Goal: Task Accomplishment & Management: Manage account settings

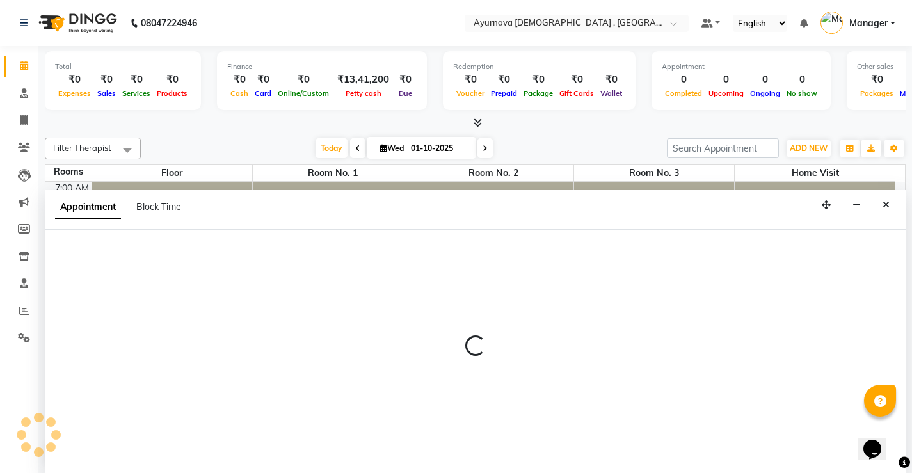
scroll to position [1, 0]
select select "tentative"
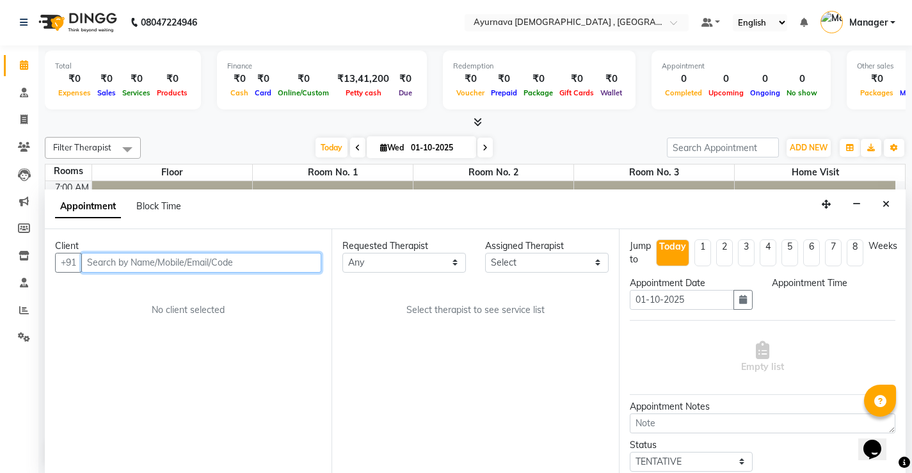
select select "495"
click at [201, 265] on input "text" at bounding box center [201, 263] width 240 height 20
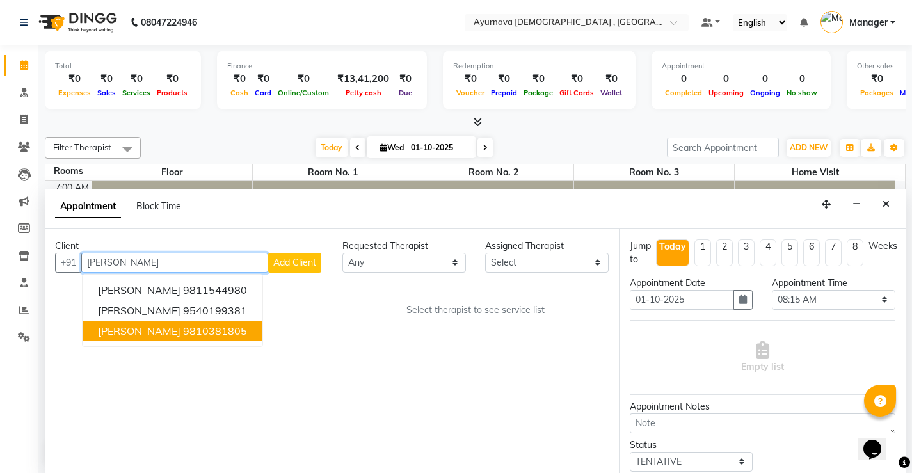
click at [198, 338] on button "[PERSON_NAME] 9810381805" at bounding box center [173, 331] width 180 height 20
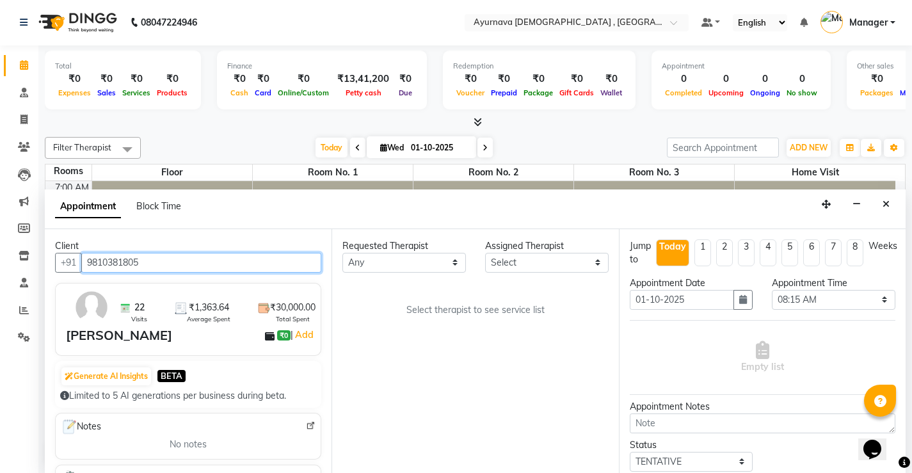
type input "9810381805"
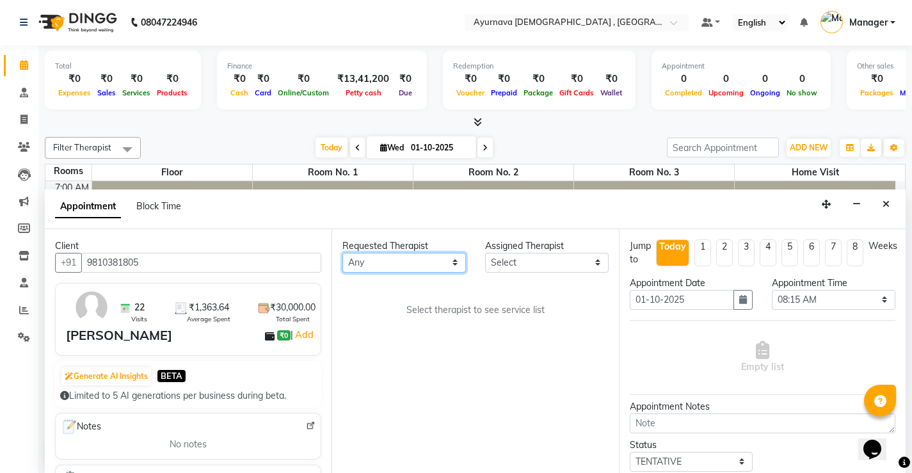
click at [442, 262] on select "Any [PERSON_NAME] Anjali [PERSON_NAME] ji [PERSON_NAME] [PERSON_NAME] S Dr [PER…" at bounding box center [403, 263] width 123 height 20
select select "91756"
click at [342, 253] on select "Any [PERSON_NAME] Anjali [PERSON_NAME] ji [PERSON_NAME] [PERSON_NAME] S Dr [PER…" at bounding box center [403, 263] width 123 height 20
select select "91756"
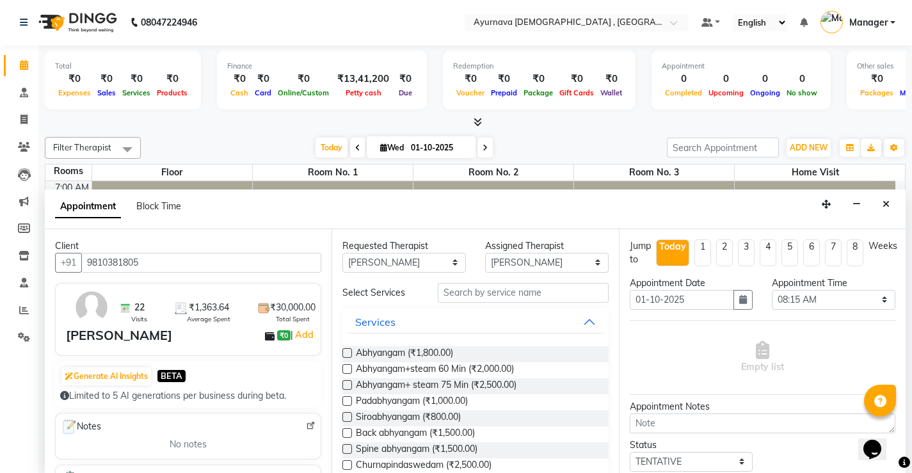
click at [349, 369] on label at bounding box center [347, 369] width 10 height 10
click at [349, 369] on input "checkbox" at bounding box center [346, 370] width 8 height 8
checkbox input "true"
select select "2653"
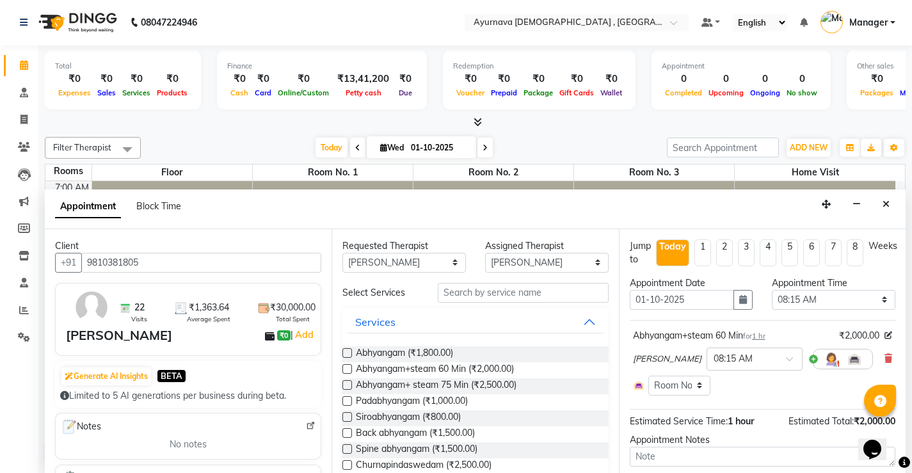
checkbox input "false"
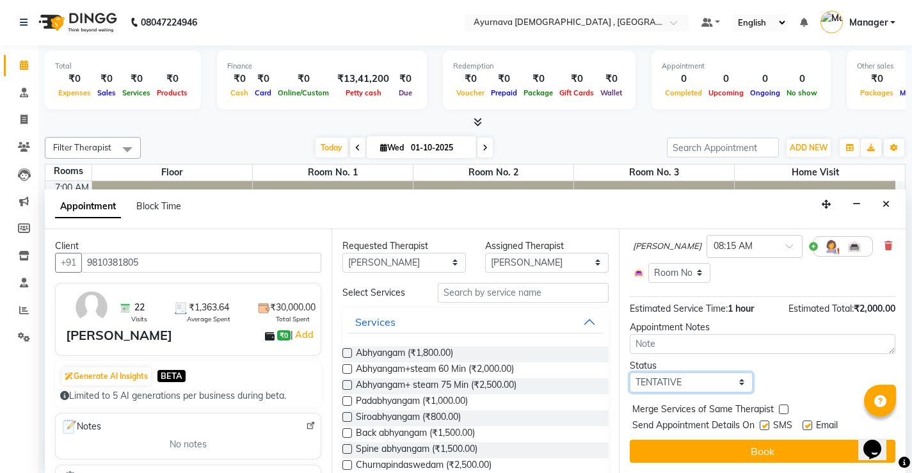
click at [701, 381] on select "Select TENTATIVE CONFIRM CHECK-IN UPCOMING" at bounding box center [691, 382] width 123 height 20
select select "upcoming"
click at [630, 372] on select "Select TENTATIVE CONFIRM CHECK-IN UPCOMING" at bounding box center [691, 382] width 123 height 20
click at [764, 426] on label at bounding box center [765, 425] width 10 height 10
click at [764, 426] on input "checkbox" at bounding box center [764, 426] width 8 height 8
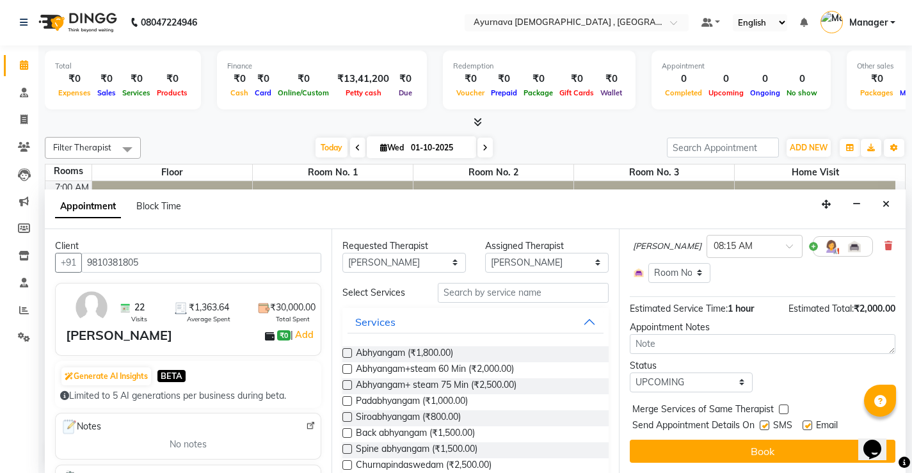
checkbox input "false"
click at [806, 426] on label at bounding box center [807, 425] width 10 height 10
click at [806, 426] on input "checkbox" at bounding box center [806, 426] width 8 height 8
checkbox input "false"
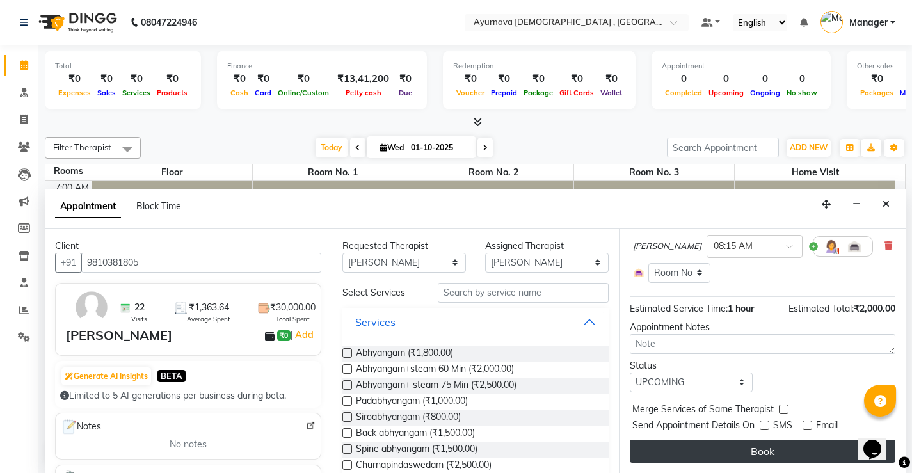
click at [786, 452] on button "Book" at bounding box center [763, 451] width 266 height 23
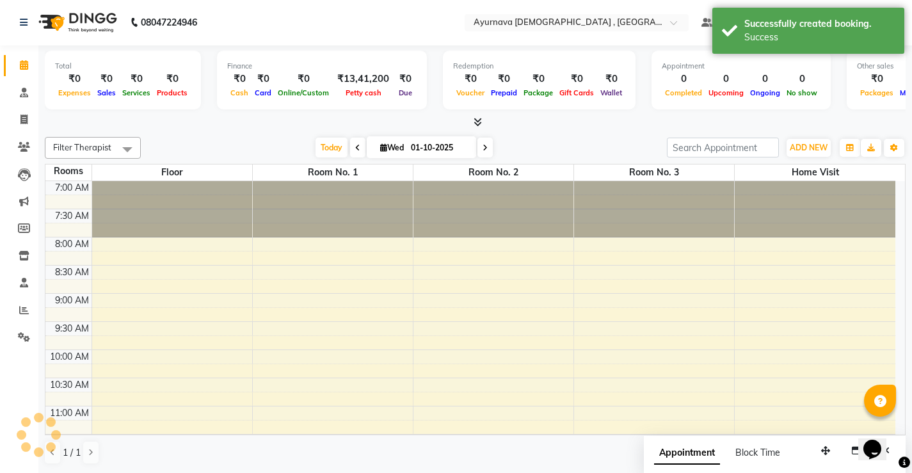
scroll to position [0, 0]
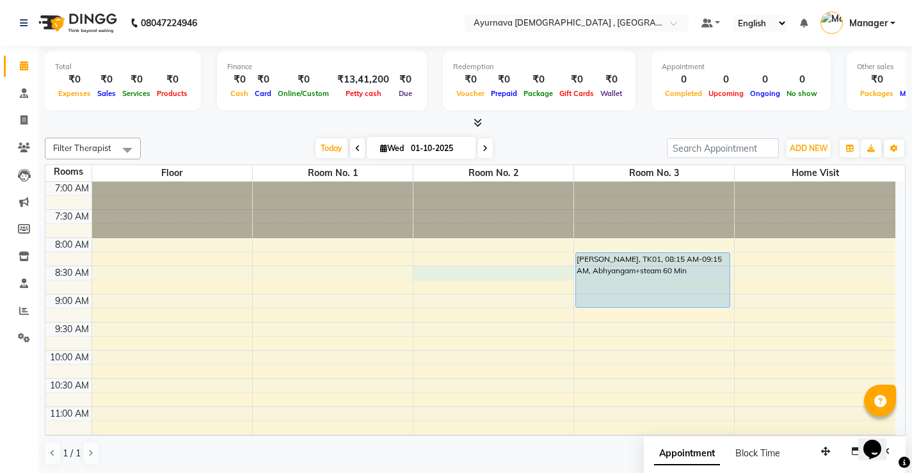
select select "510"
select select "tentative"
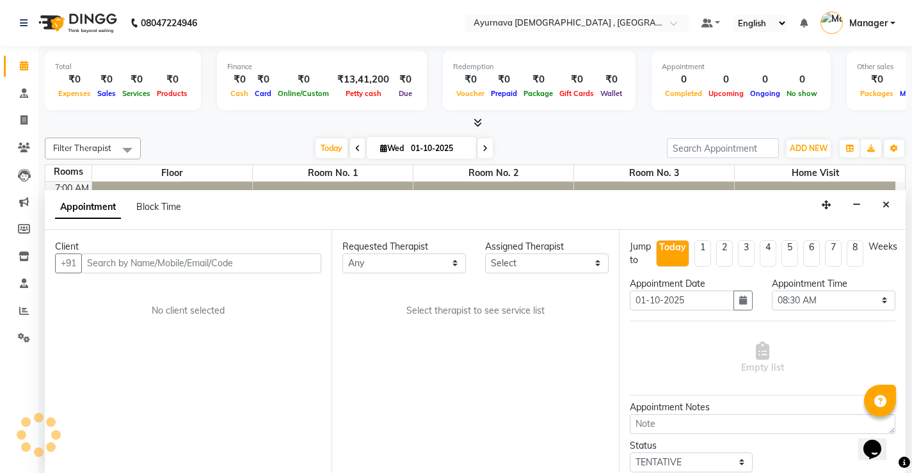
scroll to position [1, 0]
click at [225, 264] on input "text" at bounding box center [201, 263] width 240 height 20
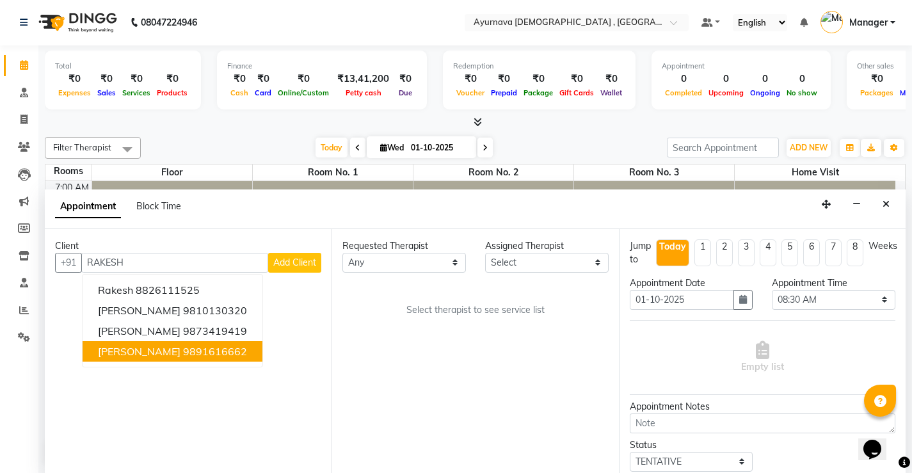
click at [214, 351] on ngb-highlight "9891616662" at bounding box center [215, 351] width 64 height 13
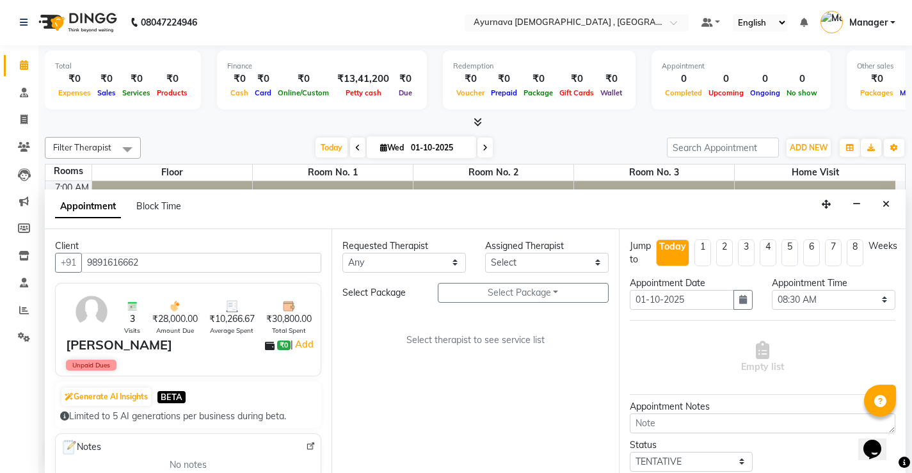
type input "9891616662"
click at [447, 258] on select "Any [PERSON_NAME] Anjali [PERSON_NAME] ji [PERSON_NAME] [PERSON_NAME] S Dr [PER…" at bounding box center [403, 263] width 123 height 20
select select "91755"
click at [342, 253] on select "Any [PERSON_NAME] Anjali [PERSON_NAME] ji [PERSON_NAME] [PERSON_NAME] S Dr [PER…" at bounding box center [403, 263] width 123 height 20
select select "91755"
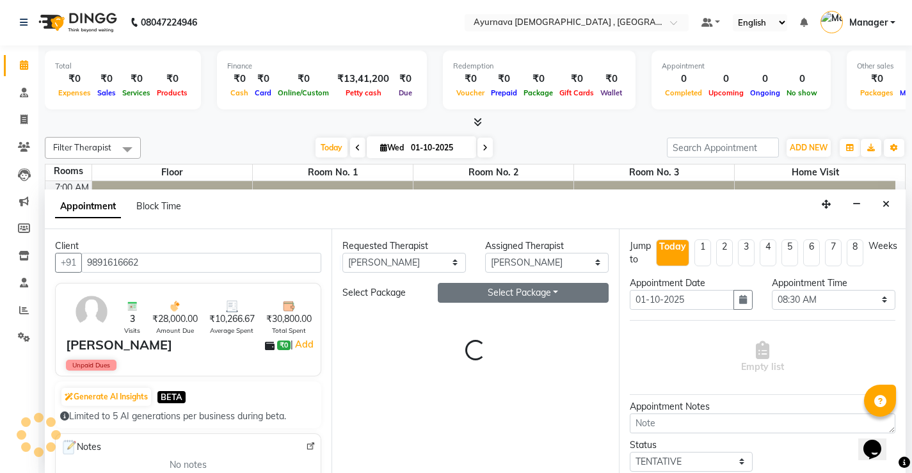
click at [514, 294] on button "Select Package Toggle Dropdown" at bounding box center [523, 293] width 171 height 20
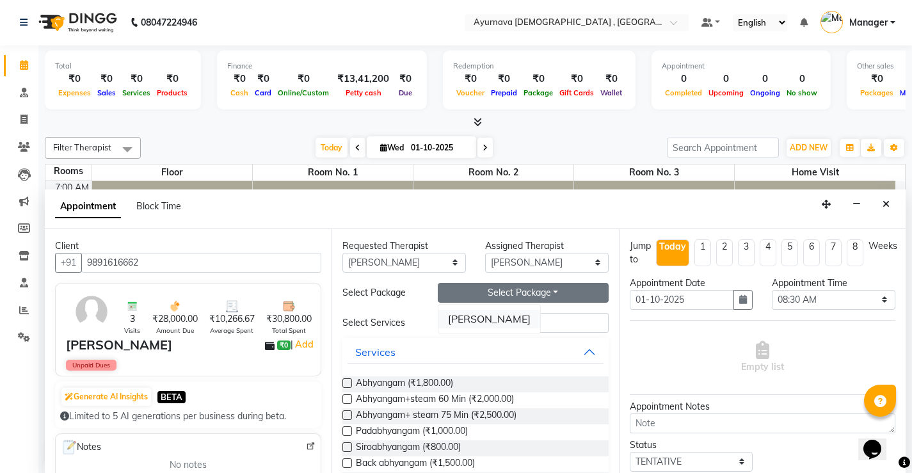
click at [479, 319] on li "[PERSON_NAME]" at bounding box center [489, 319] width 102 height 19
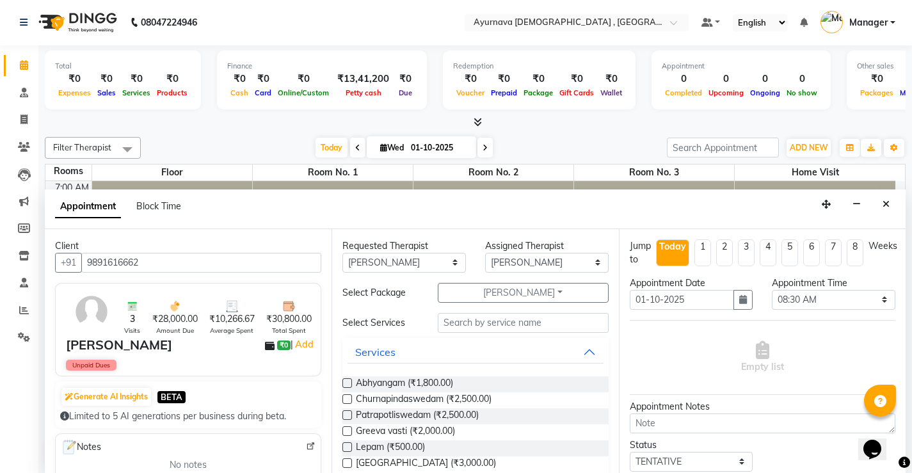
scroll to position [64, 0]
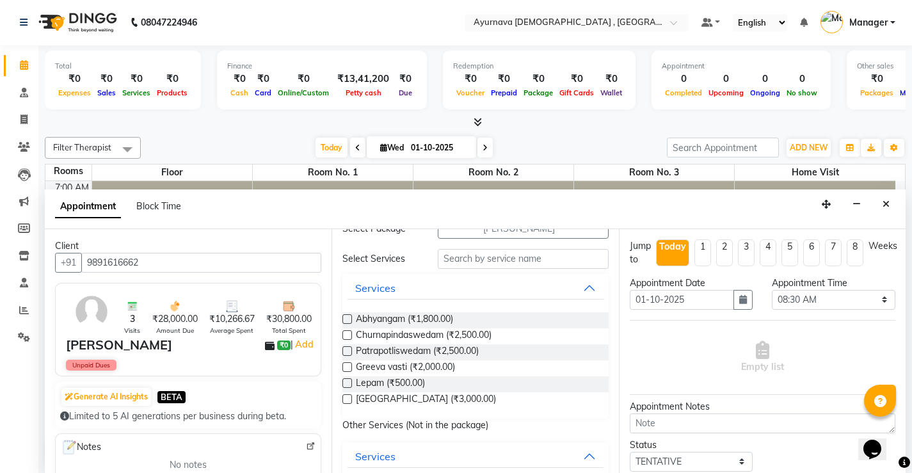
click at [346, 319] on label at bounding box center [347, 319] width 10 height 10
click at [346, 319] on input "checkbox" at bounding box center [346, 320] width 8 height 8
checkbox input "true"
select select "2652"
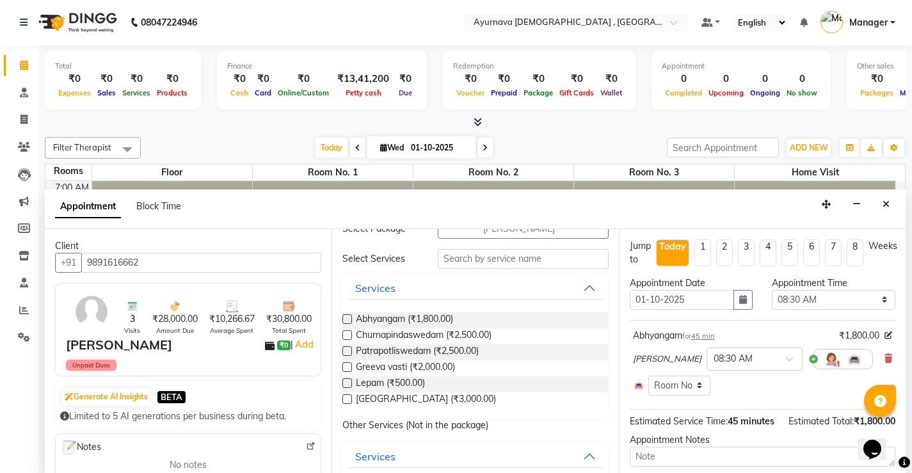
checkbox input "false"
click at [346, 348] on label at bounding box center [347, 351] width 10 height 10
click at [346, 348] on input "checkbox" at bounding box center [346, 352] width 8 height 8
checkbox input "true"
select select "2652"
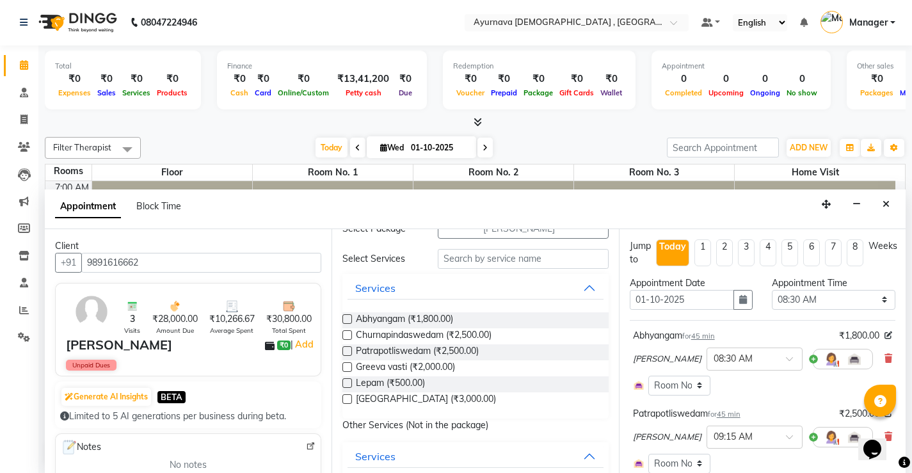
checkbox input "false"
click at [346, 365] on label at bounding box center [347, 367] width 10 height 10
click at [346, 365] on input "checkbox" at bounding box center [346, 368] width 8 height 8
checkbox input "true"
select select "2652"
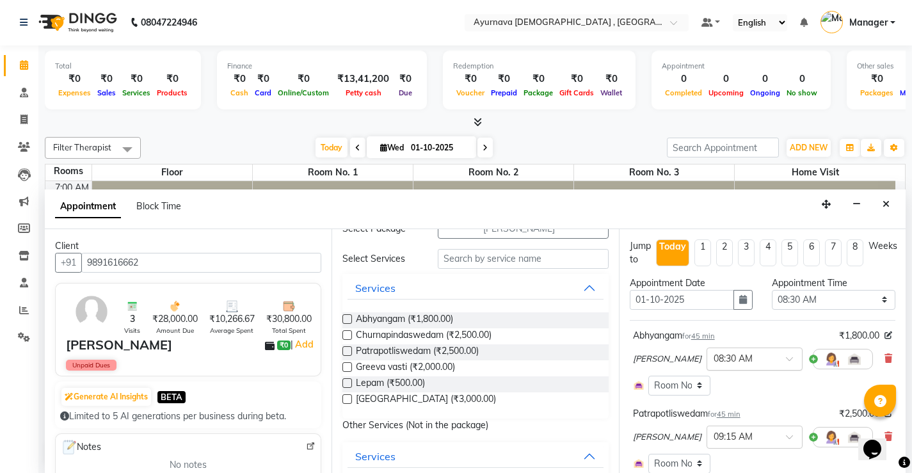
checkbox input "false"
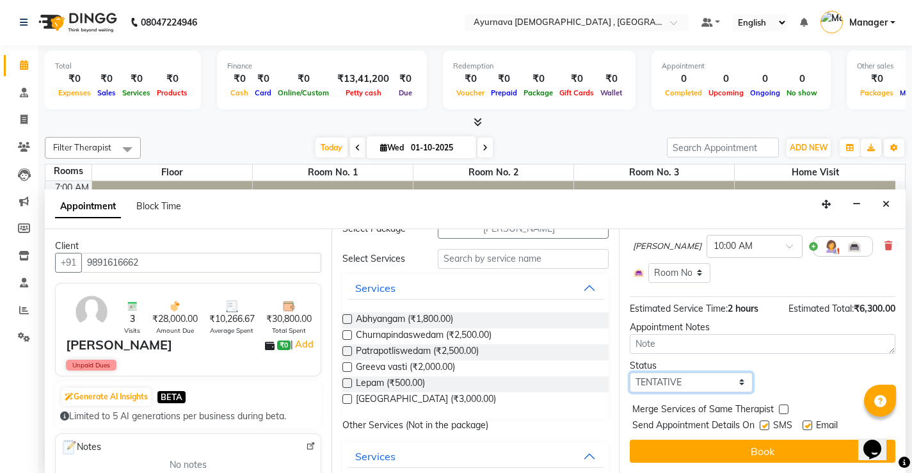
click at [722, 386] on select "Select TENTATIVE CONFIRM CHECK-IN UPCOMING" at bounding box center [691, 382] width 123 height 20
select select "upcoming"
click at [630, 372] on select "Select TENTATIVE CONFIRM CHECK-IN UPCOMING" at bounding box center [691, 382] width 123 height 20
click at [765, 424] on label at bounding box center [765, 425] width 10 height 10
click at [765, 424] on input "checkbox" at bounding box center [764, 426] width 8 height 8
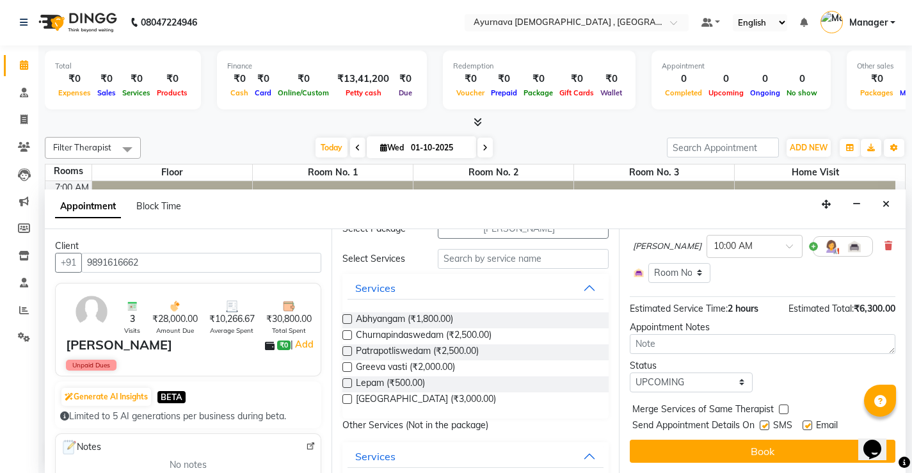
checkbox input "false"
drag, startPoint x: 811, startPoint y: 424, endPoint x: 801, endPoint y: 427, distance: 10.9
click at [811, 424] on label at bounding box center [807, 425] width 10 height 10
click at [811, 424] on input "checkbox" at bounding box center [806, 426] width 8 height 8
checkbox input "false"
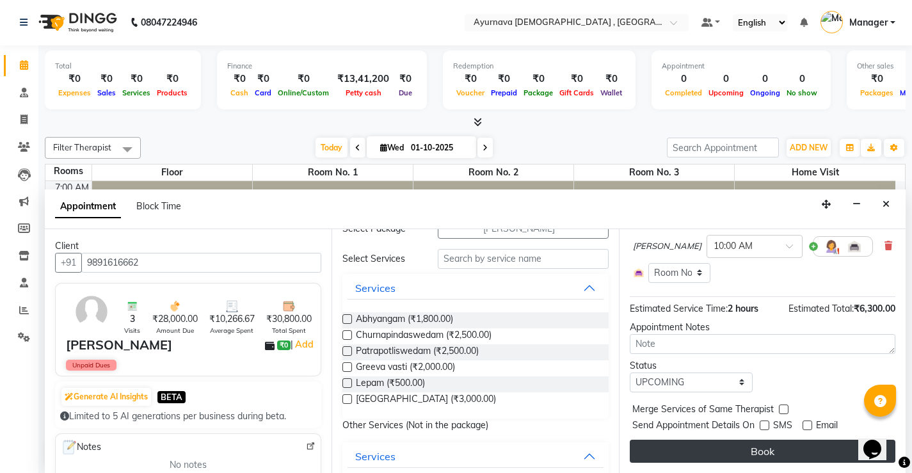
click at [759, 454] on button "Book" at bounding box center [763, 451] width 266 height 23
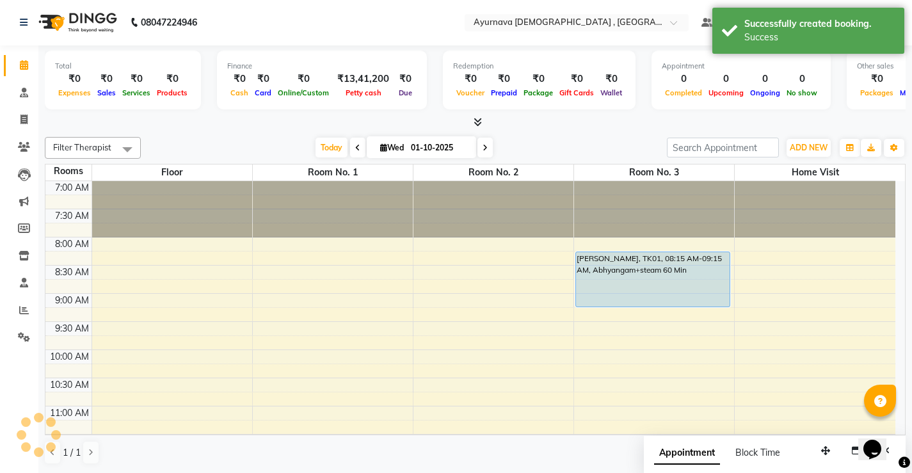
scroll to position [0, 0]
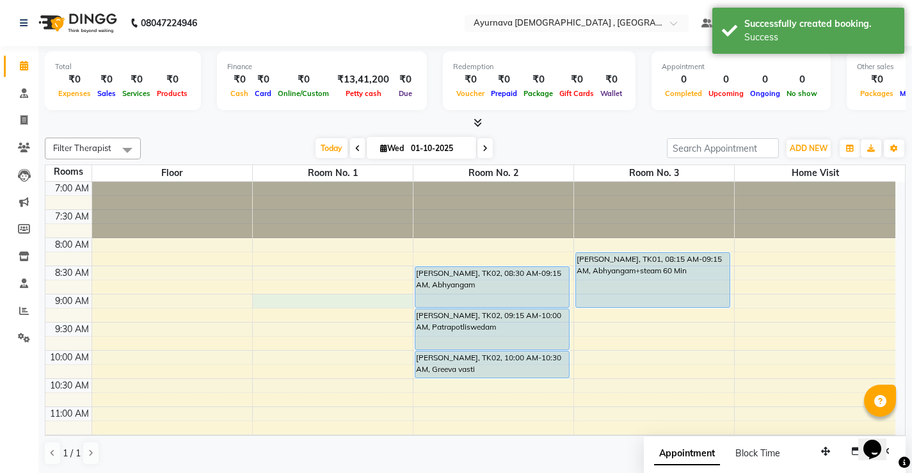
select select "540"
select select "tentative"
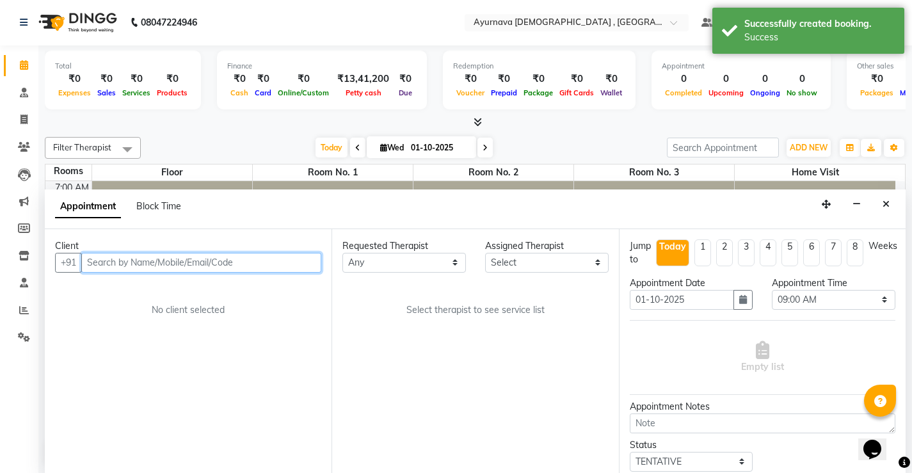
click at [199, 266] on input "text" at bounding box center [201, 263] width 240 height 20
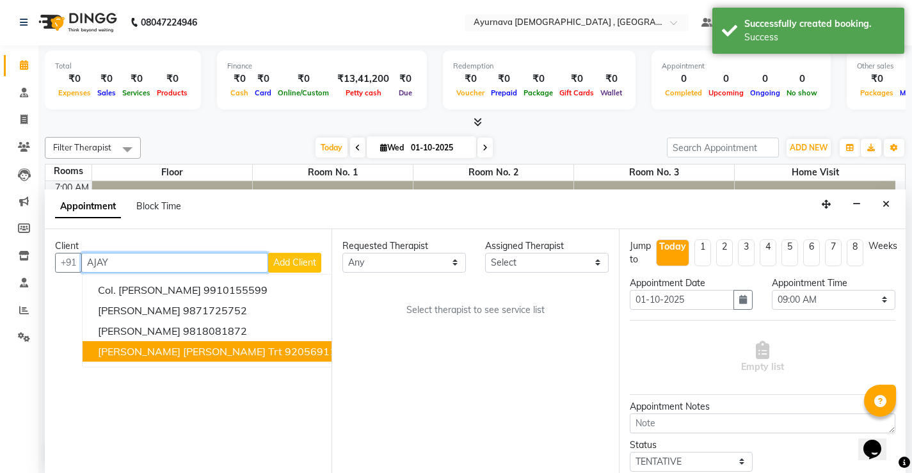
click at [285, 353] on ngb-highlight "9205691133" at bounding box center [317, 351] width 64 height 13
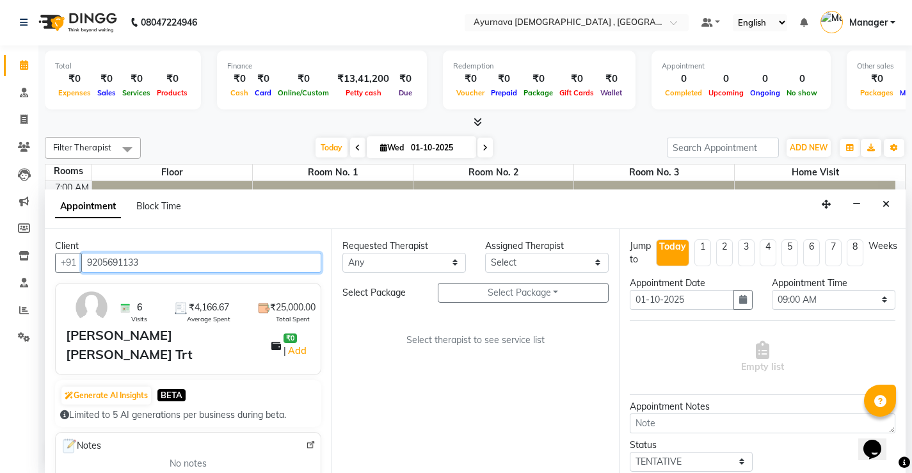
type input "9205691133"
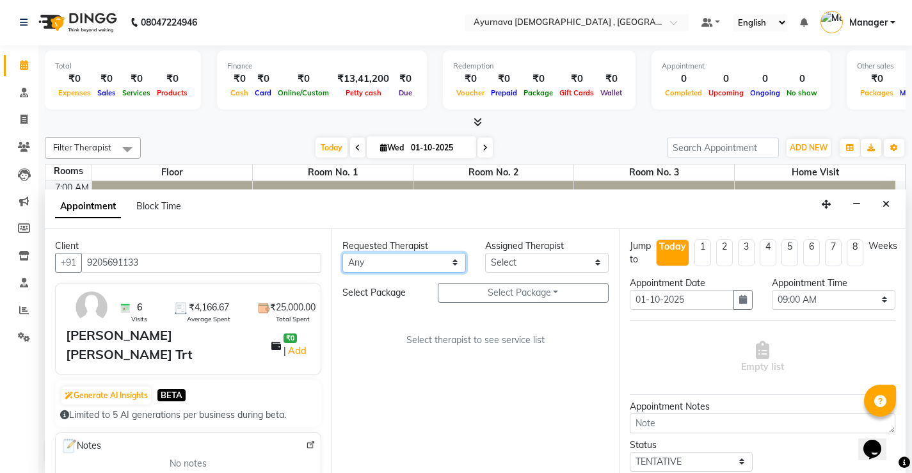
click at [447, 259] on select "Any [PERSON_NAME] Anjali [PERSON_NAME] ji [PERSON_NAME] [PERSON_NAME] S Dr [PER…" at bounding box center [403, 263] width 123 height 20
select select "83764"
click at [342, 253] on select "Any [PERSON_NAME] Anjali [PERSON_NAME] ji [PERSON_NAME] [PERSON_NAME] S Dr [PER…" at bounding box center [403, 263] width 123 height 20
select select "83764"
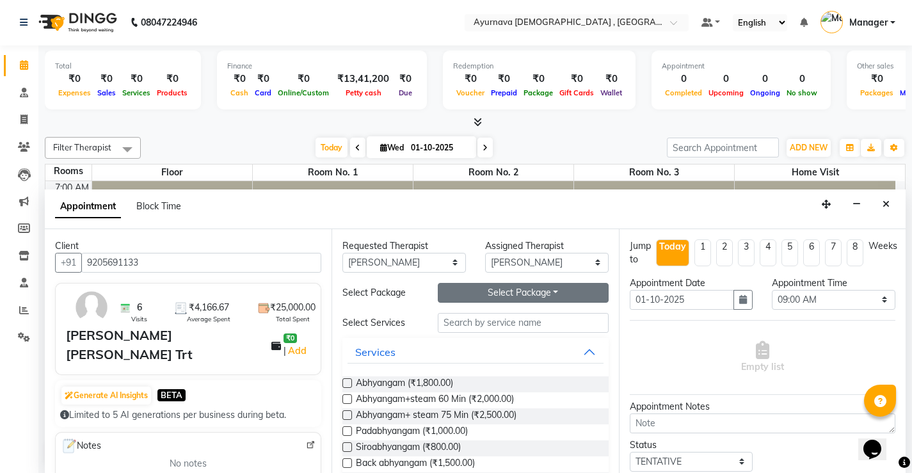
drag, startPoint x: 496, startPoint y: 286, endPoint x: 502, endPoint y: 300, distance: 15.2
click at [497, 286] on button "Select Package Toggle Dropdown" at bounding box center [523, 293] width 171 height 20
click at [509, 320] on li "[PERSON_NAME] [PERSON_NAME]" at bounding box center [531, 319] width 187 height 19
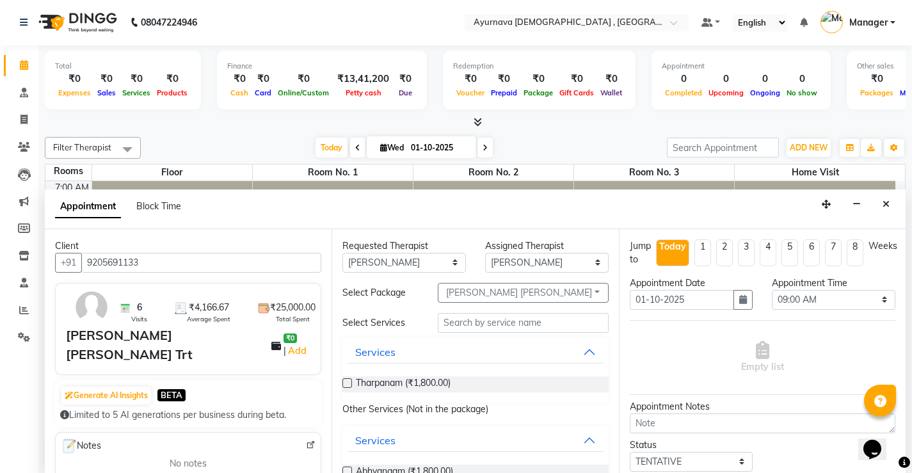
click at [345, 386] on label at bounding box center [347, 383] width 10 height 10
click at [345, 386] on input "checkbox" at bounding box center [346, 384] width 8 height 8
checkbox input "true"
select select "2651"
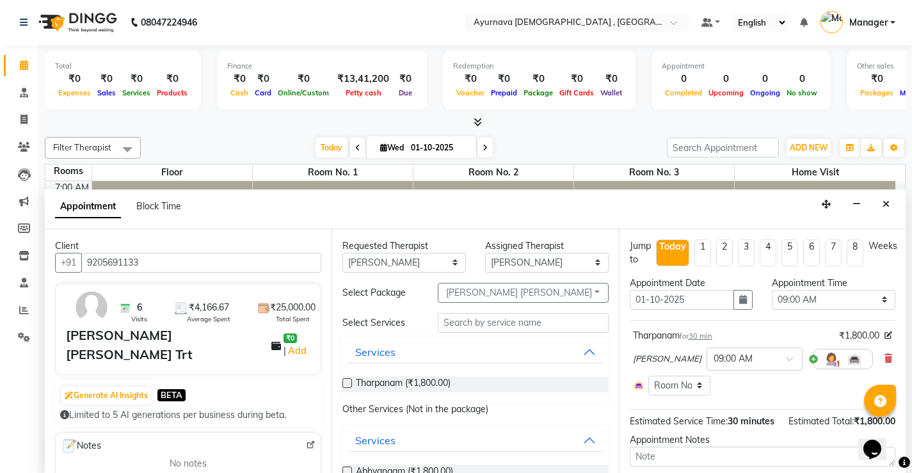
checkbox input "false"
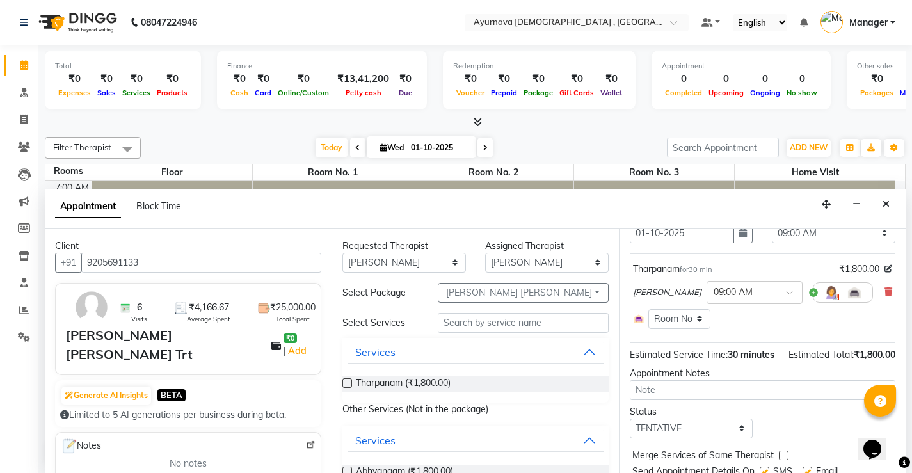
scroll to position [126, 0]
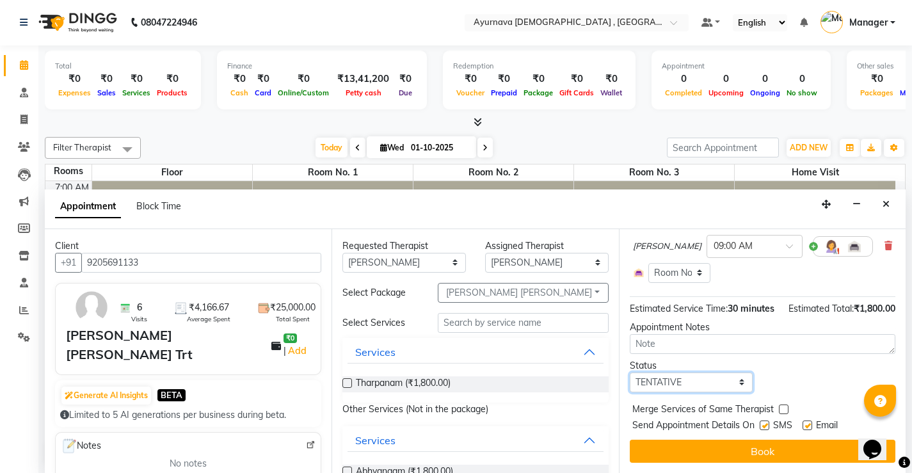
click at [712, 384] on select "Select TENTATIVE CONFIRM CHECK-IN UPCOMING" at bounding box center [691, 382] width 123 height 20
select select "upcoming"
click at [630, 372] on select "Select TENTATIVE CONFIRM CHECK-IN UPCOMING" at bounding box center [691, 382] width 123 height 20
click at [768, 427] on label at bounding box center [765, 425] width 10 height 10
click at [768, 427] on input "checkbox" at bounding box center [764, 426] width 8 height 8
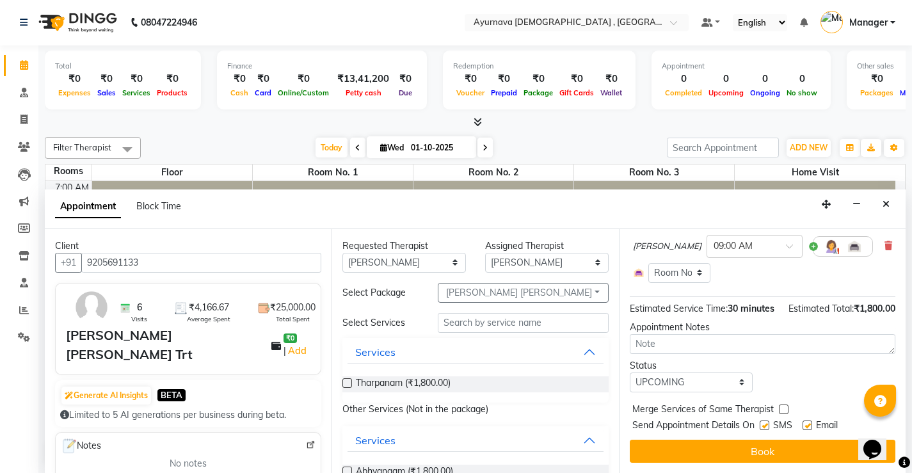
checkbox input "false"
click at [804, 425] on label at bounding box center [807, 425] width 10 height 10
click at [804, 425] on input "checkbox" at bounding box center [806, 426] width 8 height 8
checkbox input "false"
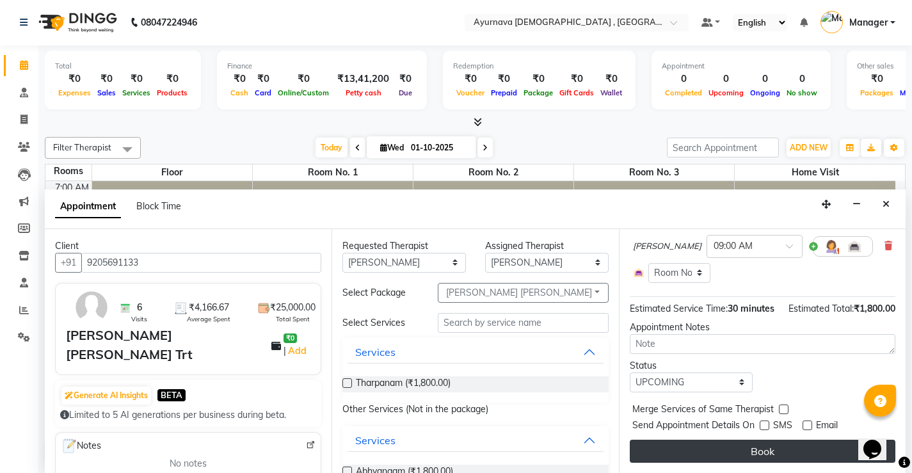
click at [793, 443] on button "Book" at bounding box center [763, 451] width 266 height 23
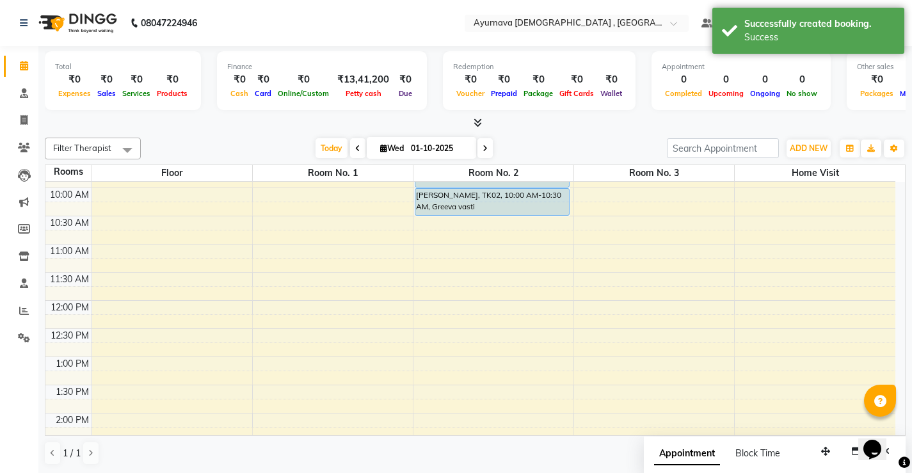
scroll to position [192, 0]
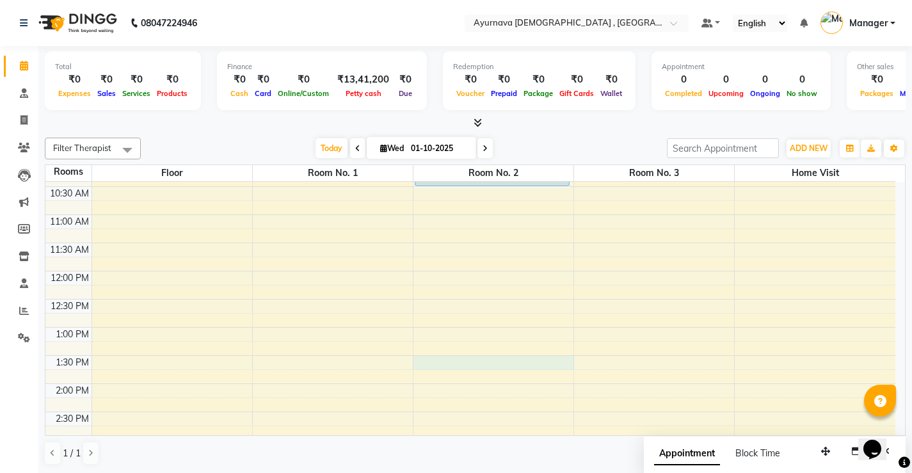
click at [445, 356] on div "7:00 AM 7:30 AM 8:00 AM 8:30 AM 9:00 AM 9:30 AM 10:00 AM 10:30 AM 11:00 AM 11:3…" at bounding box center [470, 384] width 850 height 788
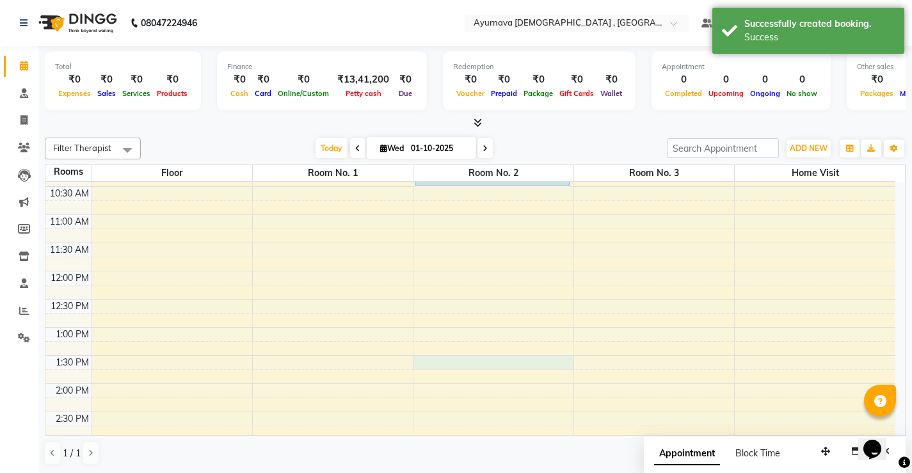
select select "810"
select select "tentative"
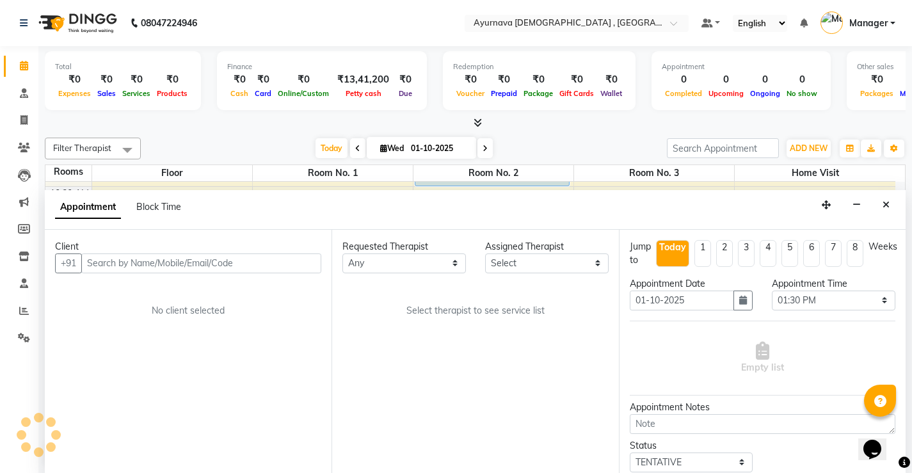
scroll to position [1, 0]
click at [216, 262] on input "text" at bounding box center [201, 263] width 240 height 20
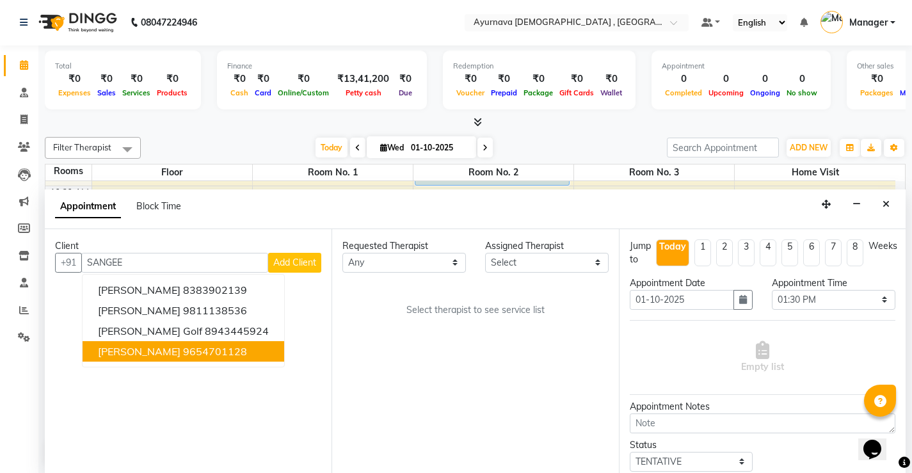
click at [218, 345] on ngb-highlight "9654701128" at bounding box center [215, 351] width 64 height 13
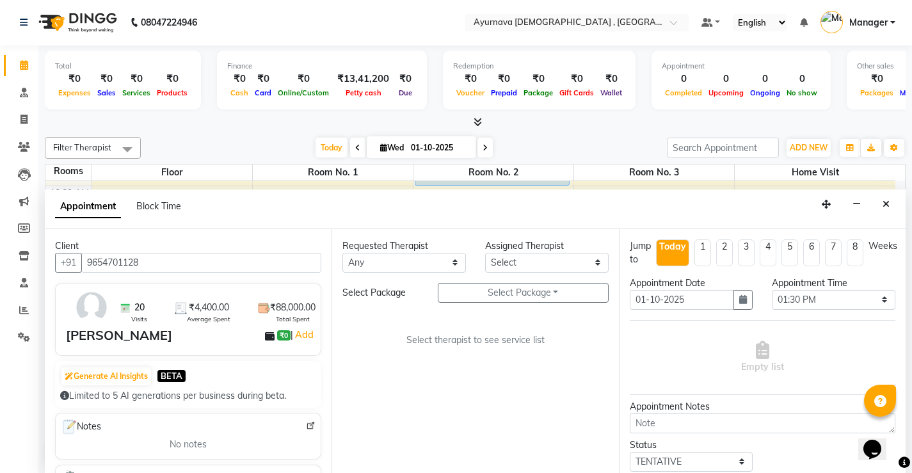
type input "9654701128"
click at [456, 262] on select "Any [PERSON_NAME] Anjali [PERSON_NAME] ji [PERSON_NAME] [PERSON_NAME] S Dr [PER…" at bounding box center [403, 263] width 123 height 20
select select "68703"
click at [342, 253] on select "Any [PERSON_NAME] Anjali [PERSON_NAME] ji [PERSON_NAME] [PERSON_NAME] S Dr [PER…" at bounding box center [403, 263] width 123 height 20
select select "68703"
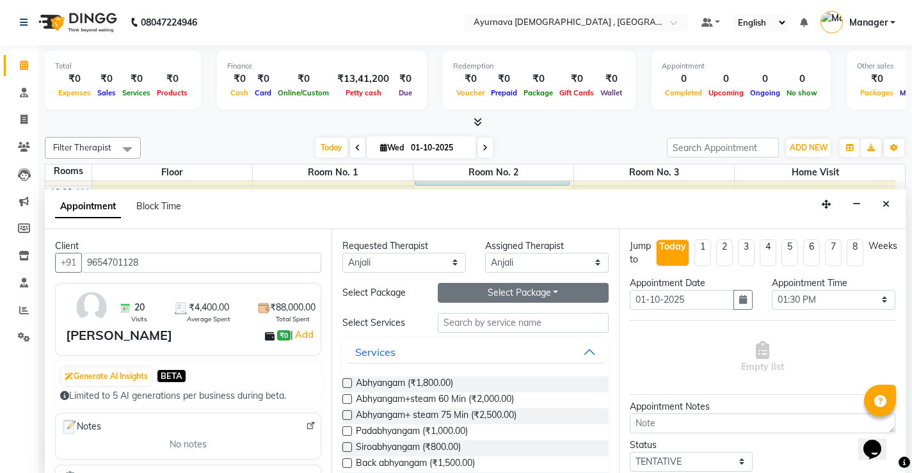
click at [566, 294] on button "Select Package Toggle Dropdown" at bounding box center [523, 293] width 171 height 20
click at [522, 316] on li "[PERSON_NAME] Trt" at bounding box center [497, 319] width 118 height 19
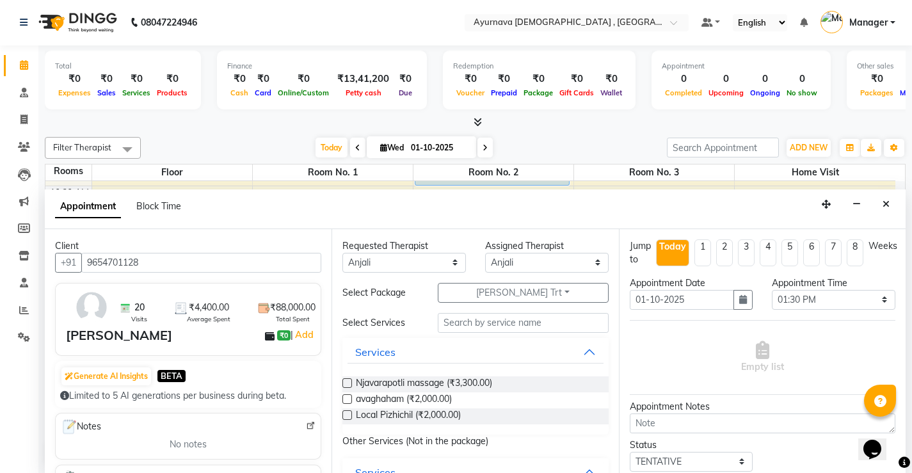
click at [349, 398] on label at bounding box center [347, 399] width 10 height 10
click at [349, 398] on input "checkbox" at bounding box center [346, 400] width 8 height 8
checkbox input "true"
select select "2652"
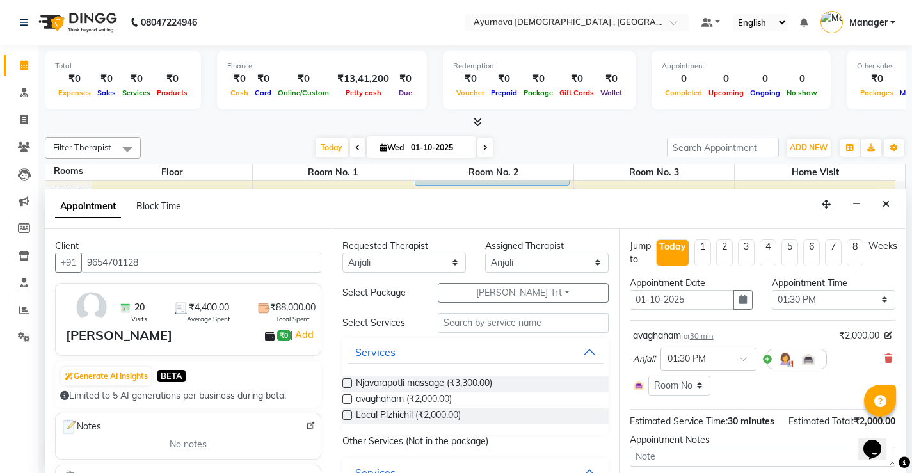
checkbox input "false"
click at [346, 381] on label at bounding box center [347, 383] width 10 height 10
click at [346, 381] on input "checkbox" at bounding box center [346, 384] width 8 height 8
checkbox input "true"
select select "2652"
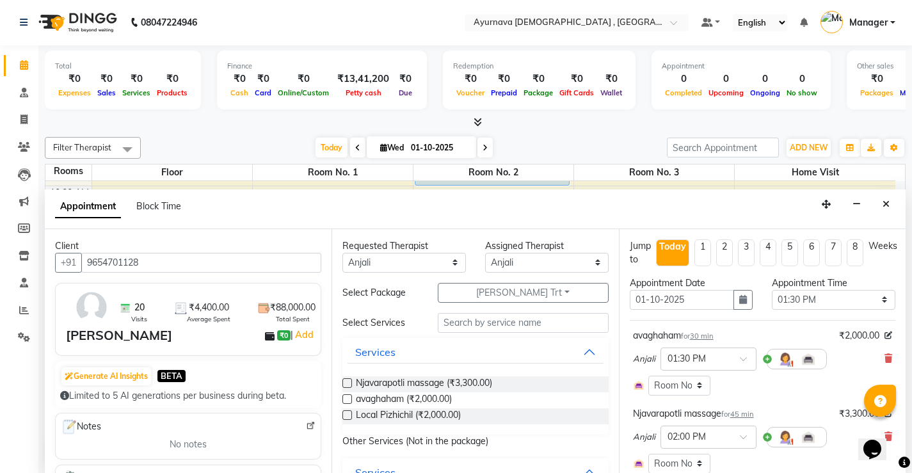
checkbox input "false"
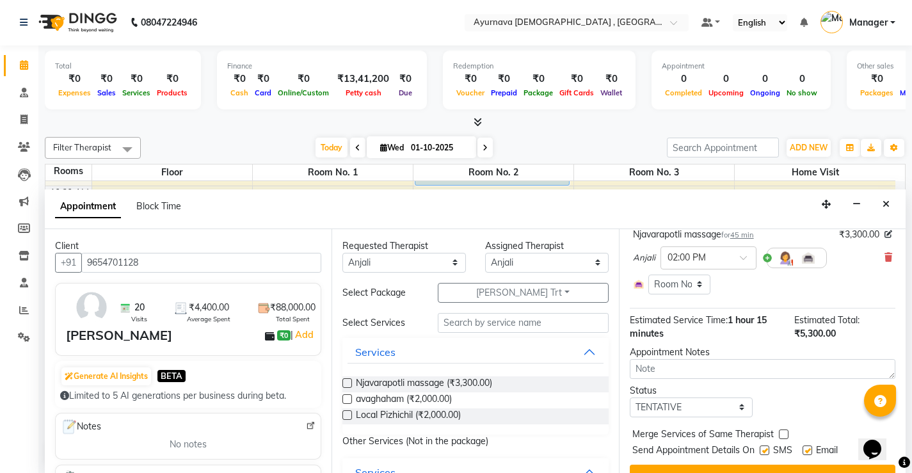
scroll to position [204, 0]
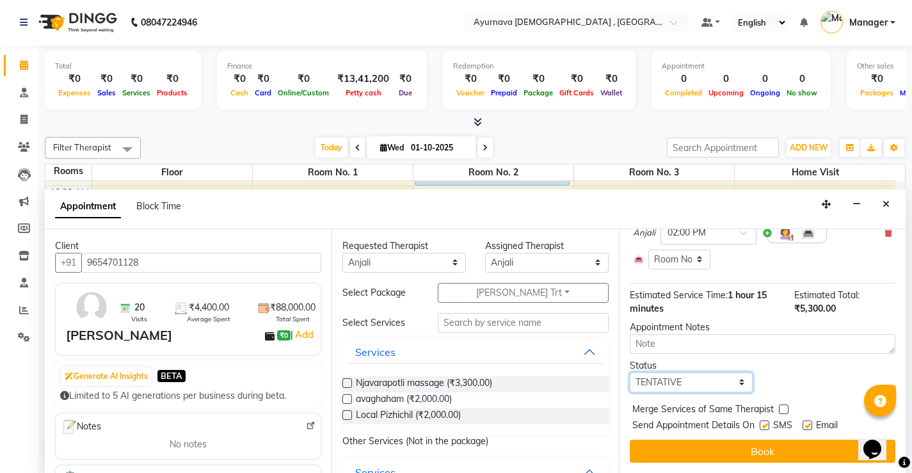
click at [726, 385] on select "Select TENTATIVE CONFIRM CHECK-IN UPCOMING" at bounding box center [691, 382] width 123 height 20
select select "upcoming"
click at [630, 372] on select "Select TENTATIVE CONFIRM CHECK-IN UPCOMING" at bounding box center [691, 382] width 123 height 20
click at [765, 426] on label at bounding box center [765, 425] width 10 height 10
click at [765, 426] on input "checkbox" at bounding box center [764, 426] width 8 height 8
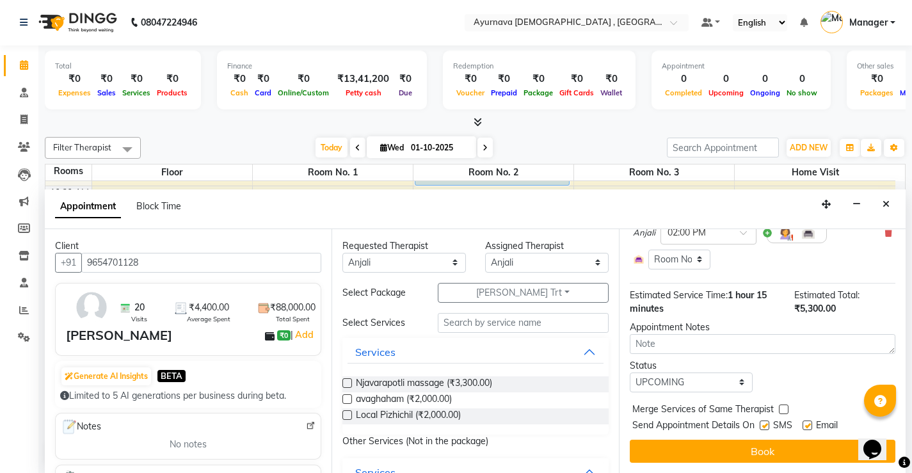
checkbox input "false"
click at [806, 424] on label at bounding box center [807, 425] width 10 height 10
click at [806, 424] on input "checkbox" at bounding box center [806, 426] width 8 height 8
checkbox input "false"
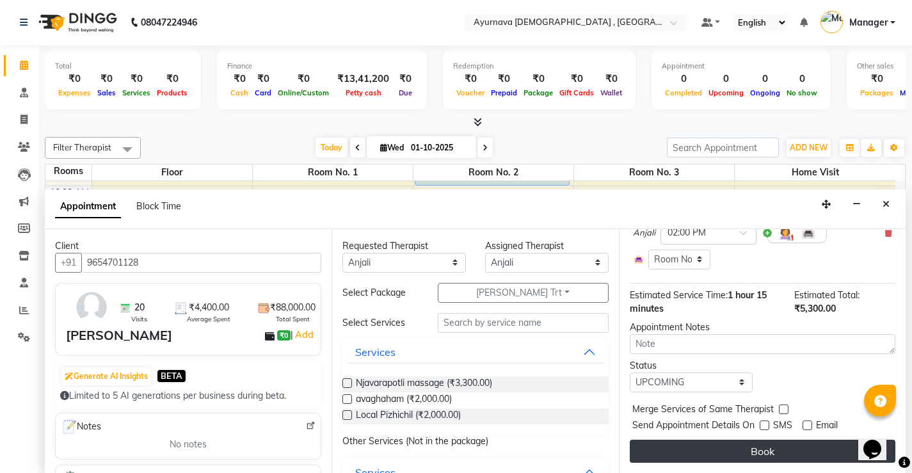
click at [738, 452] on button "Book" at bounding box center [763, 451] width 266 height 23
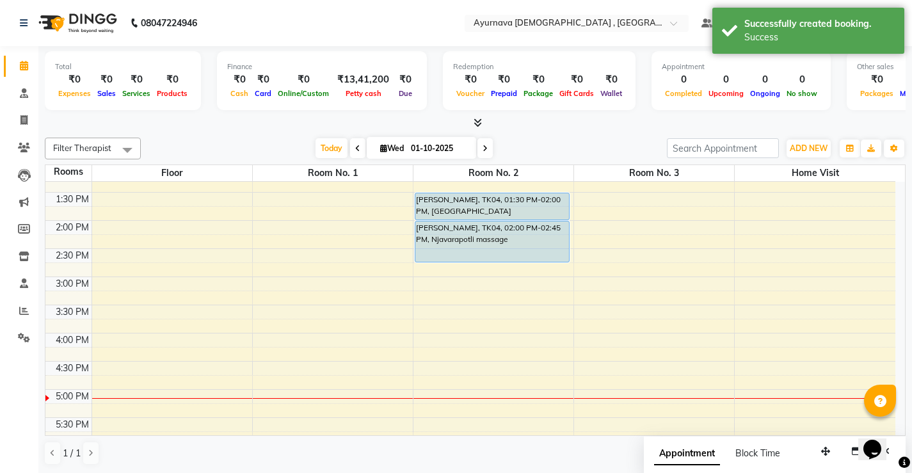
scroll to position [384, 0]
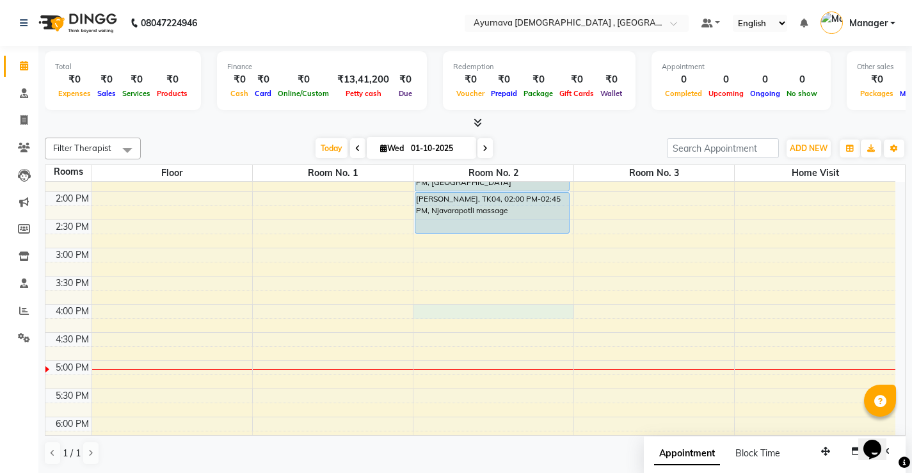
click at [494, 314] on div "7:00 AM 7:30 AM 8:00 AM 8:30 AM 9:00 AM 9:30 AM 10:00 AM 10:30 AM 11:00 AM 11:3…" at bounding box center [470, 192] width 850 height 788
select select "960"
select select "tentative"
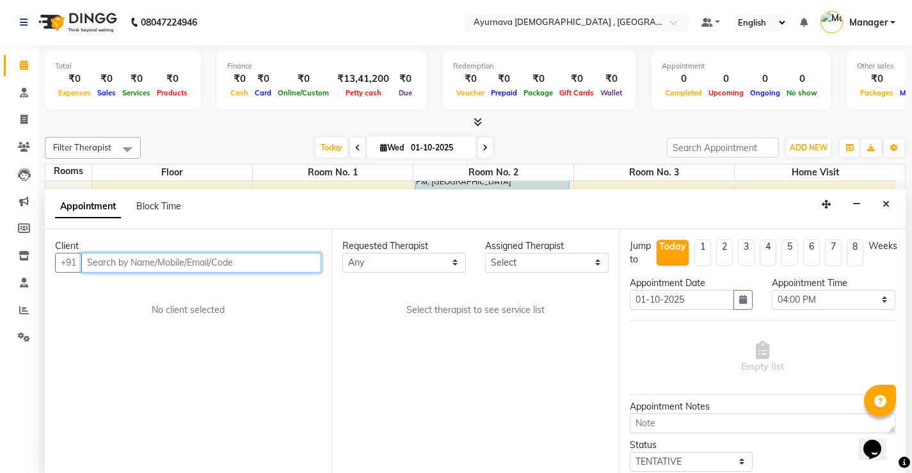
click at [196, 265] on input "text" at bounding box center [201, 263] width 240 height 20
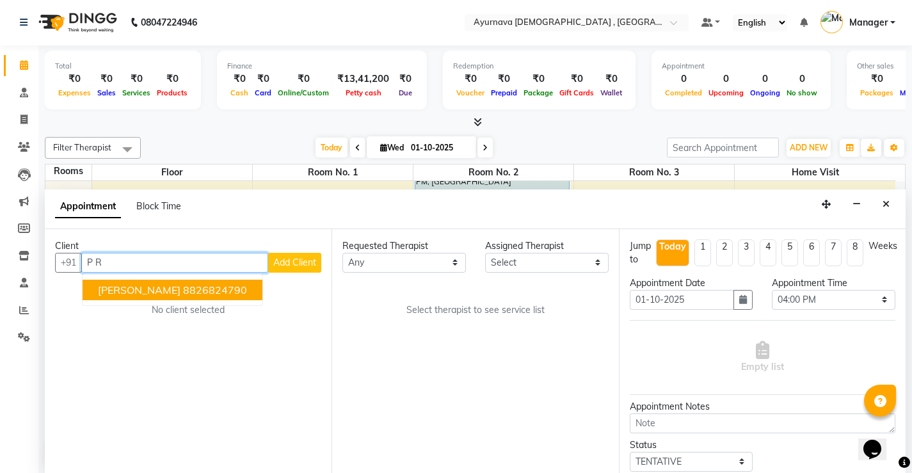
click at [194, 294] on ngb-highlight "8826824790" at bounding box center [215, 289] width 64 height 13
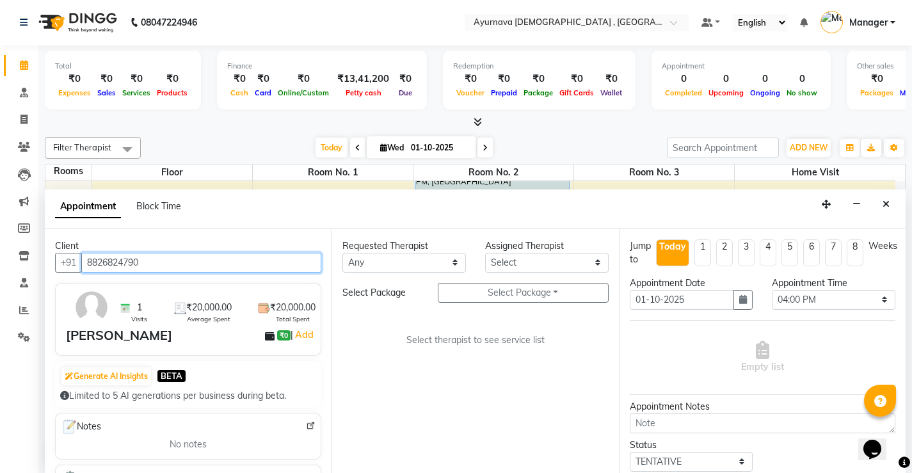
type input "8826824790"
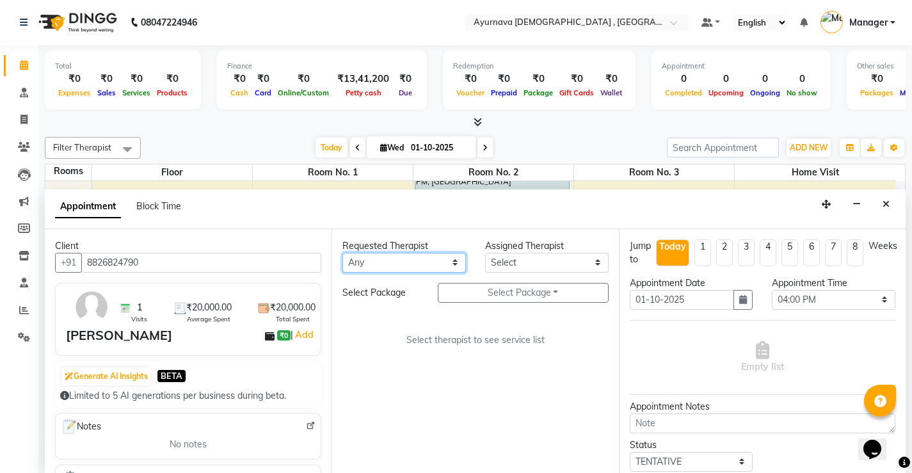
click at [440, 262] on select "Any [PERSON_NAME] Anjali [PERSON_NAME] ji [PERSON_NAME] [PERSON_NAME] S Dr [PER…" at bounding box center [403, 263] width 123 height 20
select select "91756"
click at [342, 253] on select "Any [PERSON_NAME] Anjali [PERSON_NAME] ji [PERSON_NAME] [PERSON_NAME] S Dr [PER…" at bounding box center [403, 263] width 123 height 20
select select "91756"
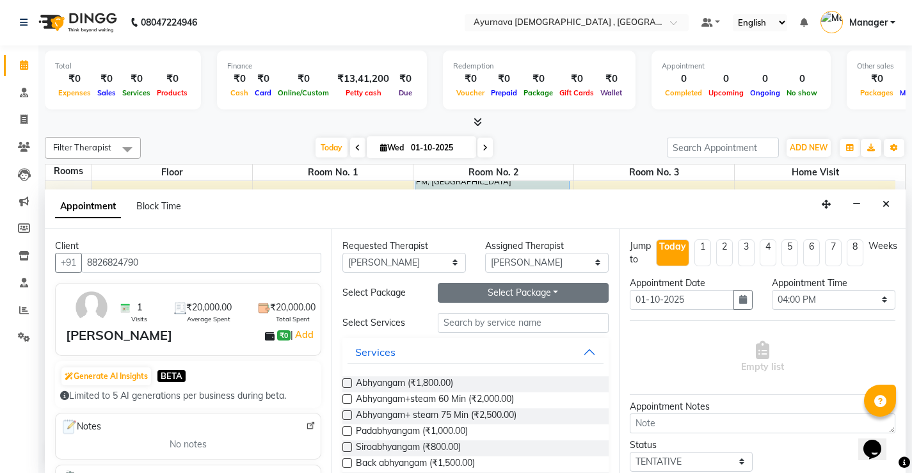
click at [508, 293] on button "Select Package Toggle Dropdown" at bounding box center [523, 293] width 171 height 20
click at [504, 322] on li "Relax 20k" at bounding box center [488, 319] width 101 height 19
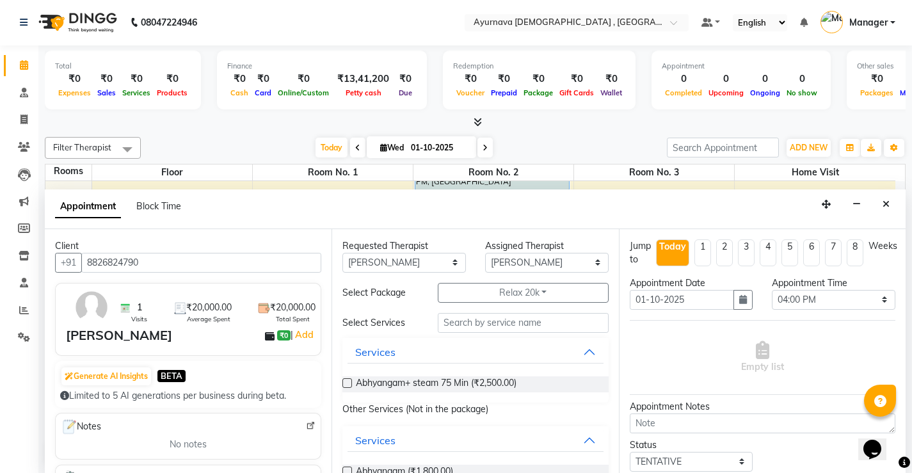
click at [347, 385] on label at bounding box center [347, 383] width 10 height 10
click at [347, 385] on input "checkbox" at bounding box center [346, 384] width 8 height 8
checkbox input "true"
select select "2652"
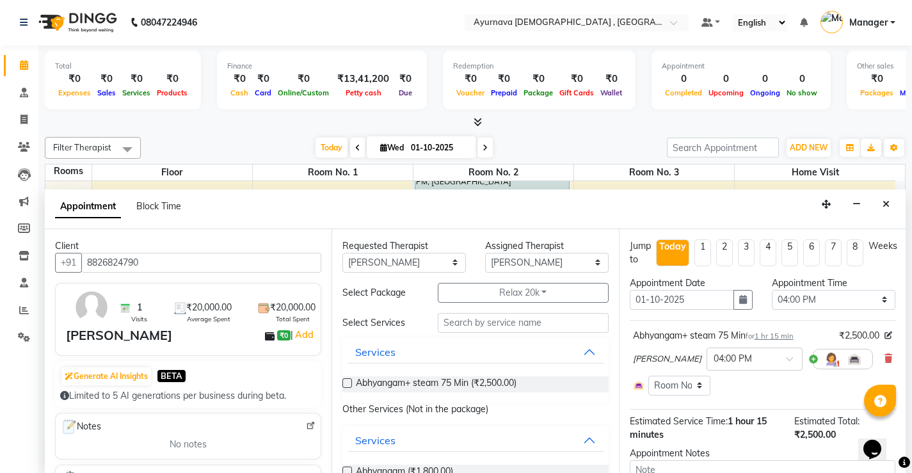
checkbox input "false"
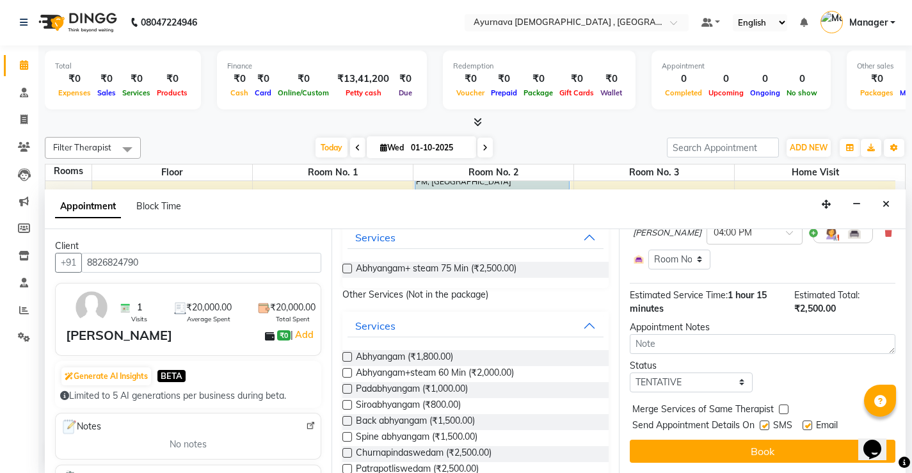
scroll to position [128, 0]
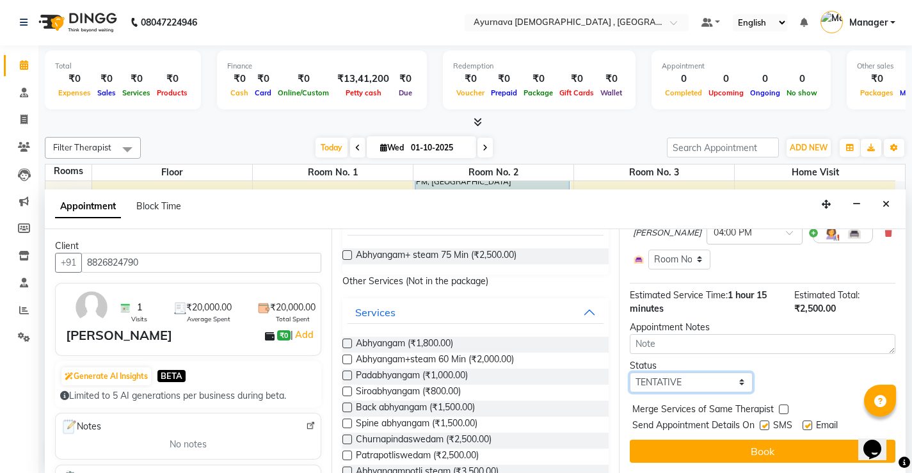
click at [725, 385] on select "Select TENTATIVE CONFIRM CHECK-IN UPCOMING" at bounding box center [691, 382] width 123 height 20
select select "upcoming"
click at [630, 372] on select "Select TENTATIVE CONFIRM CHECK-IN UPCOMING" at bounding box center [691, 382] width 123 height 20
click at [765, 422] on label at bounding box center [765, 425] width 10 height 10
click at [765, 422] on input "checkbox" at bounding box center [764, 426] width 8 height 8
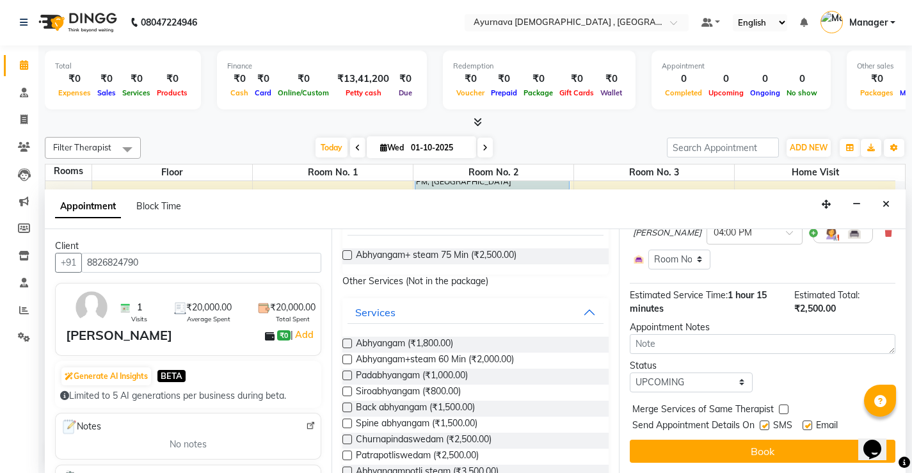
checkbox input "false"
click at [808, 424] on label at bounding box center [807, 425] width 10 height 10
click at [808, 424] on input "checkbox" at bounding box center [806, 426] width 8 height 8
checkbox input "false"
click at [783, 453] on button "Book" at bounding box center [763, 451] width 266 height 23
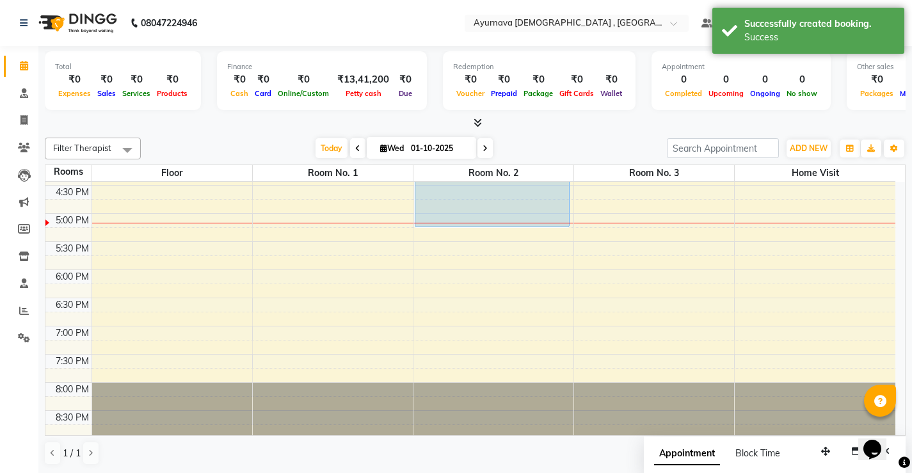
scroll to position [534, 0]
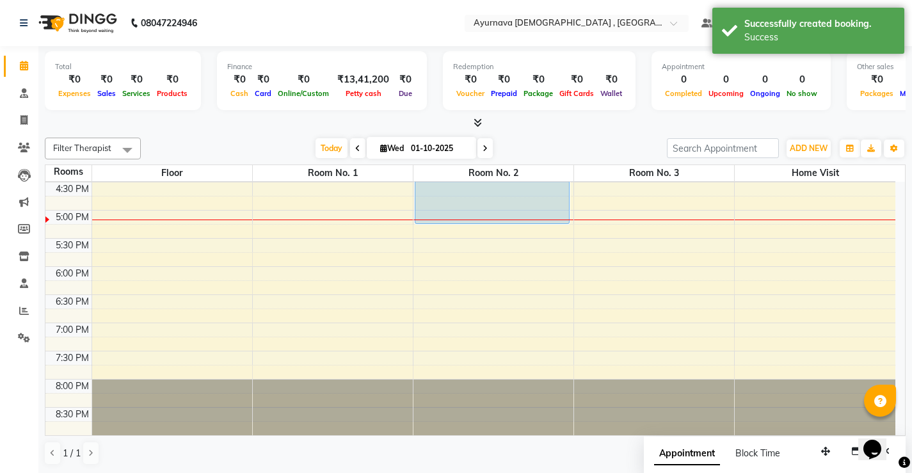
click at [600, 240] on div "7:00 AM 7:30 AM 8:00 AM 8:30 AM 9:00 AM 9:30 AM 10:00 AM 10:30 AM 11:00 AM 11:3…" at bounding box center [470, 41] width 850 height 788
select select "tentative"
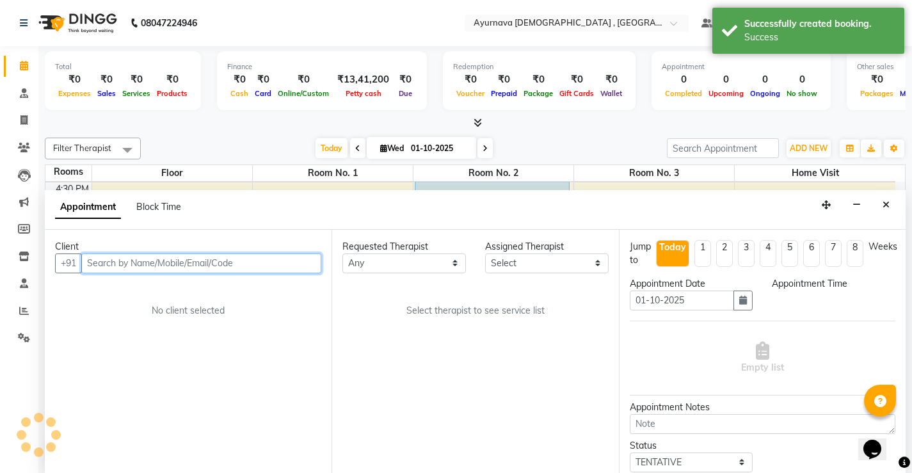
scroll to position [1, 0]
select select "1050"
click at [200, 262] on input "text" at bounding box center [201, 263] width 240 height 20
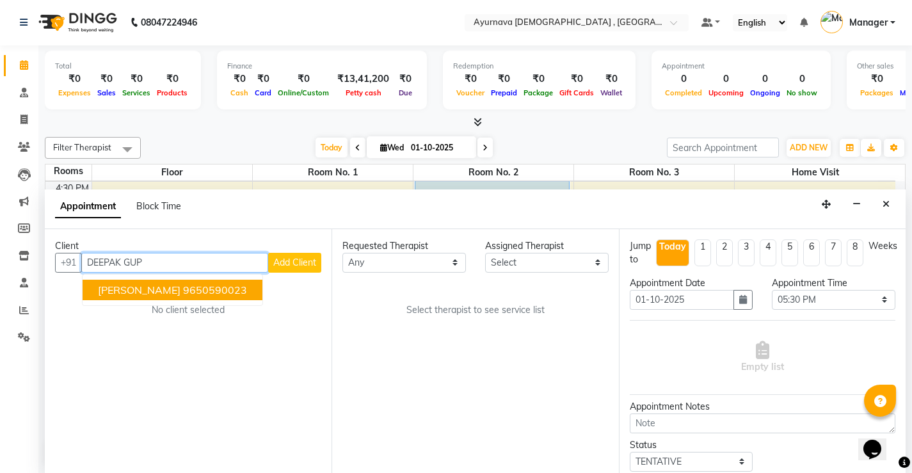
click at [203, 284] on ngb-highlight "9650590023" at bounding box center [215, 289] width 64 height 13
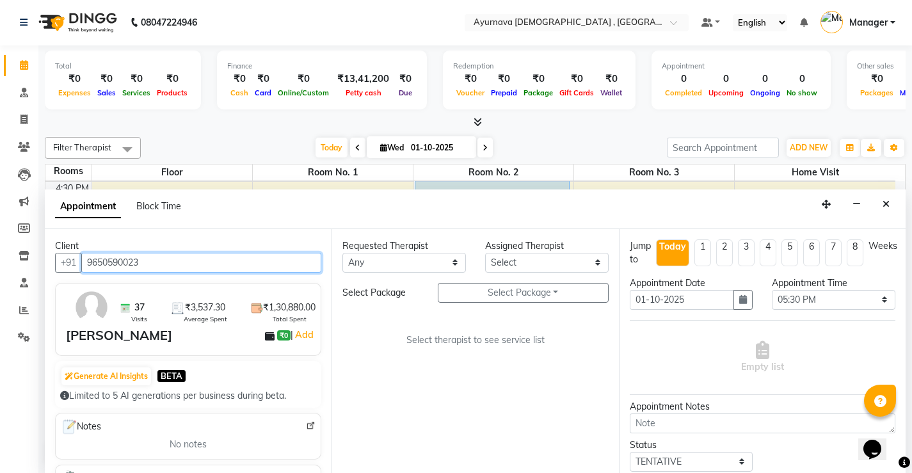
type input "9650590023"
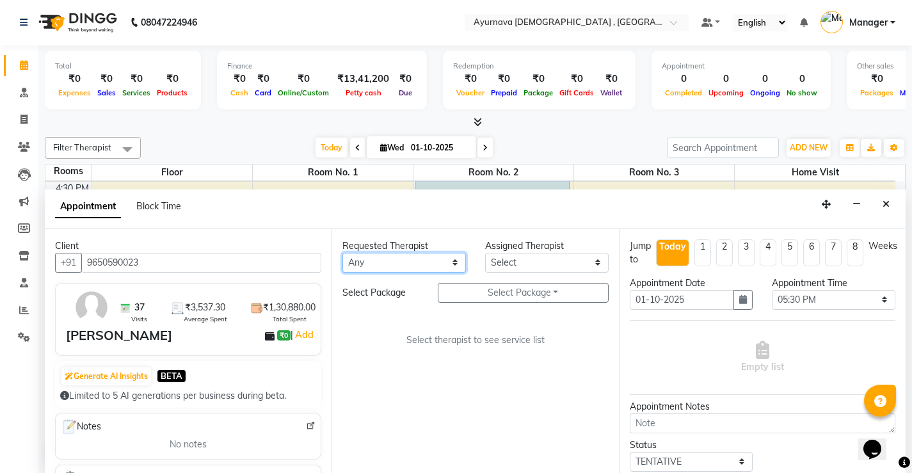
click at [433, 260] on select "Any [PERSON_NAME] Anjali [PERSON_NAME] ji [PERSON_NAME] [PERSON_NAME] S Dr [PER…" at bounding box center [403, 263] width 123 height 20
select select "91756"
click at [342, 253] on select "Any [PERSON_NAME] Anjali [PERSON_NAME] ji [PERSON_NAME] [PERSON_NAME] S Dr [PER…" at bounding box center [403, 263] width 123 height 20
select select "91756"
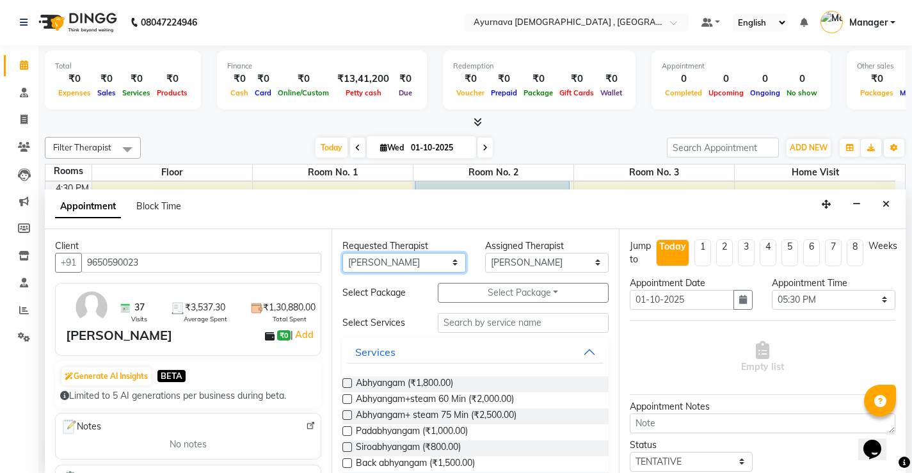
click at [440, 269] on select "Any [PERSON_NAME] Anjali [PERSON_NAME] ji [PERSON_NAME] [PERSON_NAME] S Dr [PER…" at bounding box center [403, 263] width 123 height 20
select select "91755"
click at [342, 253] on select "Any [PERSON_NAME] Anjali [PERSON_NAME] ji [PERSON_NAME] [PERSON_NAME] S Dr [PER…" at bounding box center [403, 263] width 123 height 20
select select "91755"
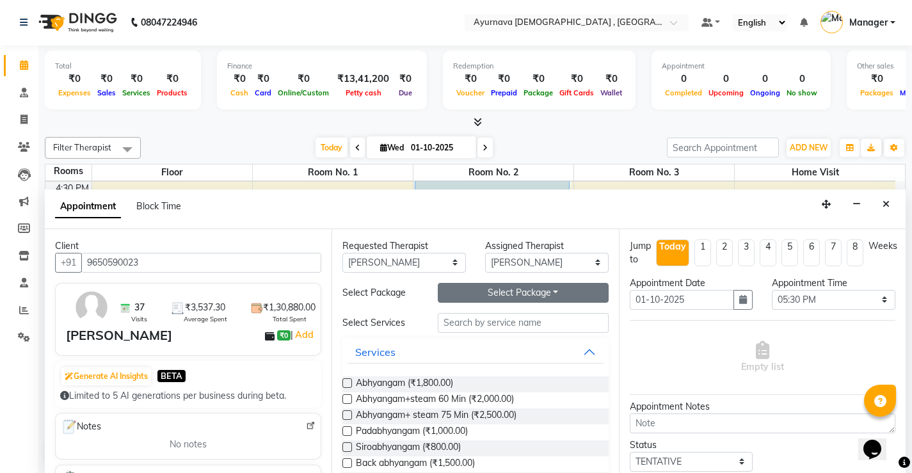
click at [465, 294] on button "Select Package Toggle Dropdown" at bounding box center [523, 293] width 171 height 20
click at [463, 324] on li "[PERSON_NAME] New Trt" at bounding box center [509, 319] width 143 height 19
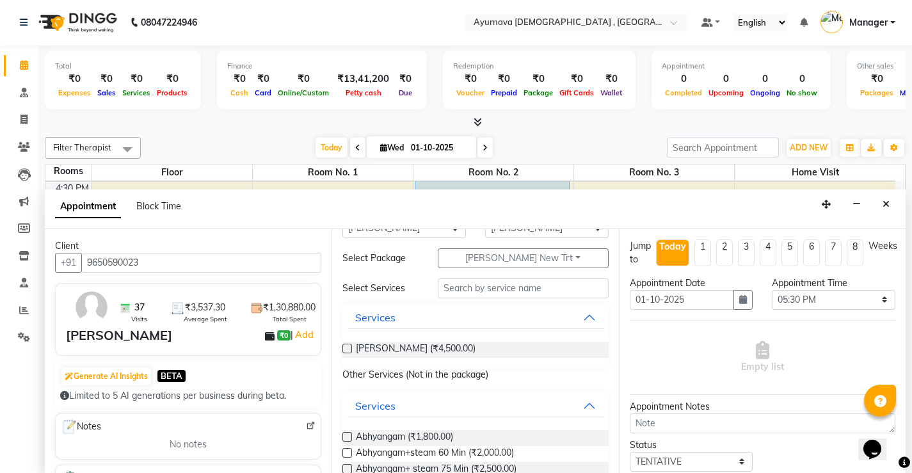
scroll to position [64, 0]
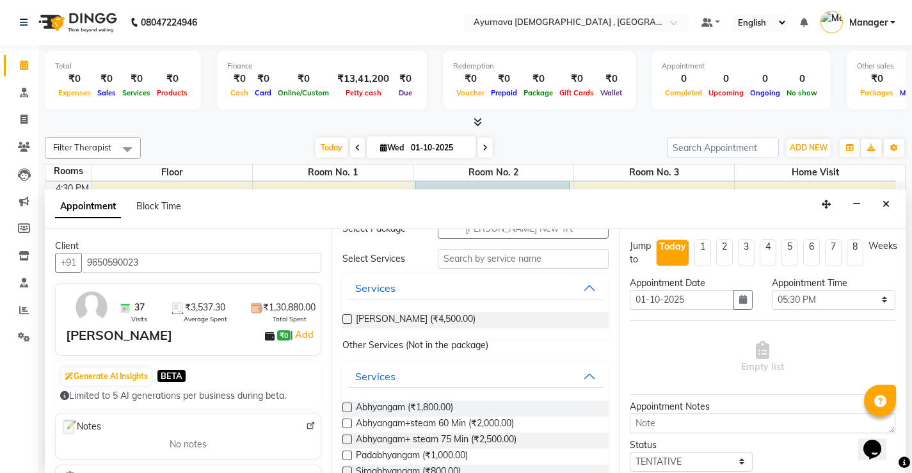
click at [347, 321] on label at bounding box center [347, 319] width 10 height 10
click at [347, 321] on input "checkbox" at bounding box center [346, 320] width 8 height 8
checkbox input "true"
select select "2653"
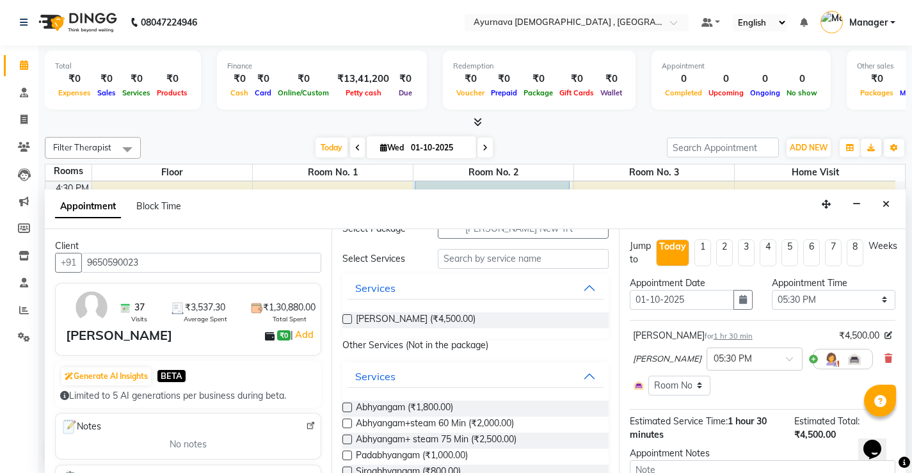
checkbox input "false"
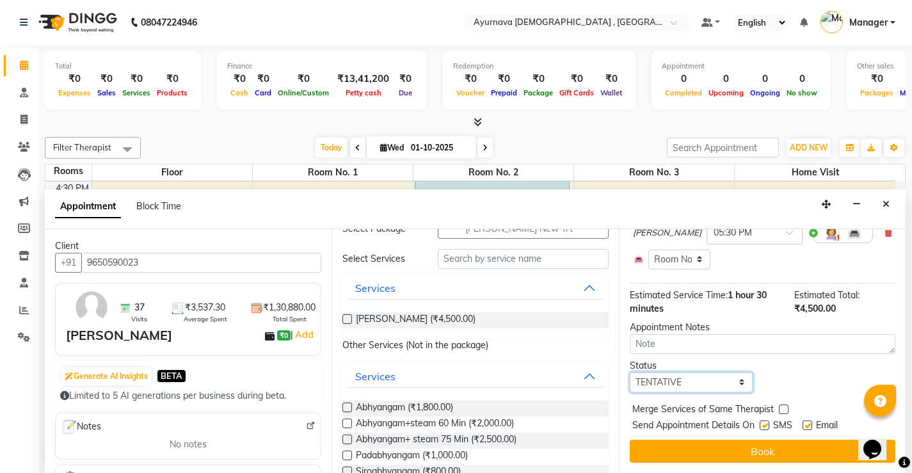
click at [721, 384] on select "Select TENTATIVE CONFIRM CHECK-IN UPCOMING" at bounding box center [691, 382] width 123 height 20
select select "upcoming"
click at [630, 372] on select "Select TENTATIVE CONFIRM CHECK-IN UPCOMING" at bounding box center [691, 382] width 123 height 20
click at [761, 426] on label at bounding box center [765, 425] width 10 height 10
click at [761, 426] on input "checkbox" at bounding box center [764, 426] width 8 height 8
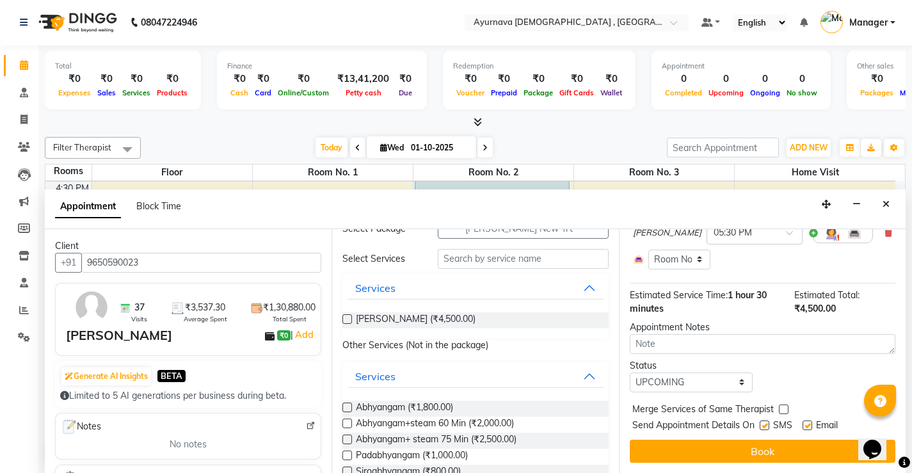
checkbox input "false"
click at [808, 426] on label at bounding box center [807, 425] width 10 height 10
click at [808, 426] on input "checkbox" at bounding box center [806, 426] width 8 height 8
checkbox input "false"
click at [781, 457] on button "Book" at bounding box center [763, 451] width 266 height 23
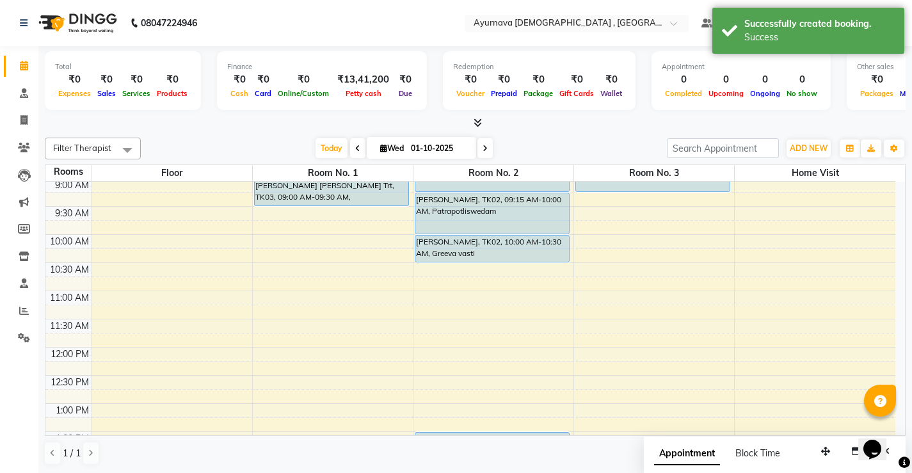
scroll to position [192, 0]
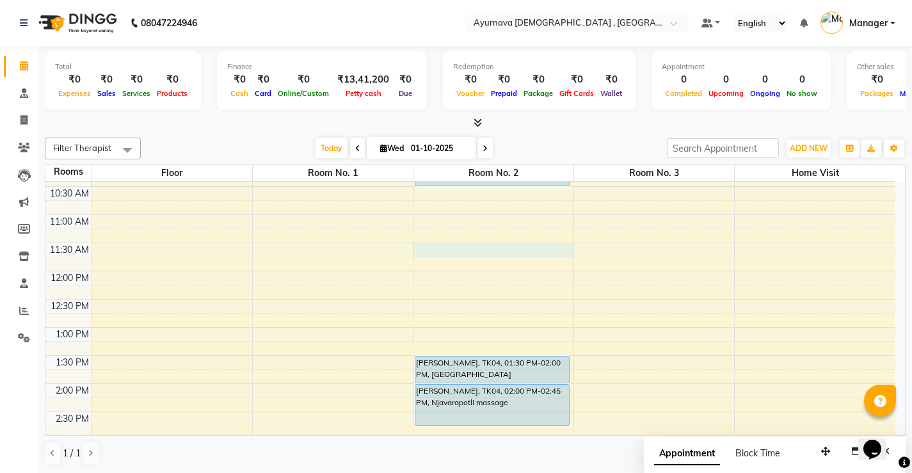
click at [426, 250] on div "7:00 AM 7:30 AM 8:00 AM 8:30 AM 9:00 AM 9:30 AM 10:00 AM 10:30 AM 11:00 AM 11:3…" at bounding box center [470, 384] width 850 height 788
select select "tentative"
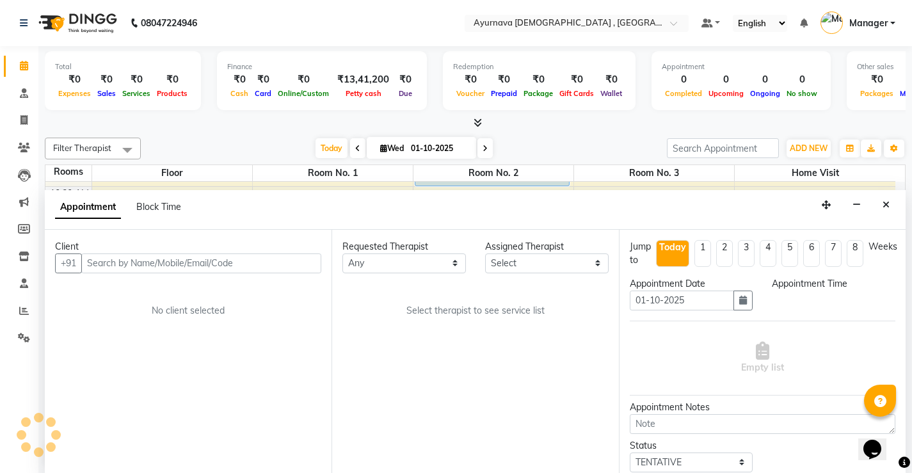
scroll to position [1, 0]
select select "690"
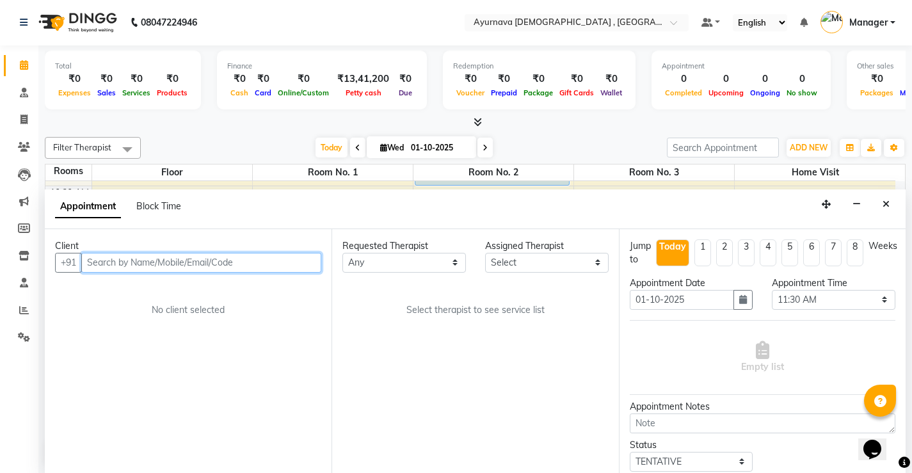
click at [209, 259] on input "text" at bounding box center [201, 263] width 240 height 20
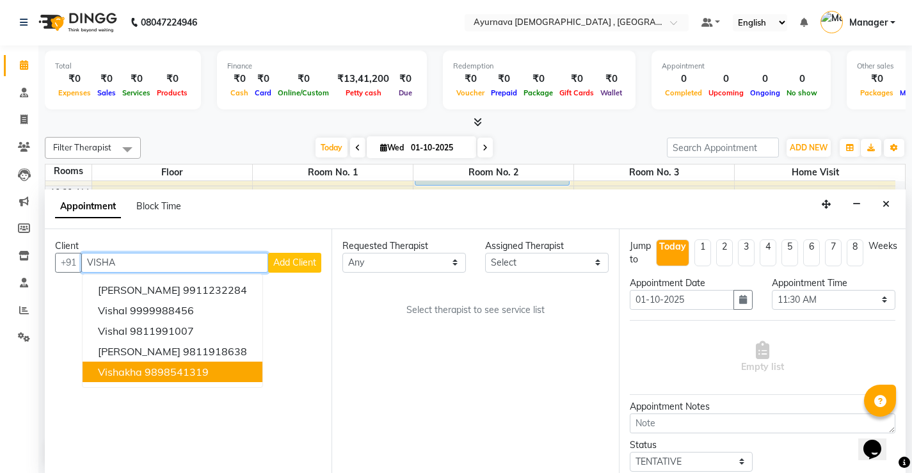
click at [192, 367] on ngb-highlight "9898541319" at bounding box center [177, 371] width 64 height 13
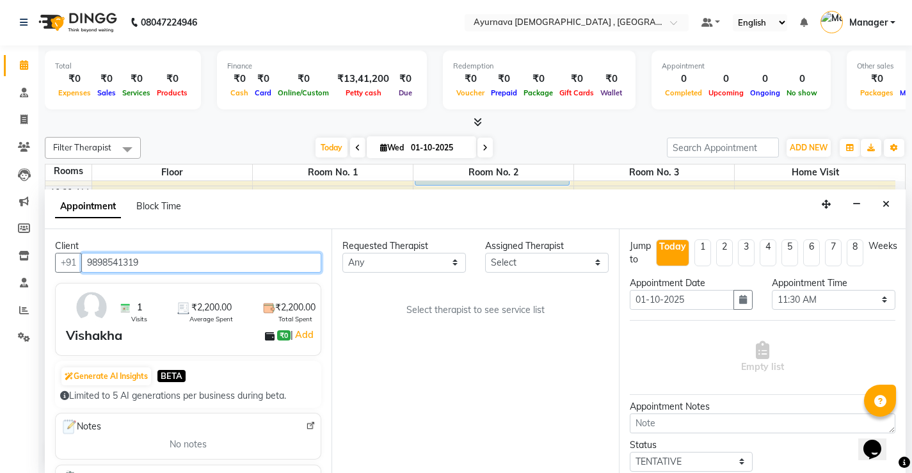
type input "9898541319"
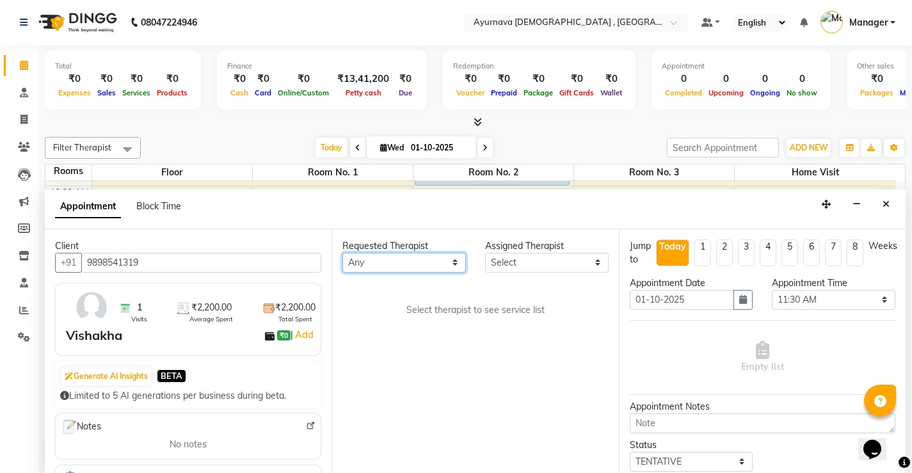
click at [426, 259] on select "Any [PERSON_NAME] Anjali [PERSON_NAME] ji [PERSON_NAME] [PERSON_NAME] S Dr [PER…" at bounding box center [403, 263] width 123 height 20
select select "83763"
click at [342, 253] on select "Any [PERSON_NAME] Anjali [PERSON_NAME] ji [PERSON_NAME] [PERSON_NAME] S Dr [PER…" at bounding box center [403, 263] width 123 height 20
select select "83763"
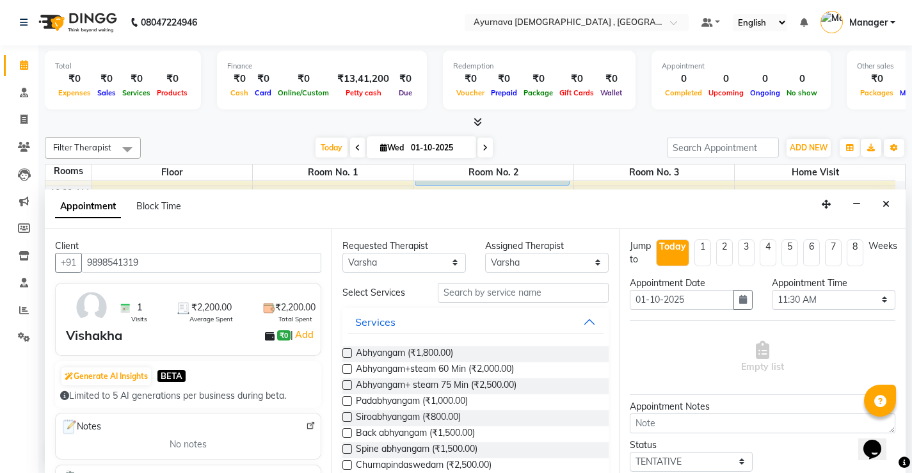
click at [347, 388] on label at bounding box center [347, 385] width 10 height 10
click at [347, 388] on input "checkbox" at bounding box center [346, 386] width 8 height 8
checkbox input "true"
select select "2652"
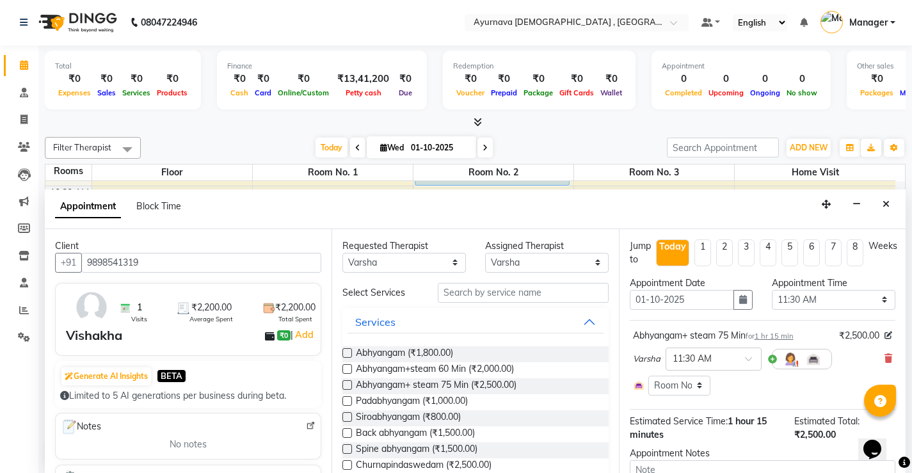
checkbox input "false"
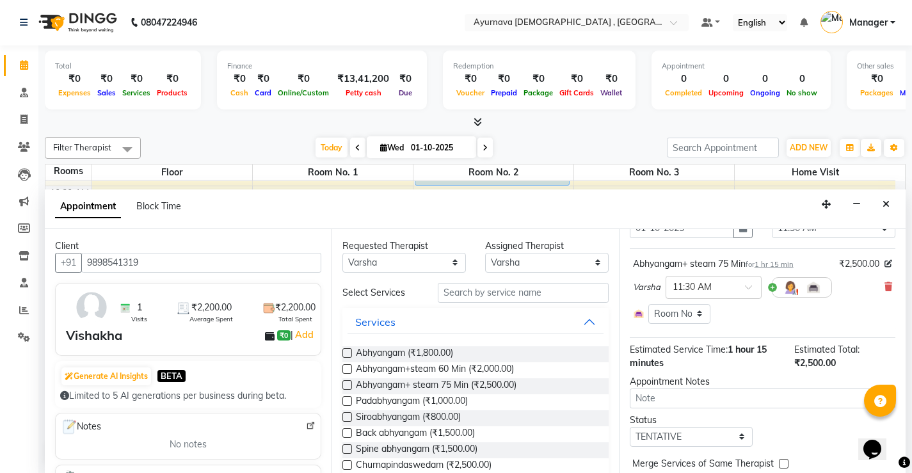
scroll to position [126, 0]
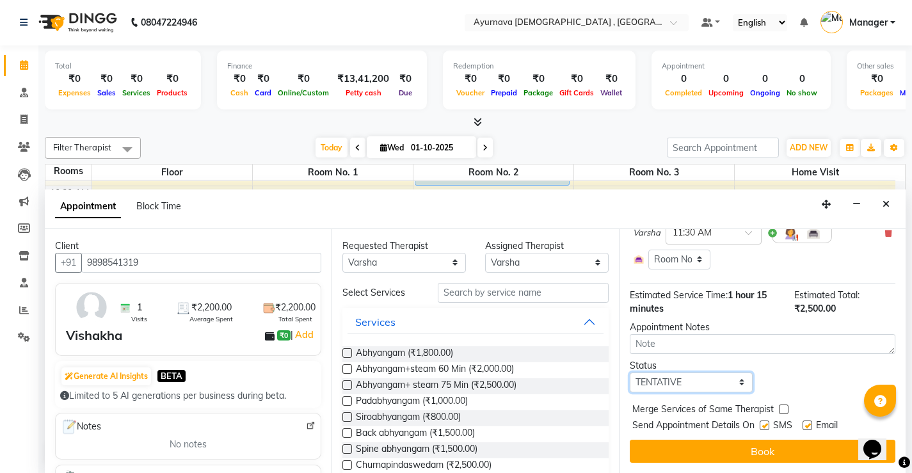
click at [735, 383] on select "Select TENTATIVE CONFIRM CHECK-IN UPCOMING" at bounding box center [691, 382] width 123 height 20
select select "upcoming"
click at [630, 372] on select "Select TENTATIVE CONFIRM CHECK-IN UPCOMING" at bounding box center [691, 382] width 123 height 20
click at [765, 427] on label at bounding box center [765, 425] width 10 height 10
click at [765, 427] on input "checkbox" at bounding box center [764, 426] width 8 height 8
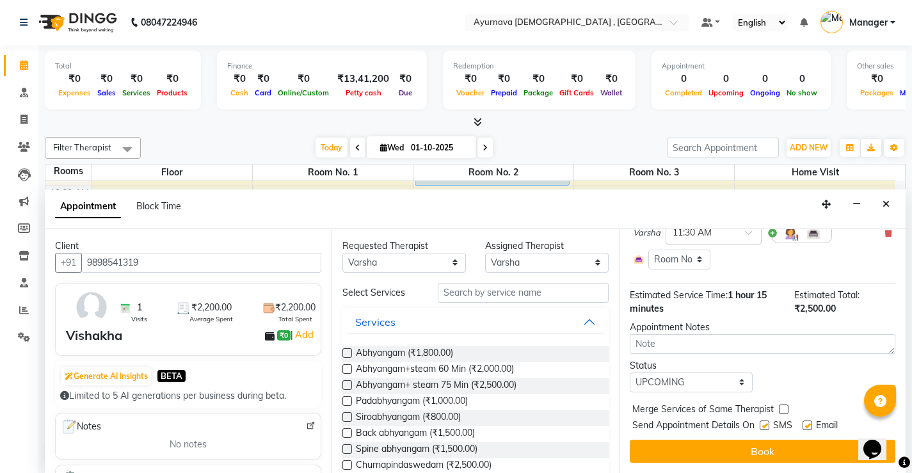
checkbox input "false"
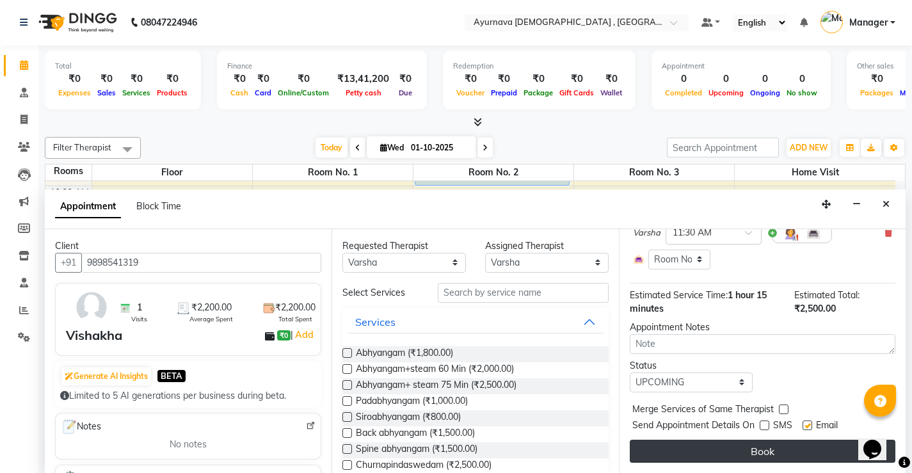
click at [765, 450] on button "Book" at bounding box center [763, 451] width 266 height 23
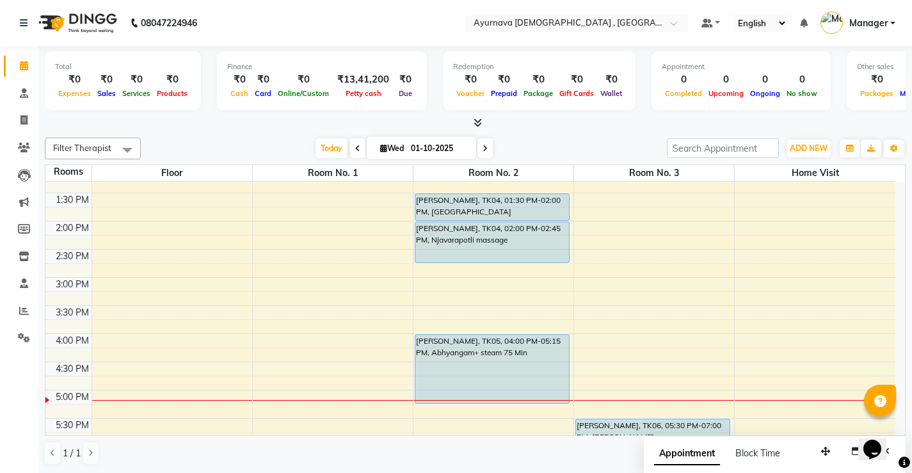
scroll to position [384, 0]
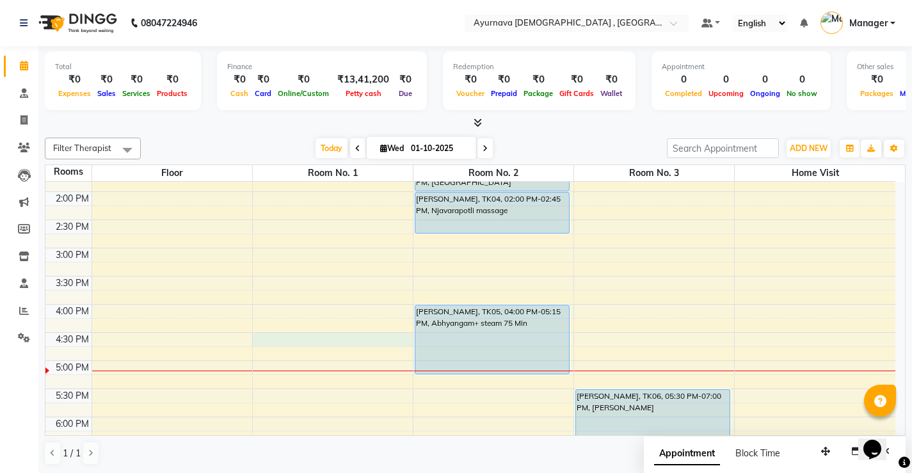
click at [285, 339] on div "7:00 AM 7:30 AM 8:00 AM 8:30 AM 9:00 AM 9:30 AM 10:00 AM 10:30 AM 11:00 AM 11:3…" at bounding box center [470, 192] width 850 height 788
select select "990"
select select "tentative"
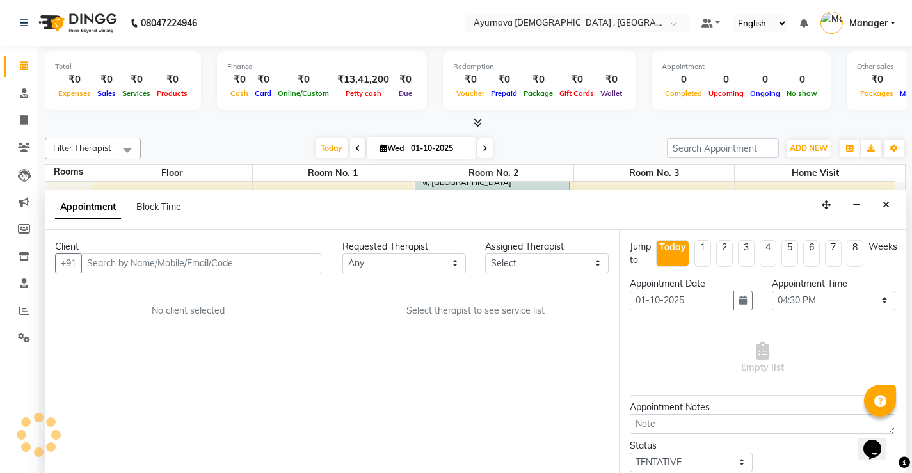
scroll to position [1, 0]
click at [177, 259] on input "text" at bounding box center [201, 263] width 240 height 20
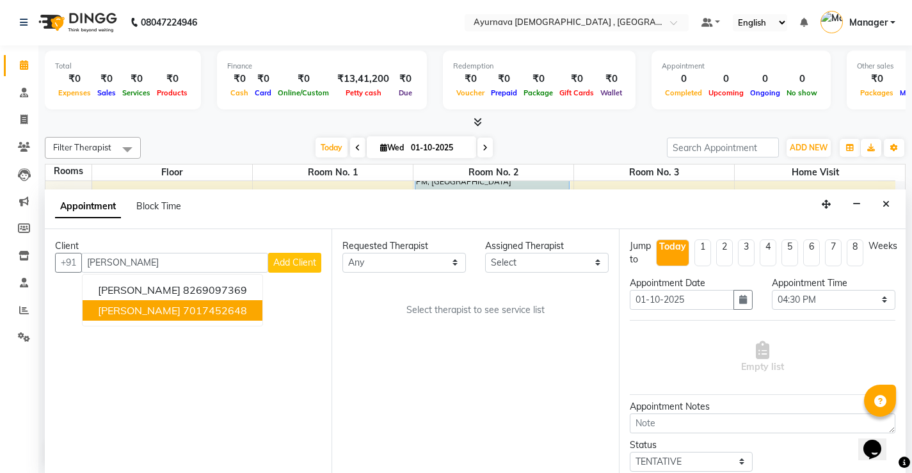
click at [175, 310] on span "[PERSON_NAME]" at bounding box center [139, 310] width 83 height 13
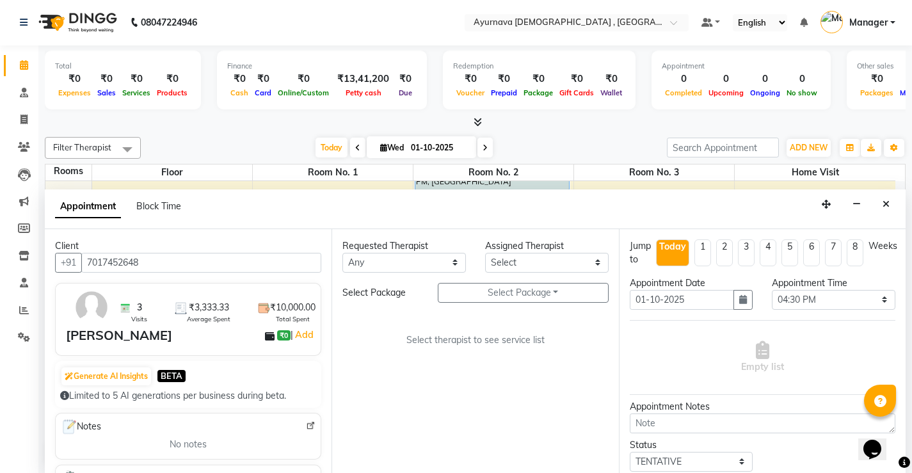
type input "7017452648"
click at [448, 262] on select "Any [PERSON_NAME] Anjali [PERSON_NAME] ji [PERSON_NAME] [PERSON_NAME] S Dr [PER…" at bounding box center [403, 263] width 123 height 20
select select "68703"
click at [342, 253] on select "Any [PERSON_NAME] Anjali [PERSON_NAME] ji [PERSON_NAME] [PERSON_NAME] S Dr [PER…" at bounding box center [403, 263] width 123 height 20
select select "68703"
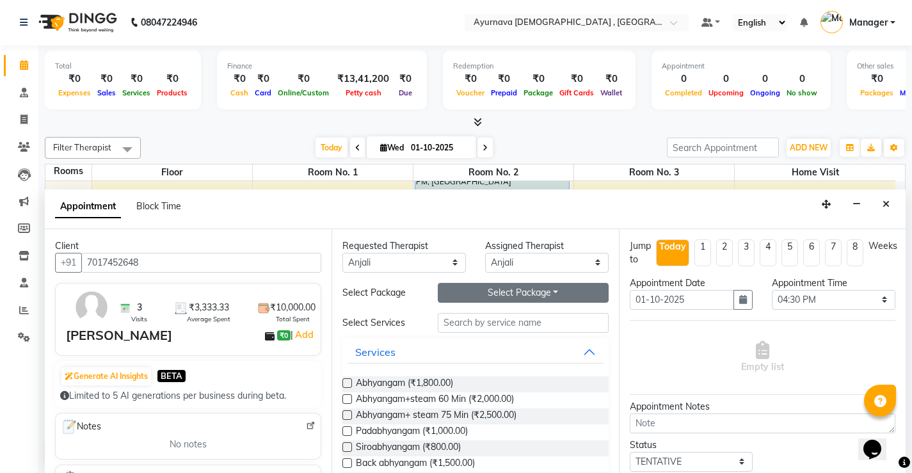
click at [520, 291] on button "Select Package Toggle Dropdown" at bounding box center [523, 293] width 171 height 20
click at [516, 313] on li "[PERSON_NAME] Trt" at bounding box center [497, 319] width 118 height 19
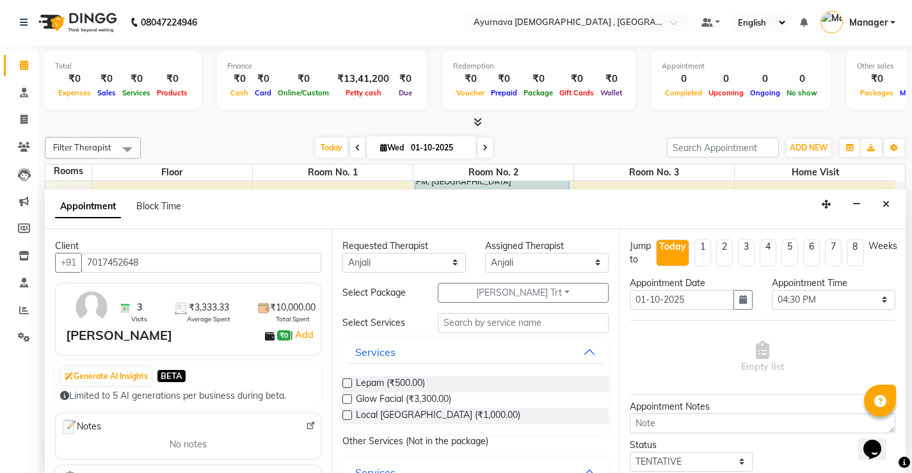
click at [349, 415] on label at bounding box center [347, 415] width 10 height 10
click at [349, 415] on input "checkbox" at bounding box center [346, 416] width 8 height 8
checkbox input "true"
select select "2651"
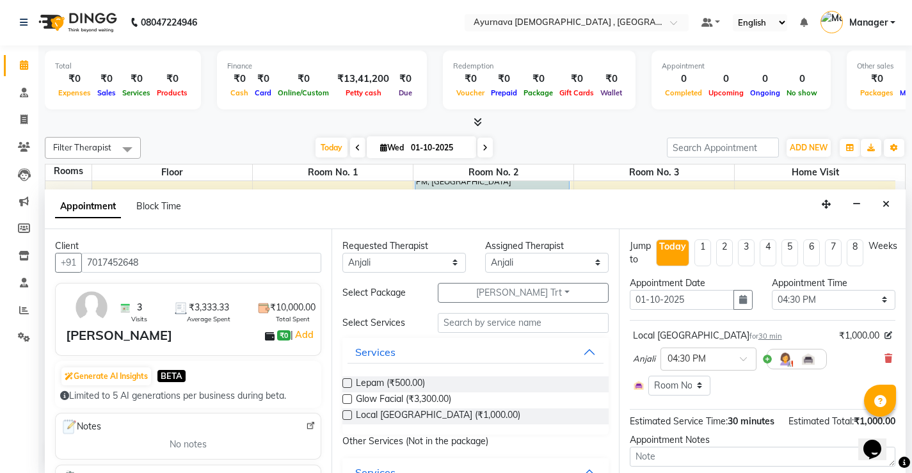
checkbox input "false"
click at [346, 385] on label at bounding box center [347, 383] width 10 height 10
click at [346, 385] on input "checkbox" at bounding box center [346, 384] width 8 height 8
checkbox input "true"
select select "2651"
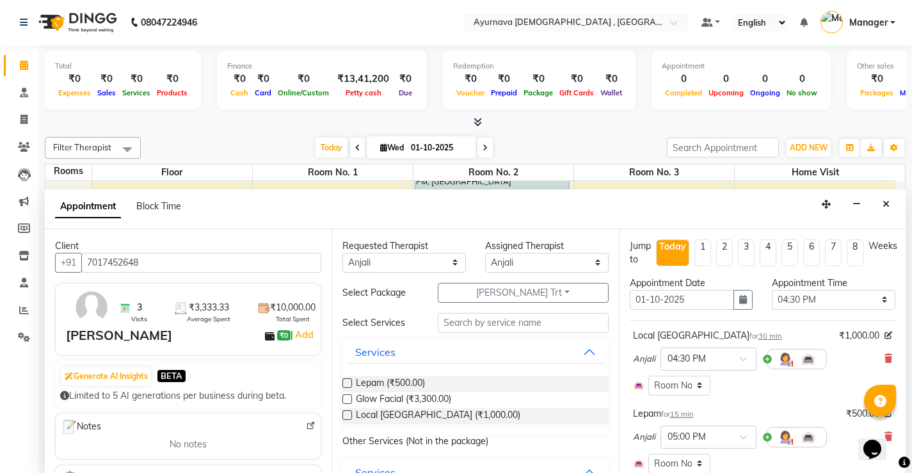
checkbox input "false"
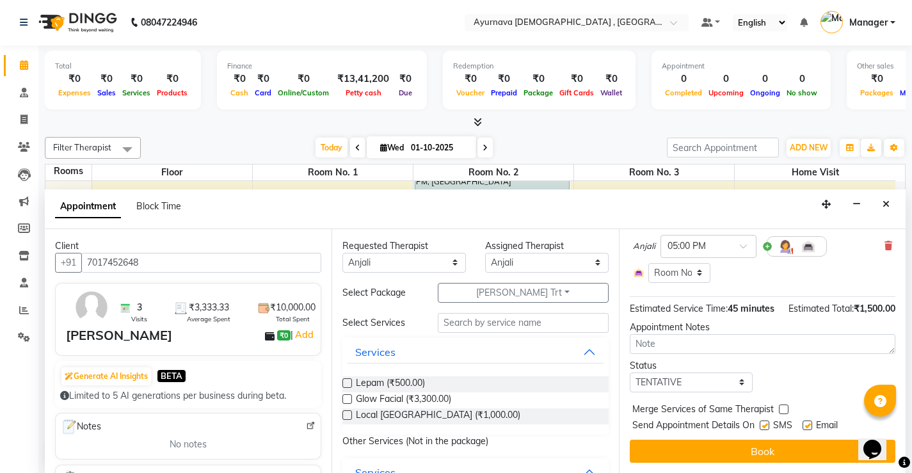
scroll to position [204, 0]
click at [730, 382] on select "Select TENTATIVE CONFIRM CHECK-IN UPCOMING" at bounding box center [691, 382] width 123 height 20
select select "upcoming"
click at [630, 372] on select "Select TENTATIVE CONFIRM CHECK-IN UPCOMING" at bounding box center [691, 382] width 123 height 20
click at [768, 427] on label at bounding box center [765, 425] width 10 height 10
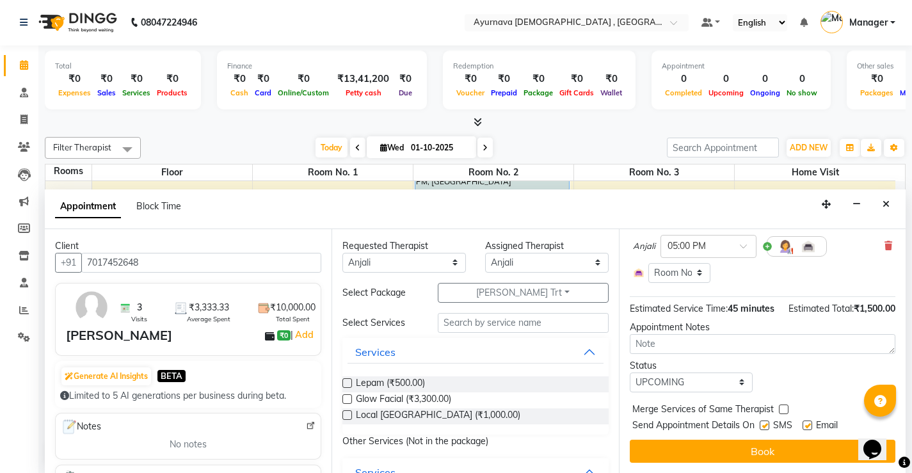
click at [768, 427] on input "checkbox" at bounding box center [764, 426] width 8 height 8
checkbox input "false"
click at [807, 426] on label at bounding box center [807, 425] width 10 height 10
click at [807, 426] on input "checkbox" at bounding box center [806, 426] width 8 height 8
checkbox input "false"
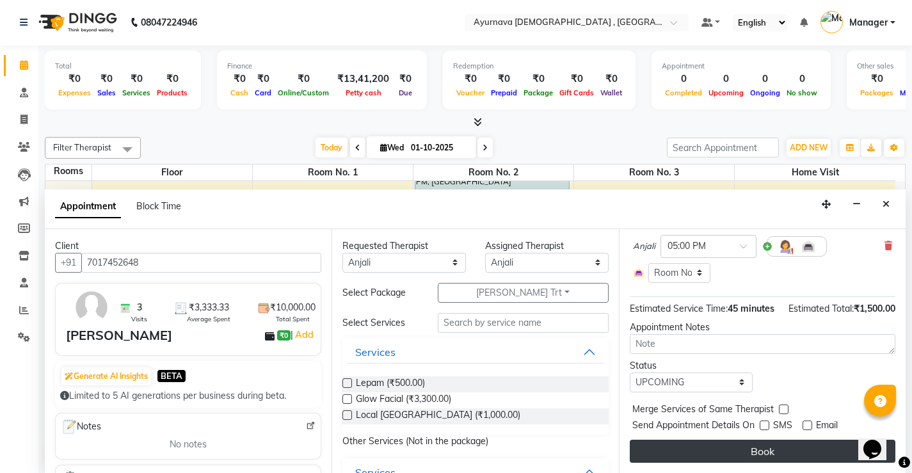
click at [792, 442] on button "Book" at bounding box center [763, 451] width 266 height 23
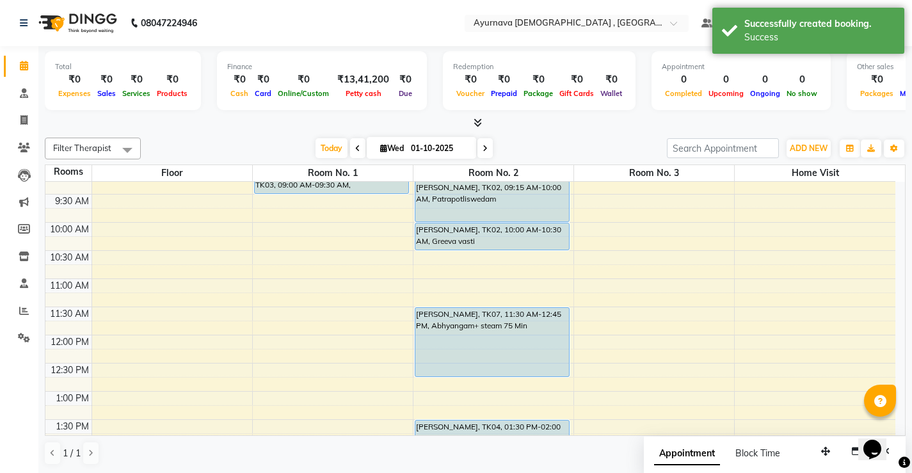
scroll to position [0, 0]
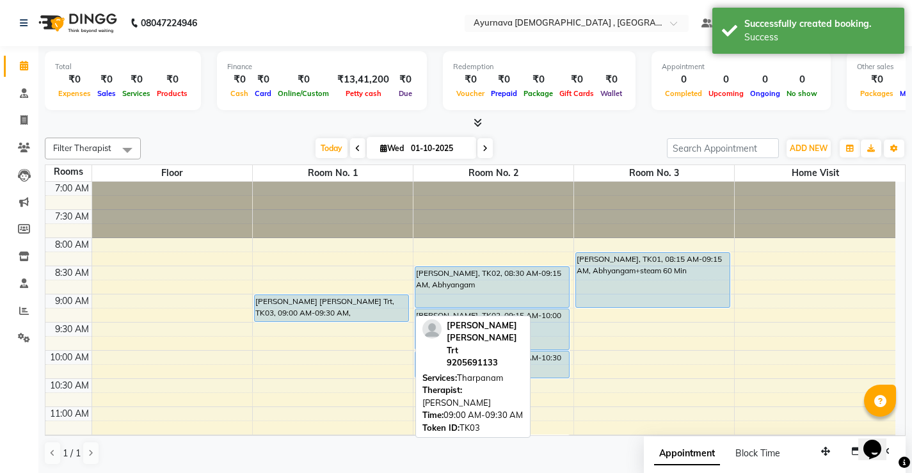
click at [333, 312] on div "[PERSON_NAME] [PERSON_NAME] Trt, TK03, 09:00 AM-09:30 AM, [PERSON_NAME]" at bounding box center [332, 308] width 154 height 26
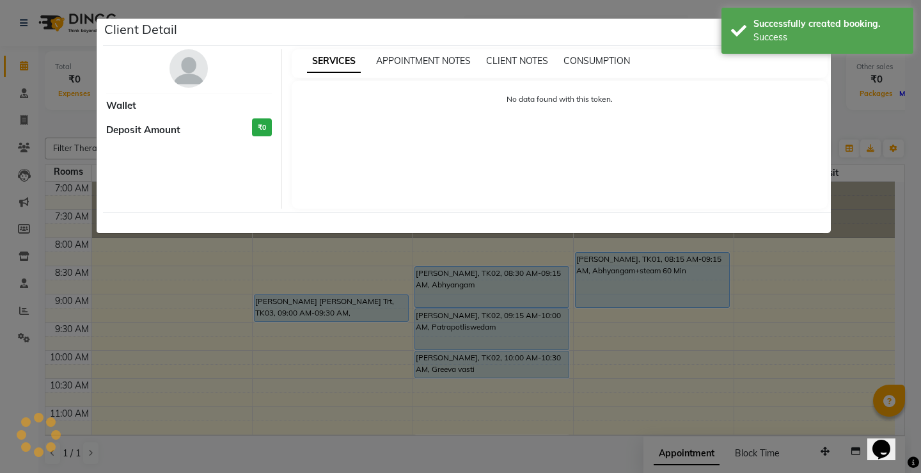
select select "5"
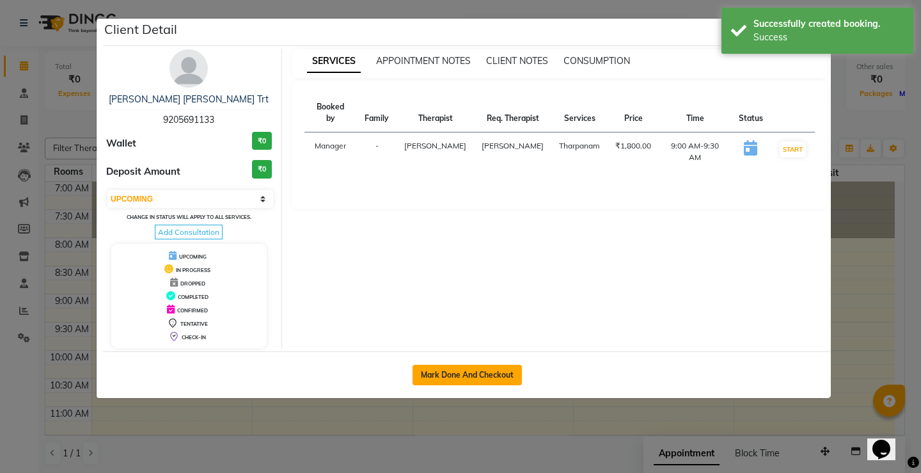
click at [479, 374] on button "Mark Done And Checkout" at bounding box center [467, 375] width 109 height 20
select select "service"
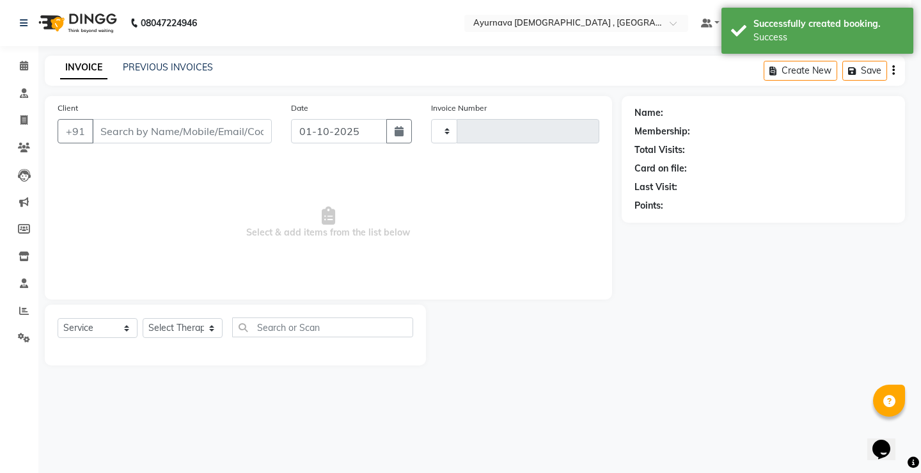
type input "1593"
select select "5587"
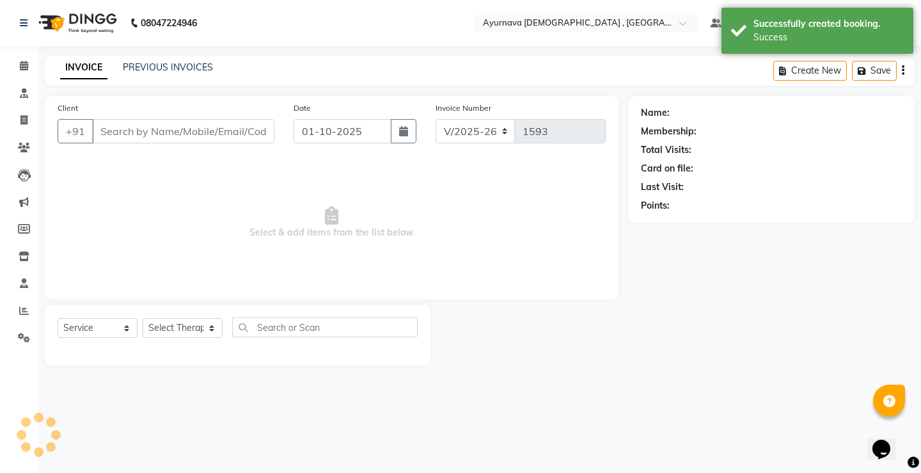
type input "9205691133"
select select "83764"
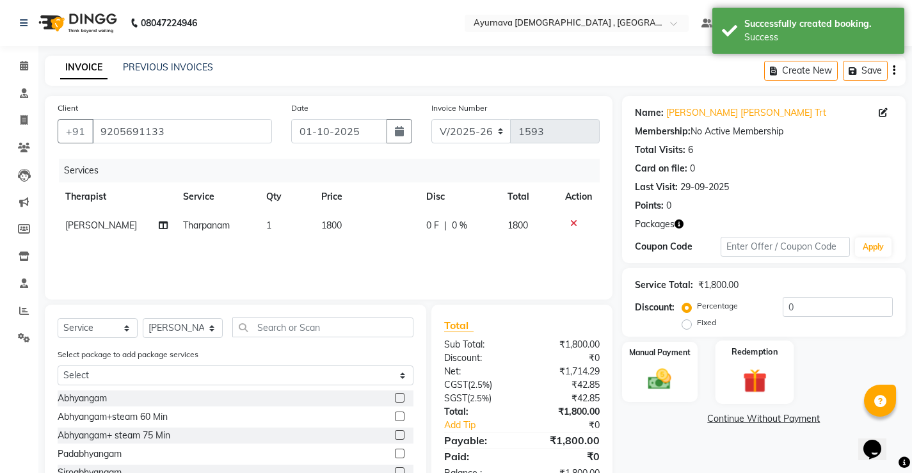
click at [753, 367] on img at bounding box center [754, 380] width 39 height 30
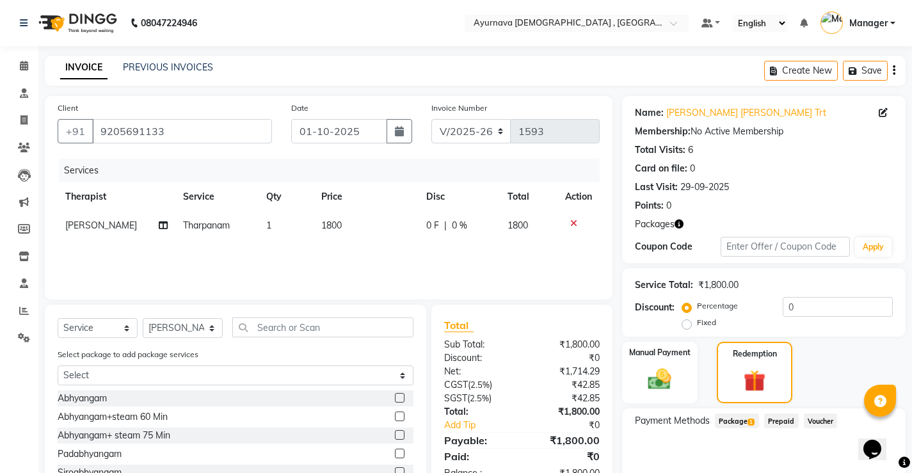
click at [737, 423] on span "Package 1" at bounding box center [737, 420] width 44 height 15
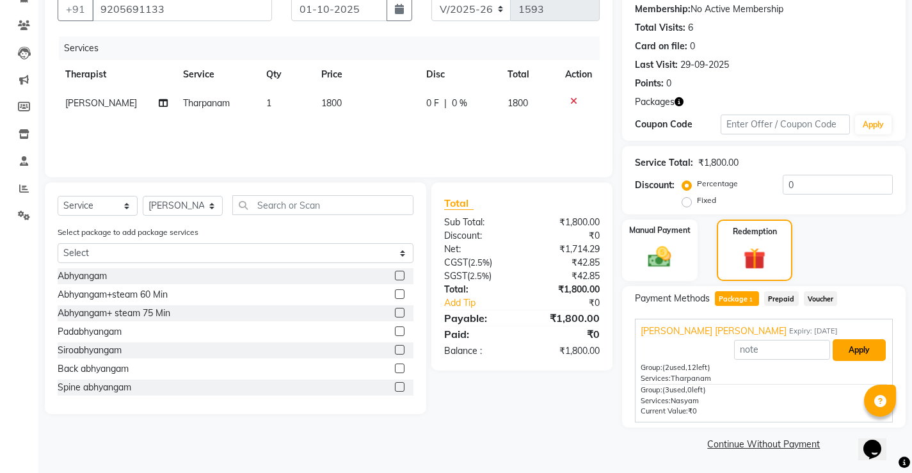
click at [852, 350] on button "Apply" at bounding box center [858, 350] width 53 height 22
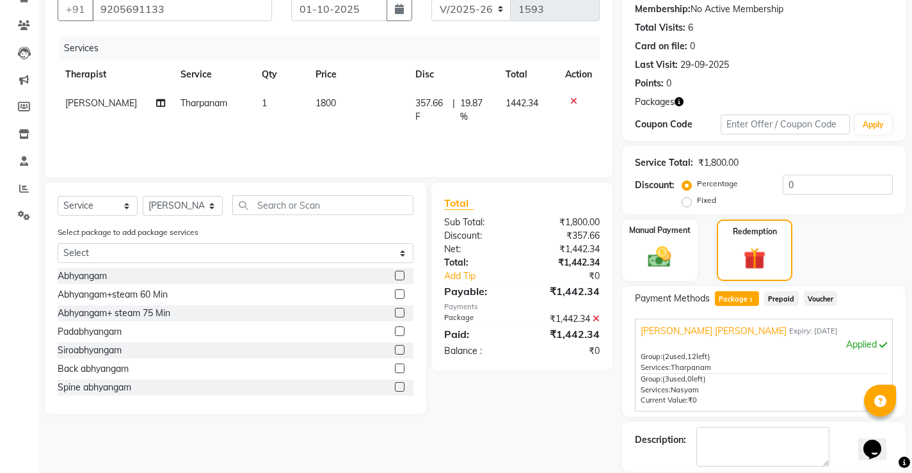
scroll to position [184, 0]
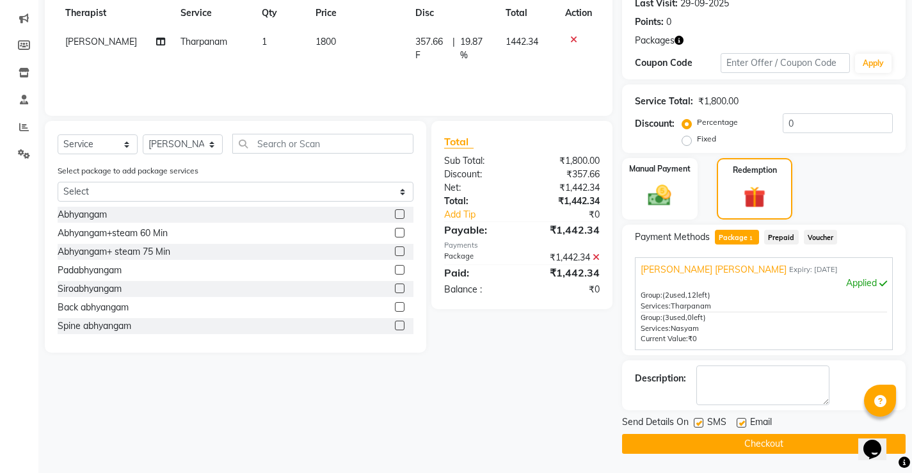
click at [697, 427] on label at bounding box center [699, 423] width 10 height 10
click at [697, 427] on input "checkbox" at bounding box center [698, 423] width 8 height 8
checkbox input "false"
drag, startPoint x: 745, startPoint y: 424, endPoint x: 742, endPoint y: 434, distance: 11.3
click at [745, 424] on label at bounding box center [742, 423] width 10 height 10
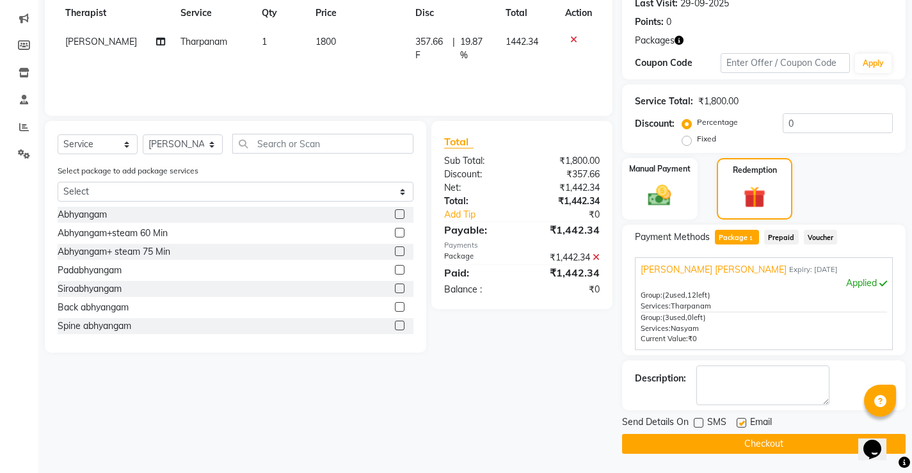
click at [745, 424] on input "checkbox" at bounding box center [741, 423] width 8 height 8
checkbox input "false"
click at [742, 438] on button "Checkout" at bounding box center [763, 444] width 283 height 20
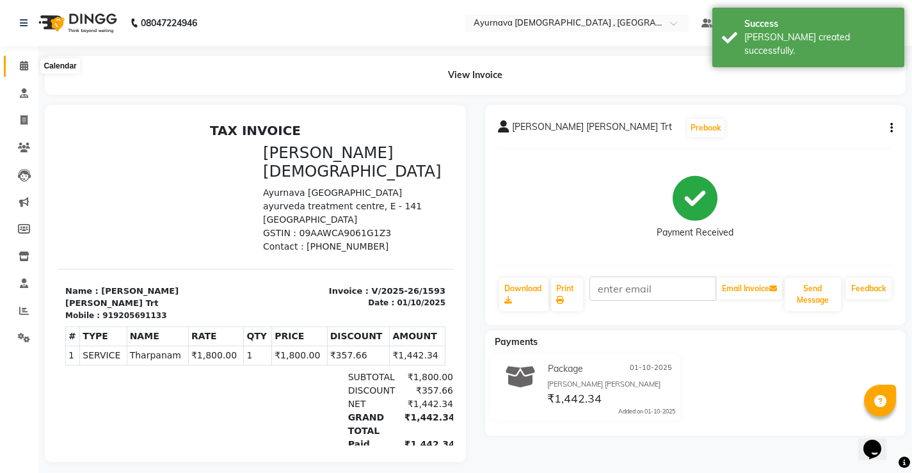
drag, startPoint x: 15, startPoint y: 68, endPoint x: 35, endPoint y: 81, distance: 23.1
click at [15, 68] on span at bounding box center [24, 66] width 22 height 15
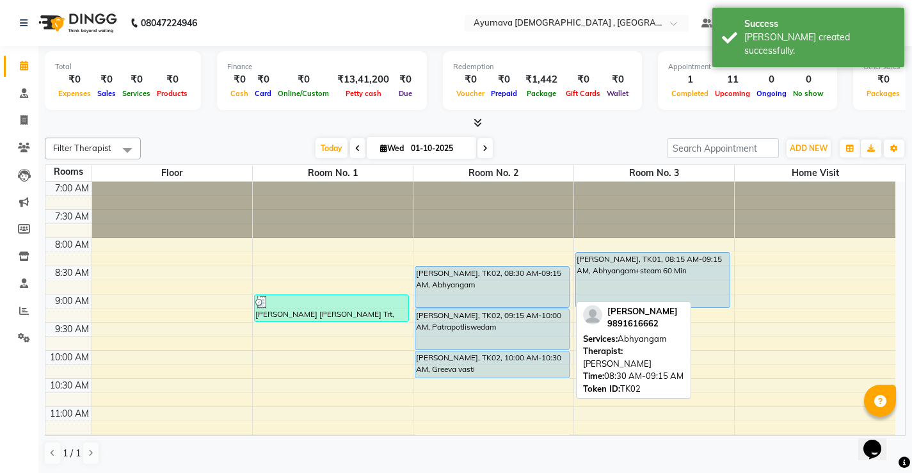
click at [488, 286] on div "[PERSON_NAME], TK02, 08:30 AM-09:15 AM, Abhyangam" at bounding box center [492, 287] width 154 height 40
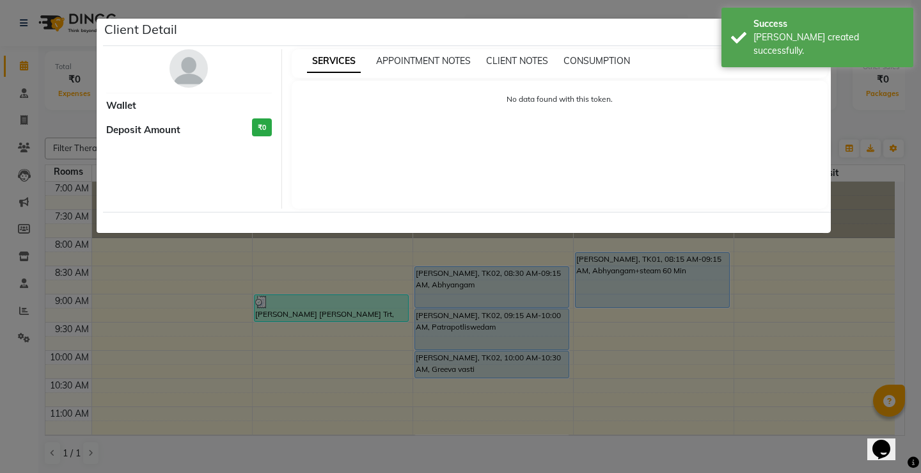
select select "5"
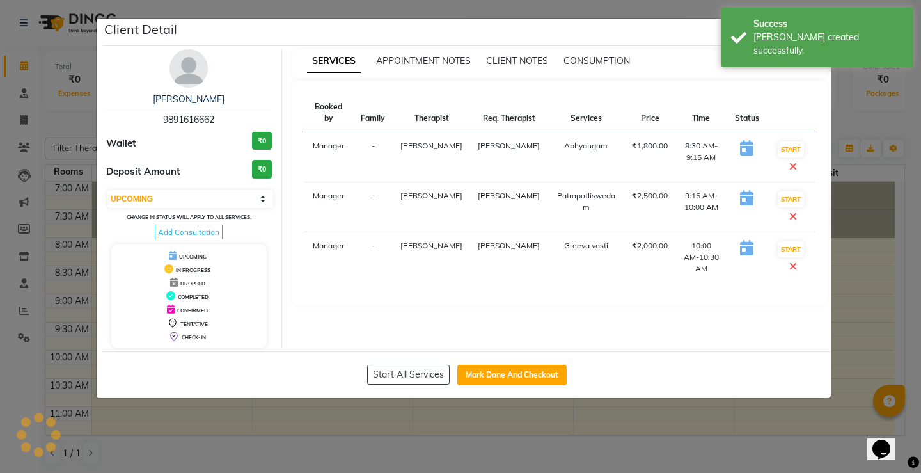
drag, startPoint x: 491, startPoint y: 378, endPoint x: 516, endPoint y: 378, distance: 24.3
click at [491, 378] on button "Mark Done And Checkout" at bounding box center [512, 375] width 109 height 20
select select "service"
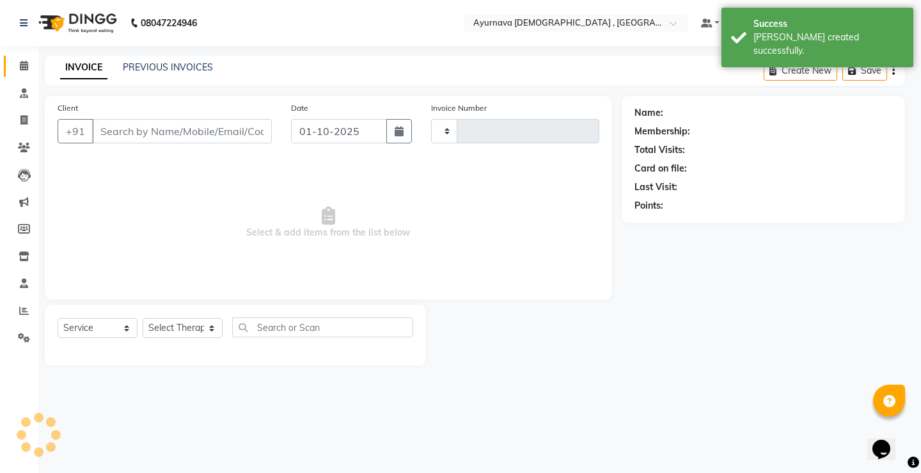
type input "1594"
select select "5587"
type input "9891616662"
select select "91755"
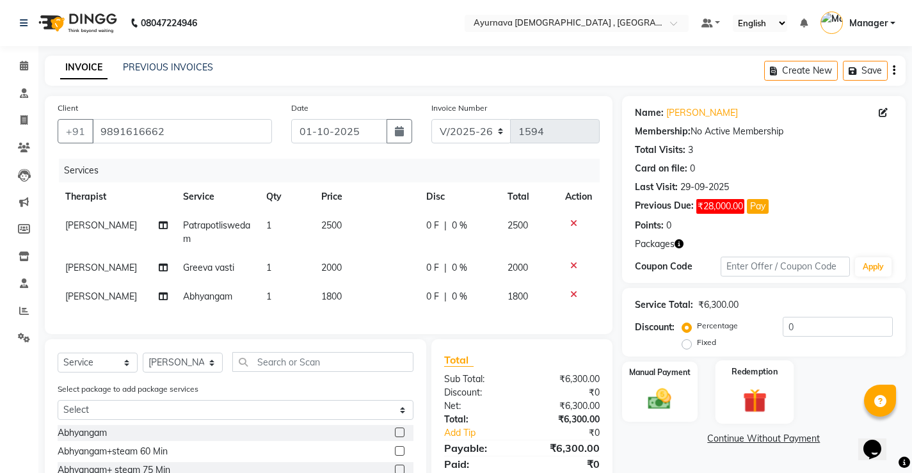
click at [767, 381] on div "Redemption" at bounding box center [754, 391] width 79 height 63
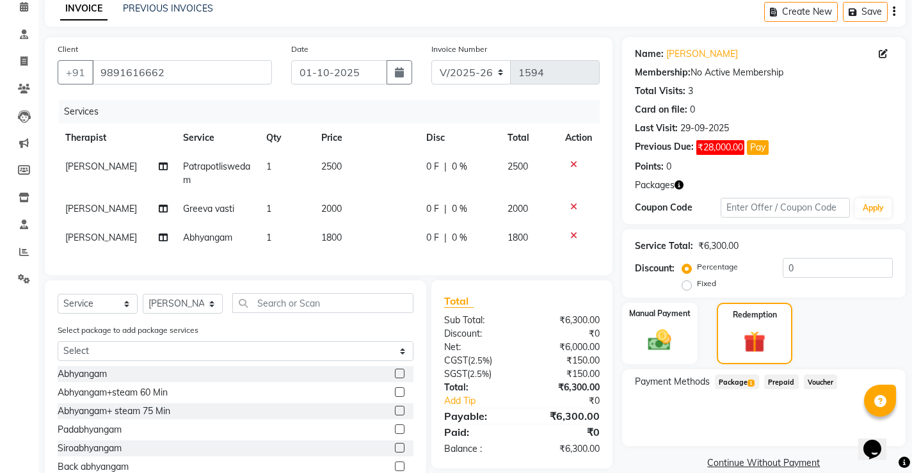
scroll to position [127, 0]
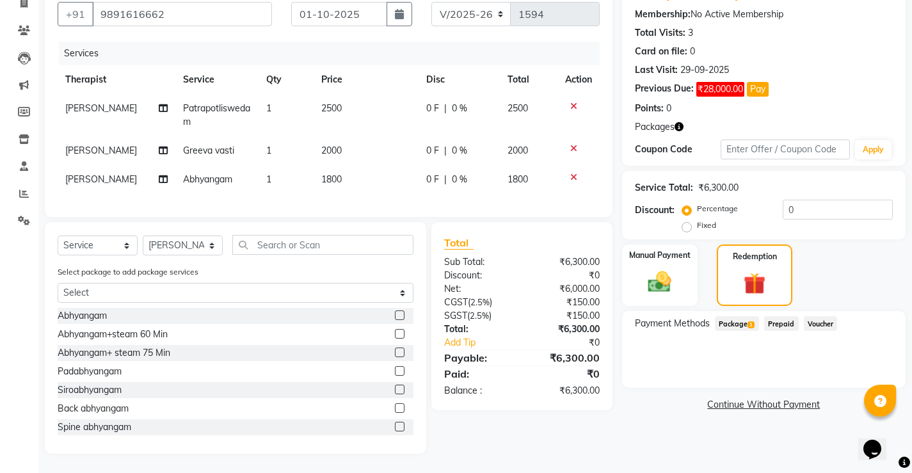
click at [728, 316] on span "Package 1" at bounding box center [737, 323] width 44 height 15
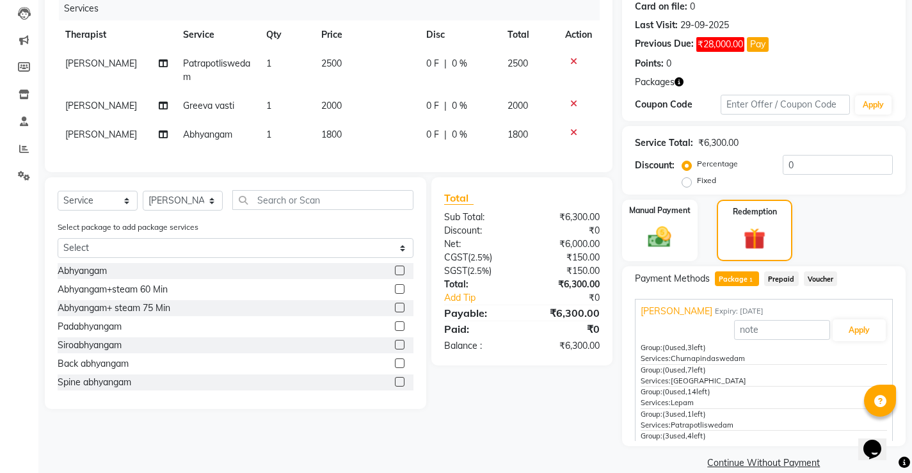
scroll to position [180, 0]
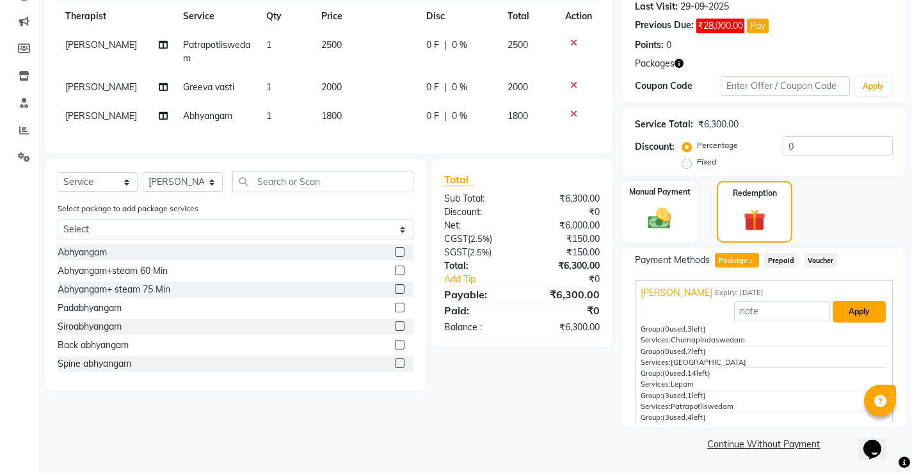
click at [856, 312] on button "Apply" at bounding box center [858, 312] width 53 height 22
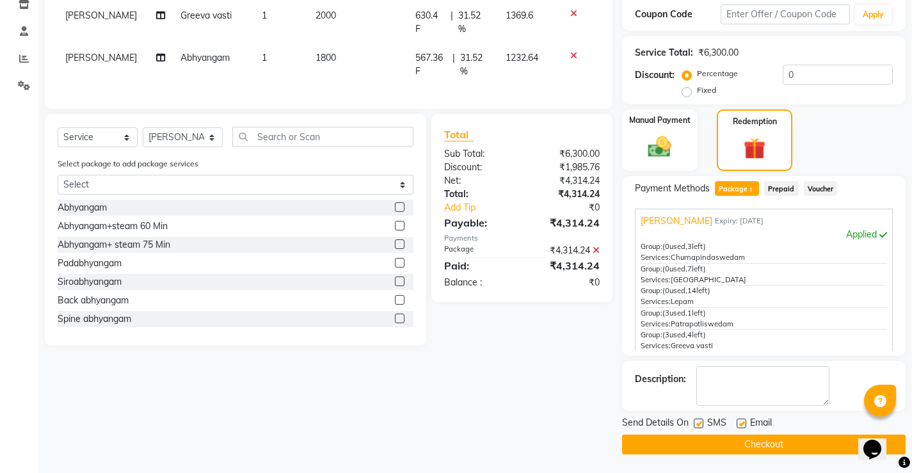
scroll to position [253, 0]
click at [696, 420] on label at bounding box center [699, 423] width 10 height 10
click at [696, 420] on input "checkbox" at bounding box center [698, 423] width 8 height 8
checkbox input "false"
click at [745, 423] on label at bounding box center [742, 423] width 10 height 10
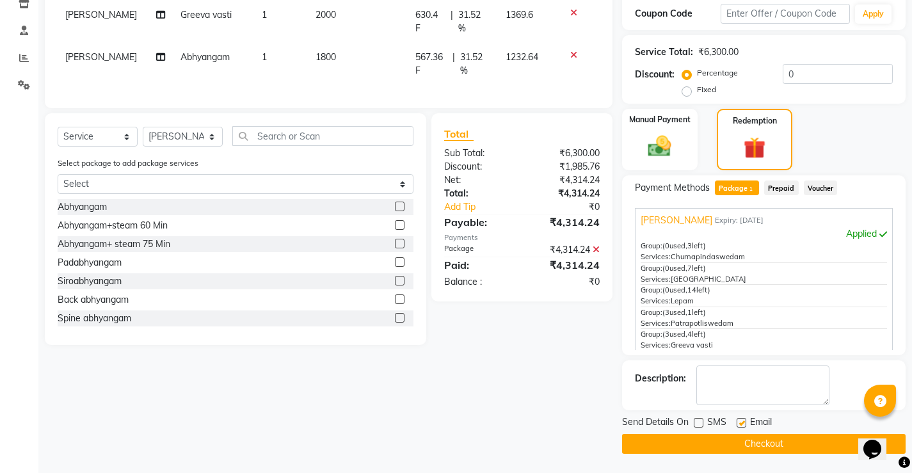
click at [745, 423] on input "checkbox" at bounding box center [741, 423] width 8 height 8
checkbox input "false"
click at [749, 436] on button "Checkout" at bounding box center [763, 444] width 283 height 20
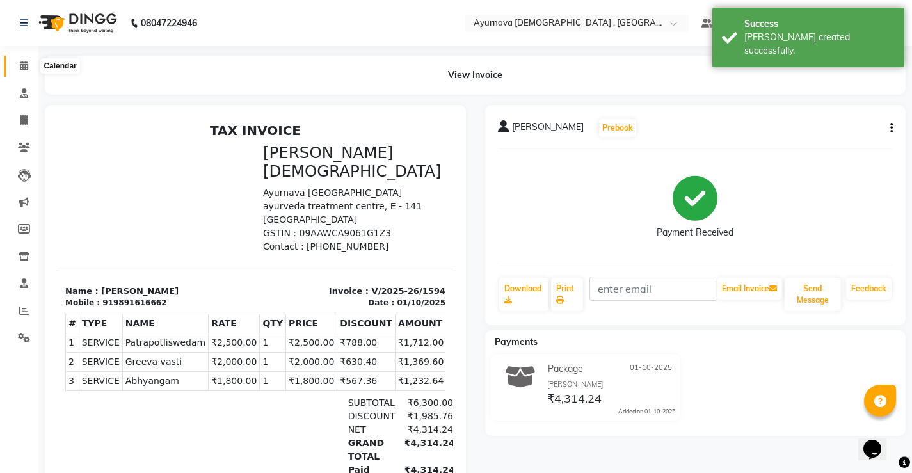
click at [19, 69] on span at bounding box center [24, 66] width 22 height 15
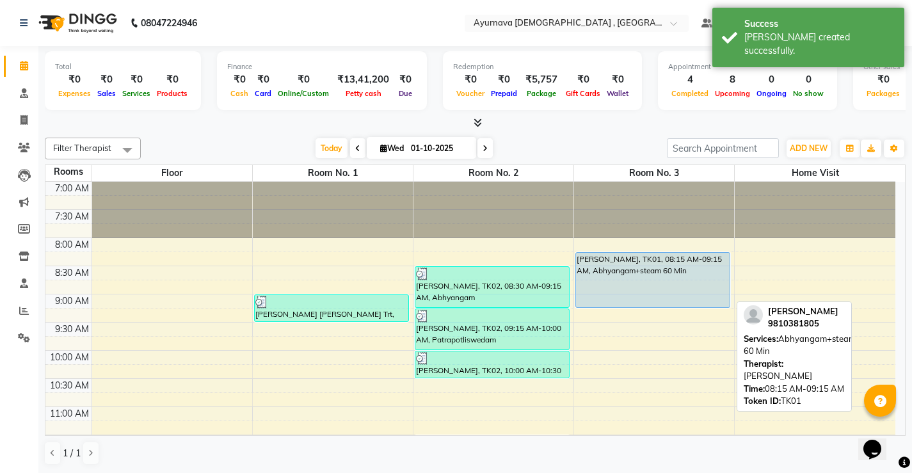
click at [676, 284] on div "[PERSON_NAME], TK01, 08:15 AM-09:15 AM, Abhyangam+steam 60 Min" at bounding box center [653, 280] width 154 height 54
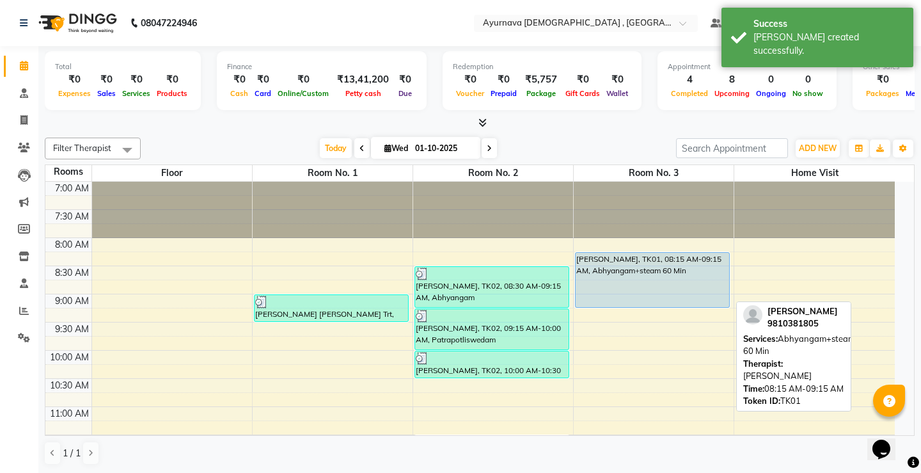
select select "5"
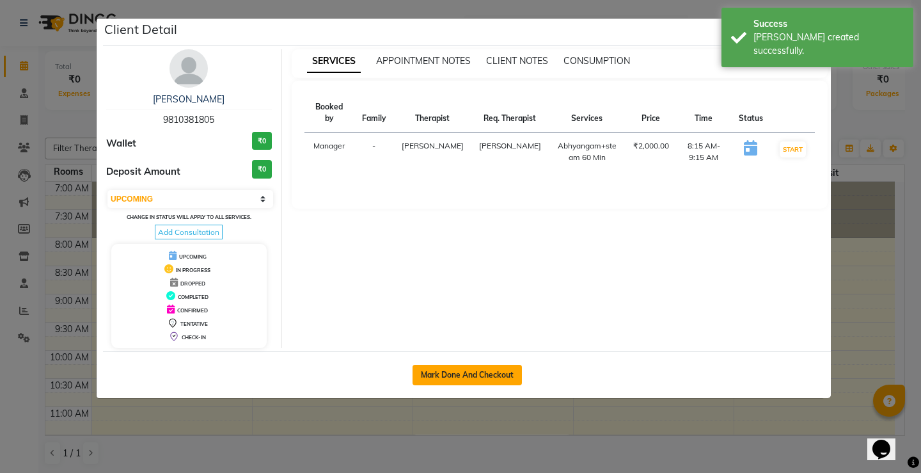
click at [441, 369] on button "Mark Done And Checkout" at bounding box center [467, 375] width 109 height 20
select select "service"
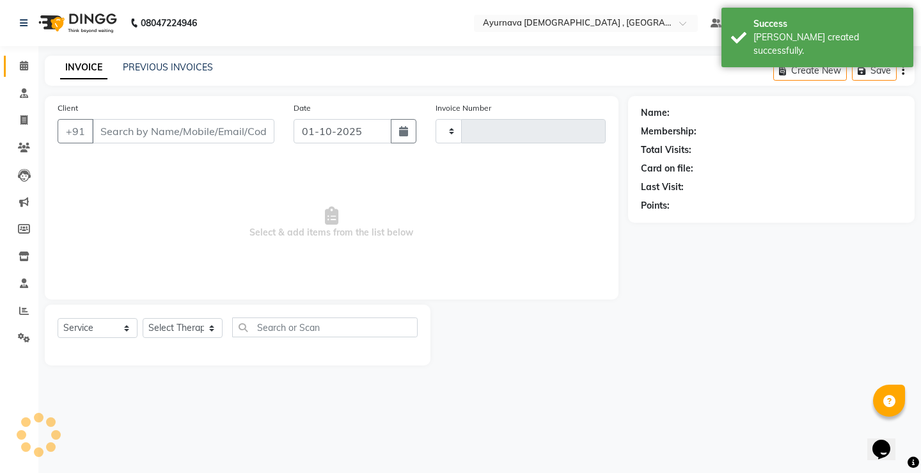
type input "1595"
select select "5587"
type input "9810381805"
select select "91756"
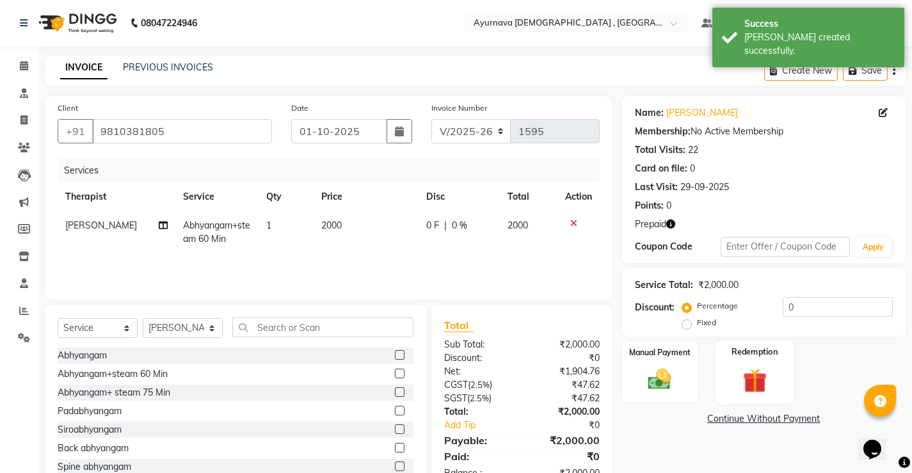
click at [743, 379] on img at bounding box center [754, 380] width 39 height 30
click at [769, 422] on span "Prepaid 1" at bounding box center [777, 420] width 42 height 15
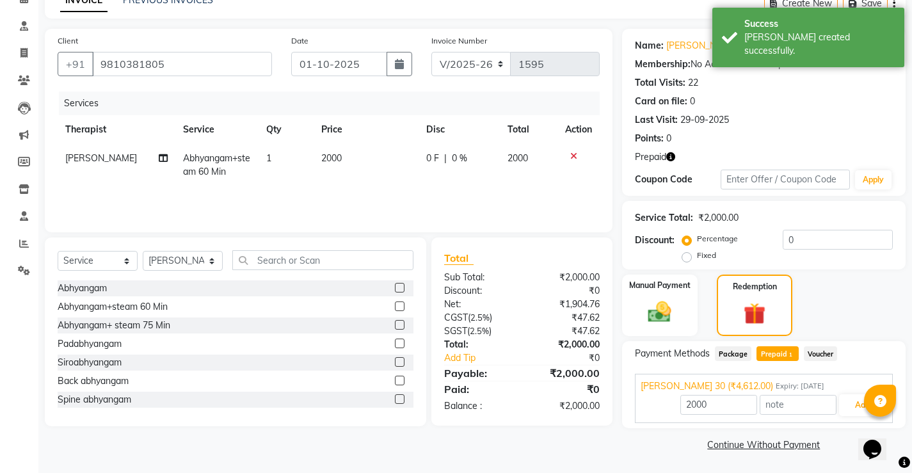
scroll to position [68, 0]
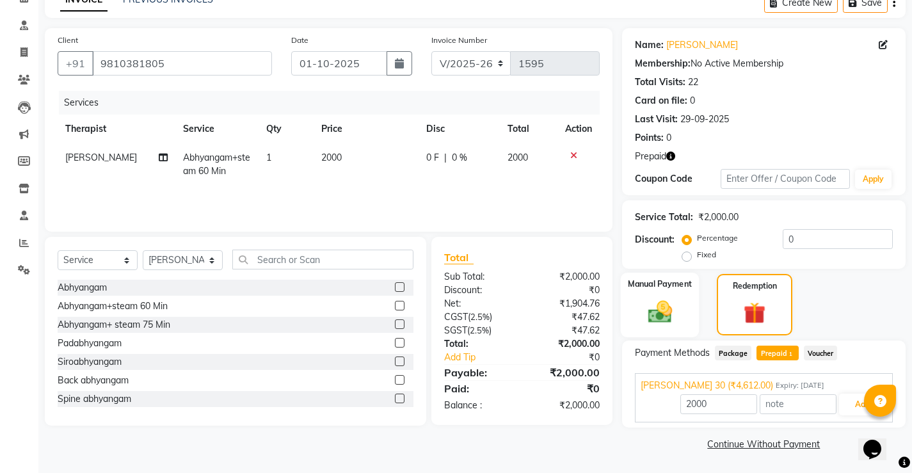
click at [653, 314] on img at bounding box center [659, 312] width 39 height 28
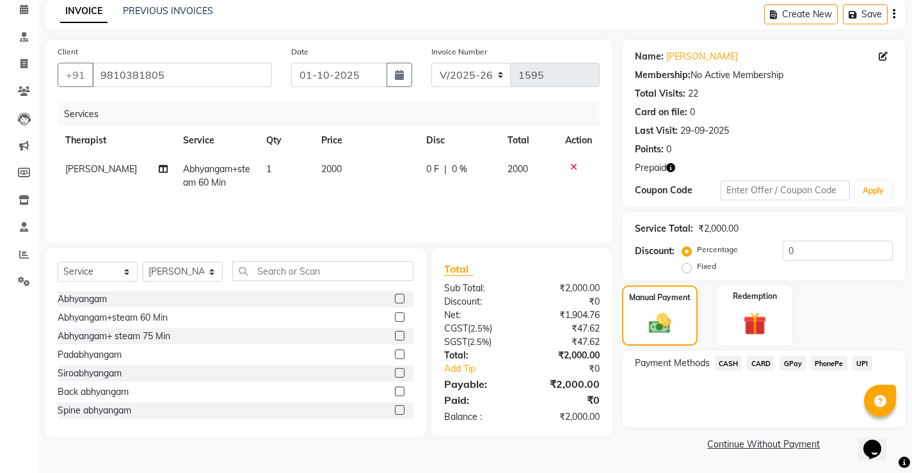
click at [697, 268] on label "Fixed" at bounding box center [706, 266] width 19 height 12
click at [686, 268] on input "Fixed" at bounding box center [689, 266] width 9 height 9
radio input "true"
click at [799, 249] on input "0" at bounding box center [838, 251] width 110 height 20
type input "846"
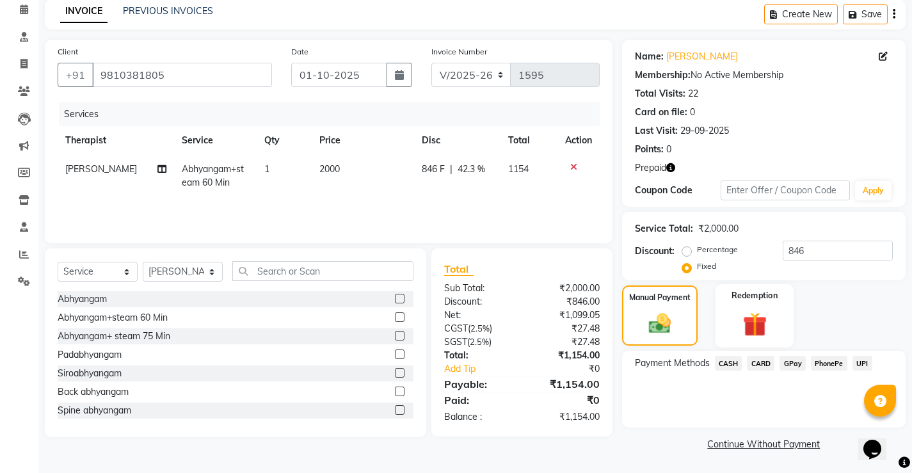
click at [778, 335] on div "Redemption" at bounding box center [754, 315] width 79 height 63
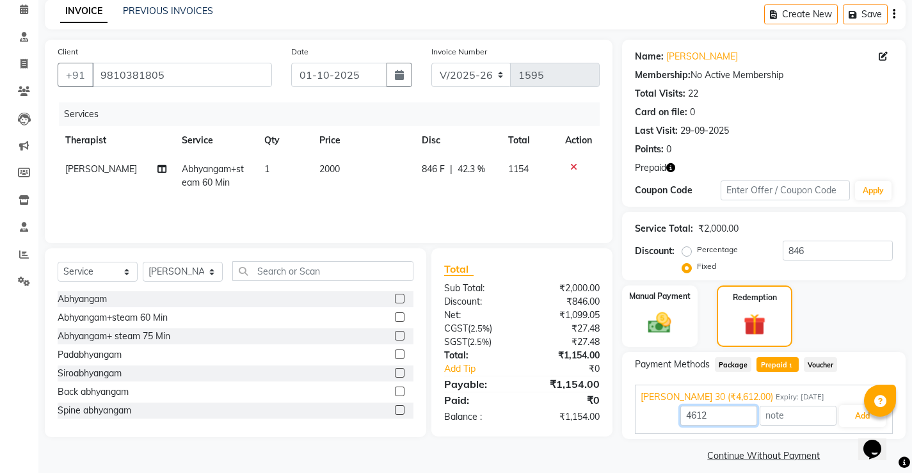
click at [723, 417] on input "4612" at bounding box center [718, 416] width 77 height 20
type input "4"
type input "1154"
click at [848, 415] on button "Add" at bounding box center [862, 416] width 47 height 22
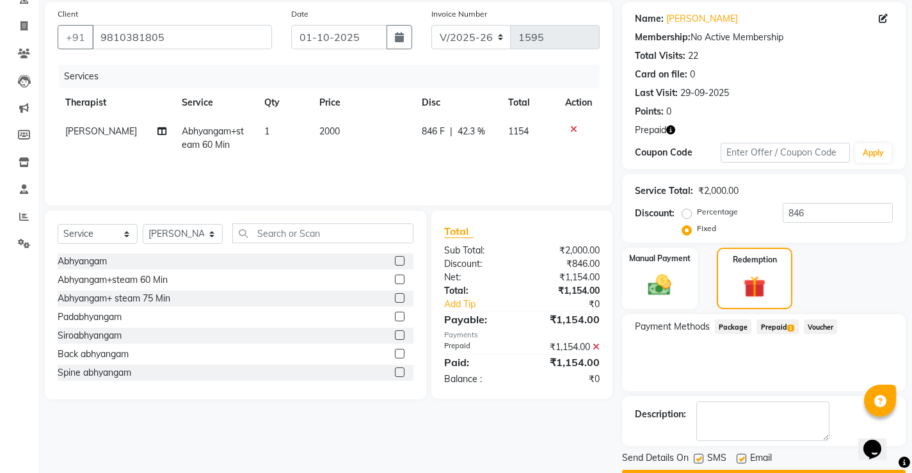
scroll to position [130, 0]
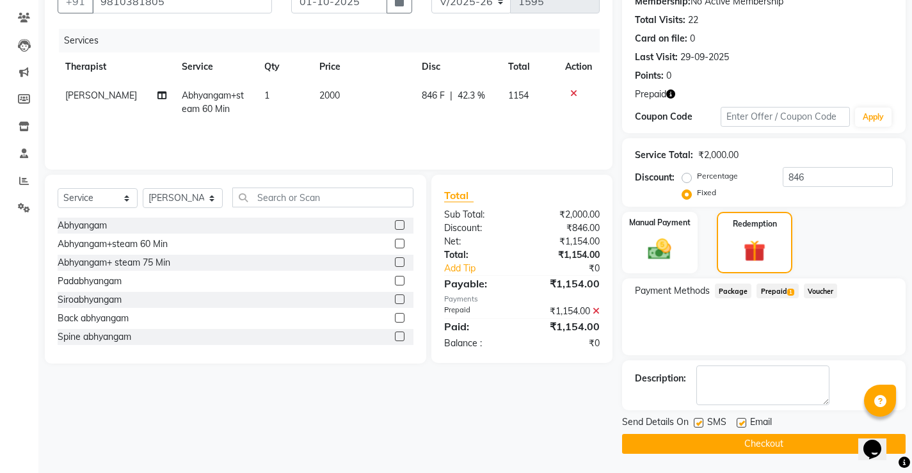
click at [699, 423] on label at bounding box center [699, 423] width 10 height 10
click at [699, 423] on input "checkbox" at bounding box center [698, 423] width 8 height 8
checkbox input "false"
click at [744, 424] on label at bounding box center [742, 423] width 10 height 10
click at [744, 424] on input "checkbox" at bounding box center [741, 423] width 8 height 8
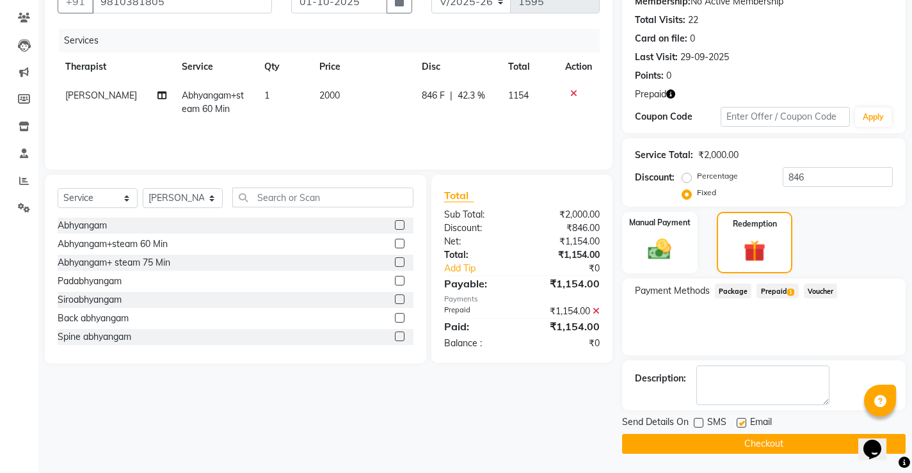
checkbox input "false"
click at [740, 438] on button "Checkout" at bounding box center [763, 444] width 283 height 20
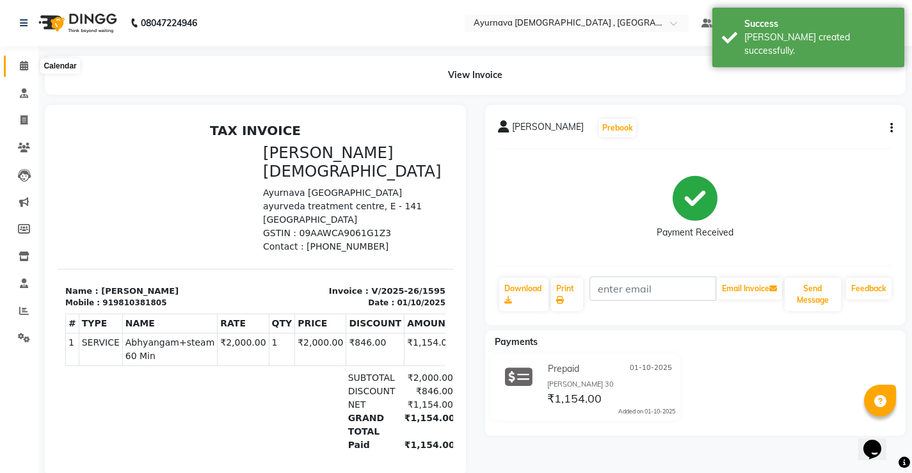
click at [23, 65] on icon at bounding box center [24, 66] width 8 height 10
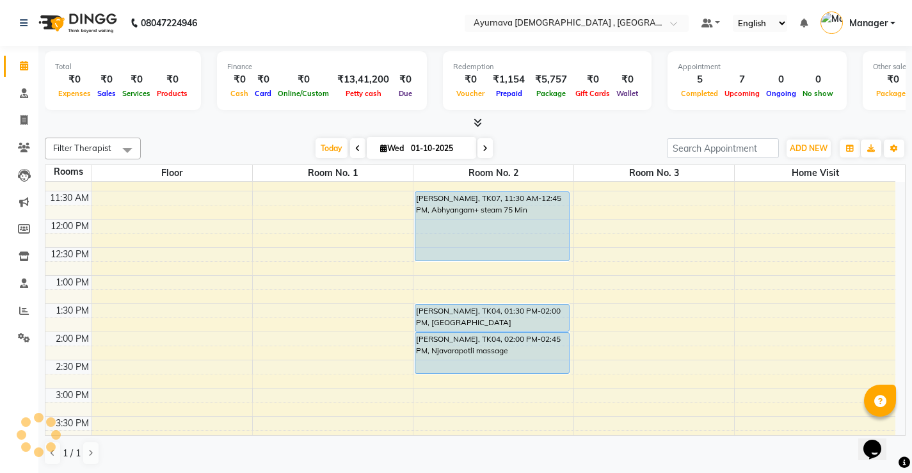
scroll to position [256, 0]
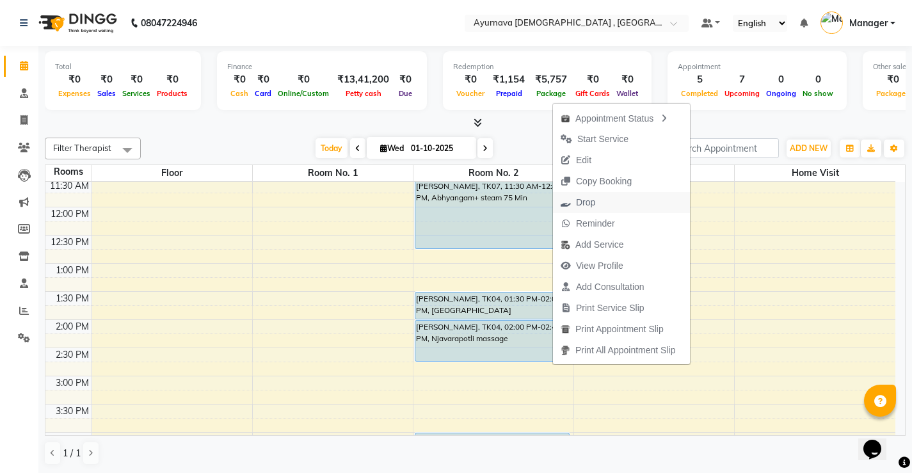
click at [605, 196] on button "Drop" at bounding box center [621, 202] width 137 height 21
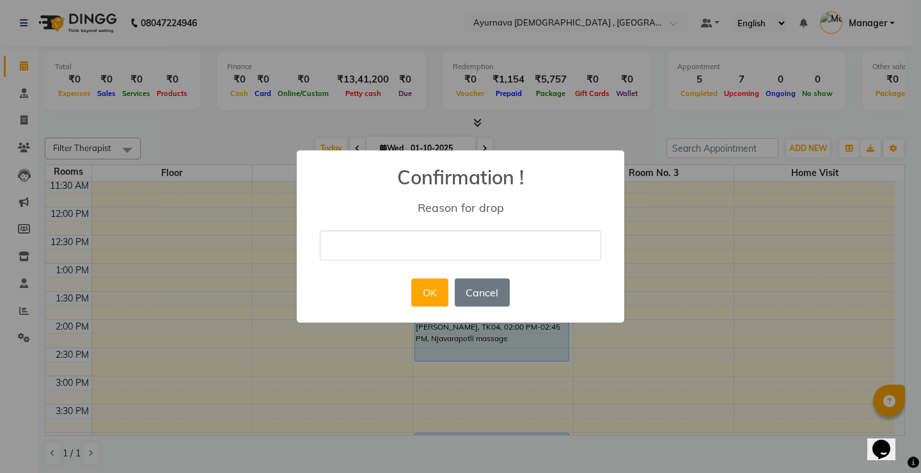
click at [500, 243] on input "text" at bounding box center [461, 245] width 282 height 30
click at [500, 243] on input "BUSY" at bounding box center [461, 245] width 282 height 30
type input "BUSY"
click at [500, 291] on button "Cancel" at bounding box center [482, 292] width 55 height 28
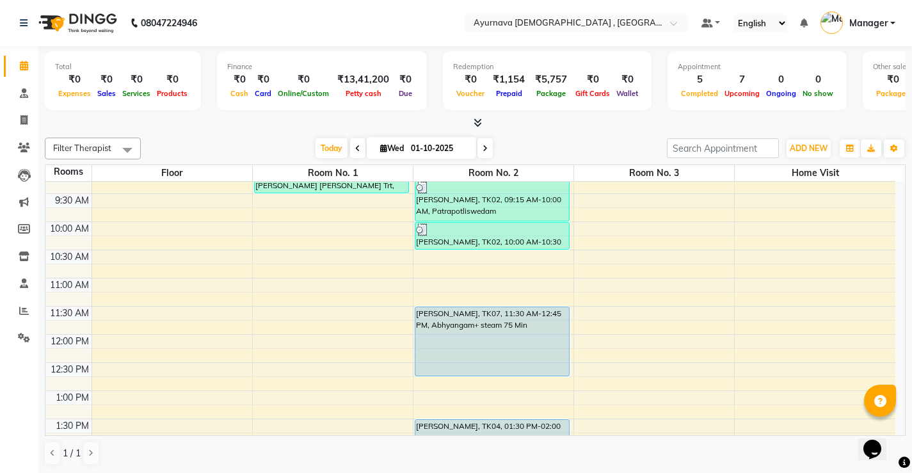
scroll to position [128, 0]
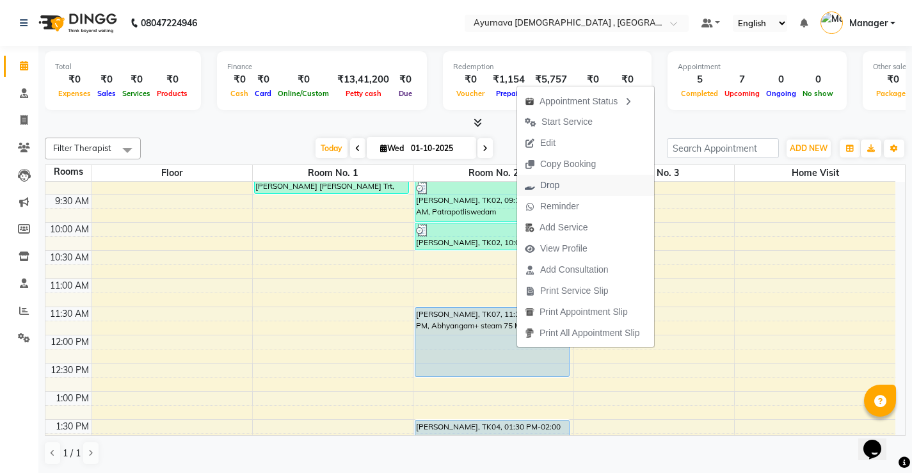
click at [568, 185] on button "Drop" at bounding box center [585, 185] width 137 height 21
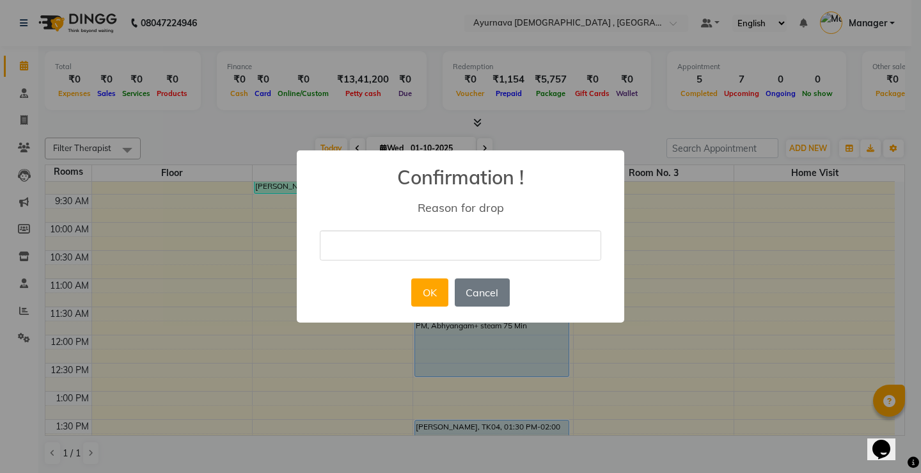
click at [465, 241] on input "text" at bounding box center [461, 245] width 282 height 30
click at [465, 241] on input "BUSY" at bounding box center [461, 245] width 282 height 30
type input "BUSY"
click at [354, 272] on div "× Confirmation ! Reason for drop BUSY OK No Cancel" at bounding box center [461, 236] width 328 height 172
click at [425, 301] on button "OK" at bounding box center [429, 292] width 36 height 28
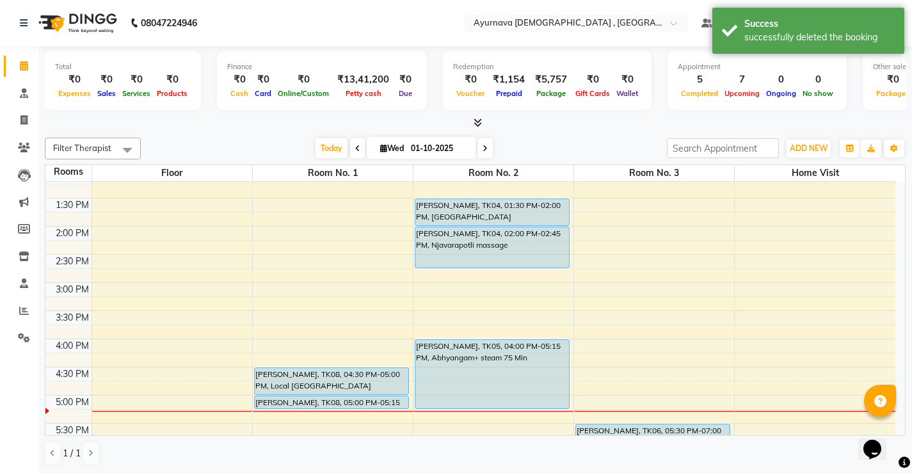
scroll to position [320, 0]
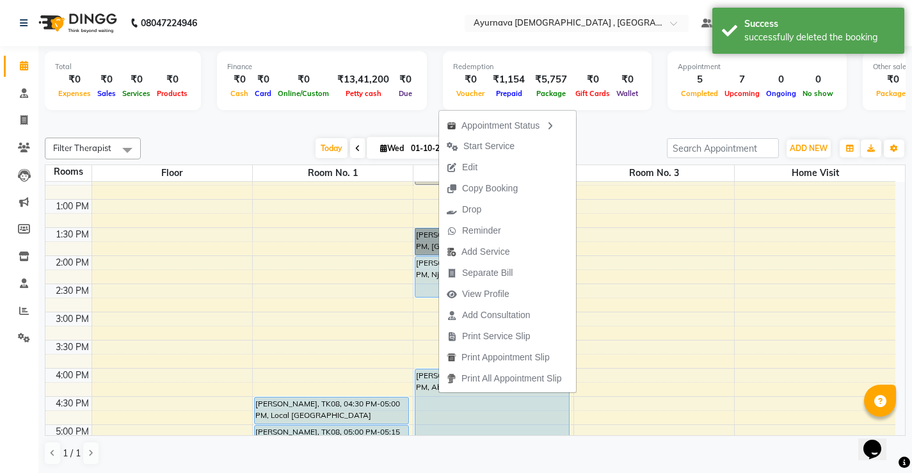
click at [407, 250] on div "7:00 AM 7:30 AM 8:00 AM 8:30 AM 9:00 AM 9:30 AM 10:00 AM 10:30 AM 11:00 AM 11:3…" at bounding box center [470, 256] width 850 height 788
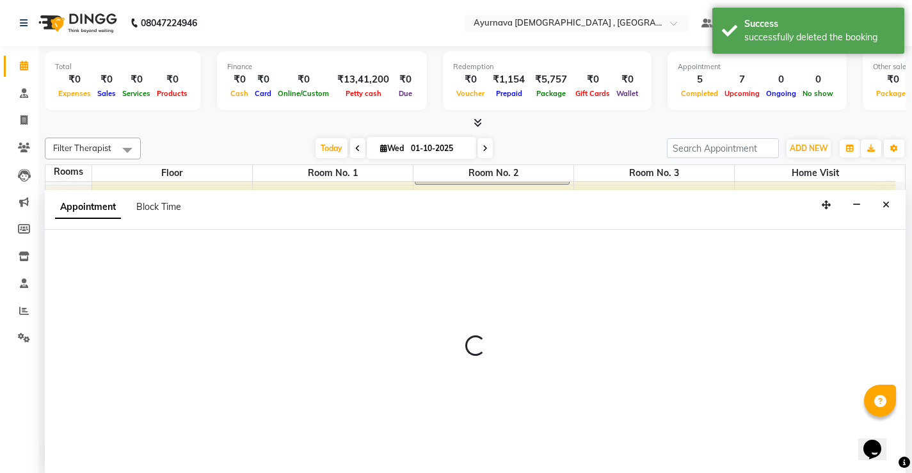
scroll to position [1, 0]
select select "tentative"
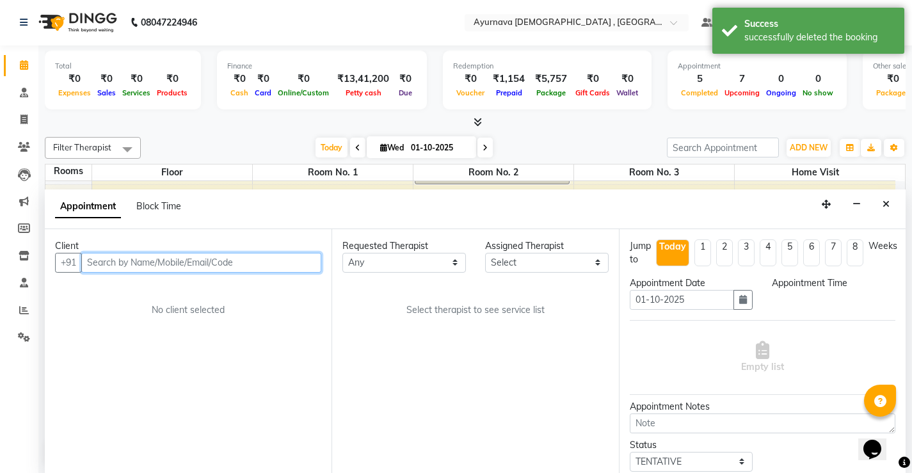
select select "825"
drag, startPoint x: 20, startPoint y: 66, endPoint x: 21, endPoint y: 78, distance: 12.2
click at [20, 67] on icon at bounding box center [24, 65] width 8 height 10
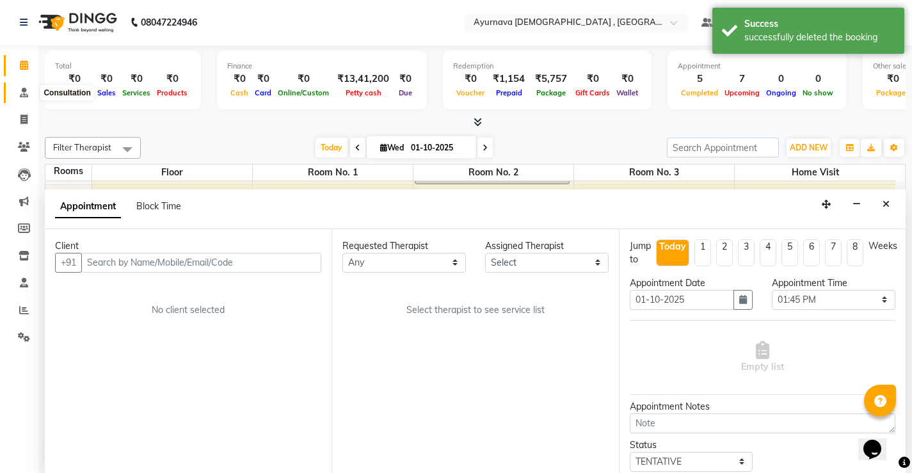
click at [21, 86] on span at bounding box center [24, 93] width 22 height 15
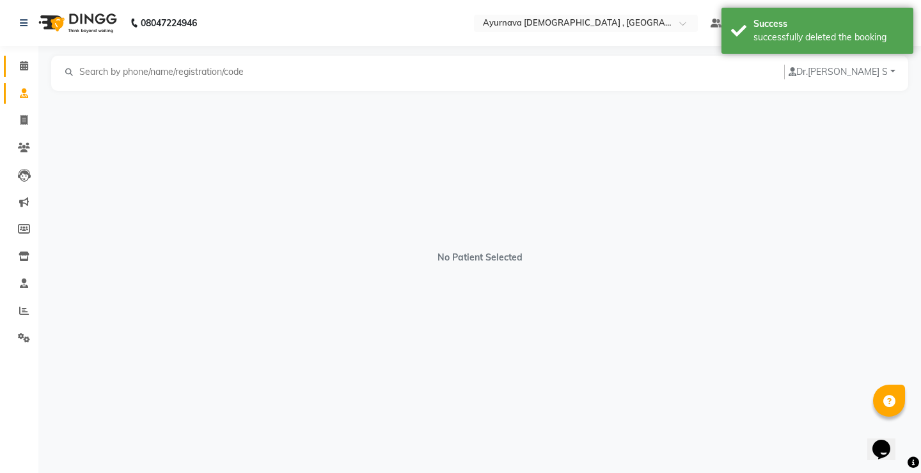
click at [19, 74] on link "Calendar" at bounding box center [19, 66] width 31 height 21
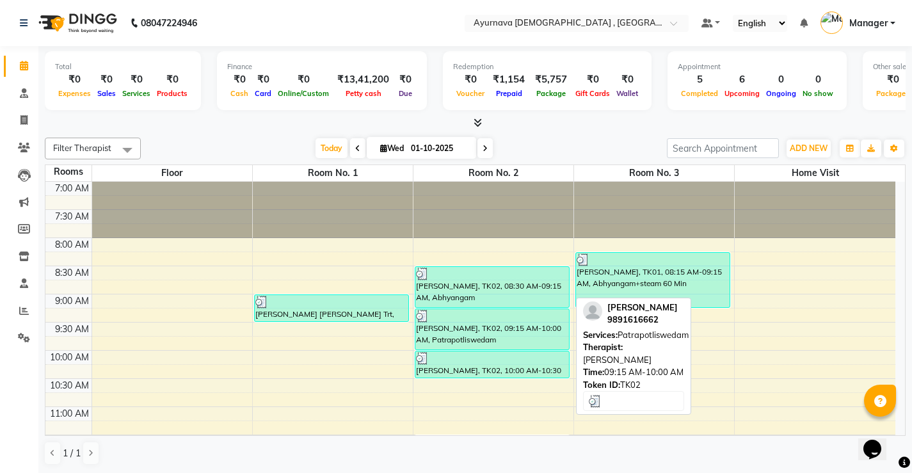
click at [542, 330] on div "[PERSON_NAME], TK02, 09:15 AM-10:00 AM, Patrapotliswedam" at bounding box center [492, 329] width 154 height 40
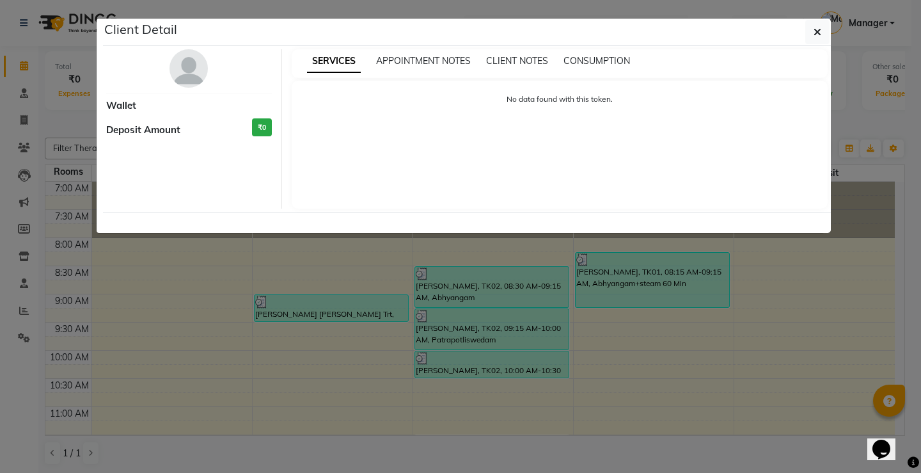
select select "3"
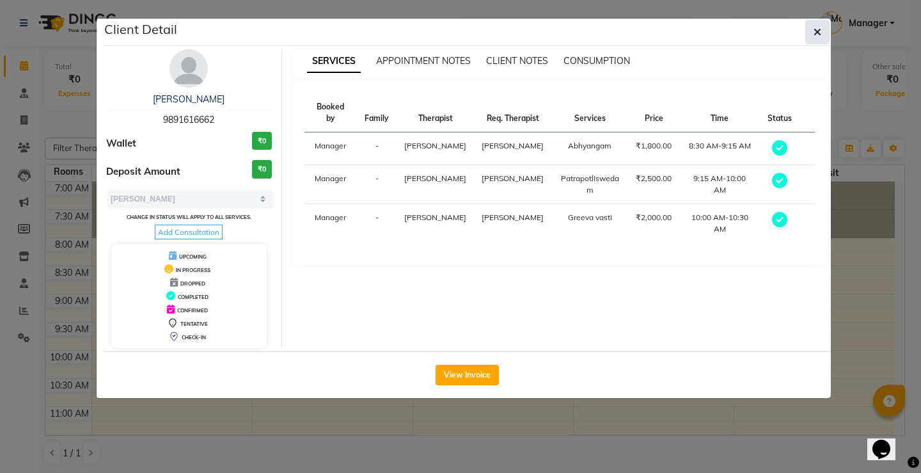
click at [819, 30] on icon "button" at bounding box center [818, 32] width 8 height 10
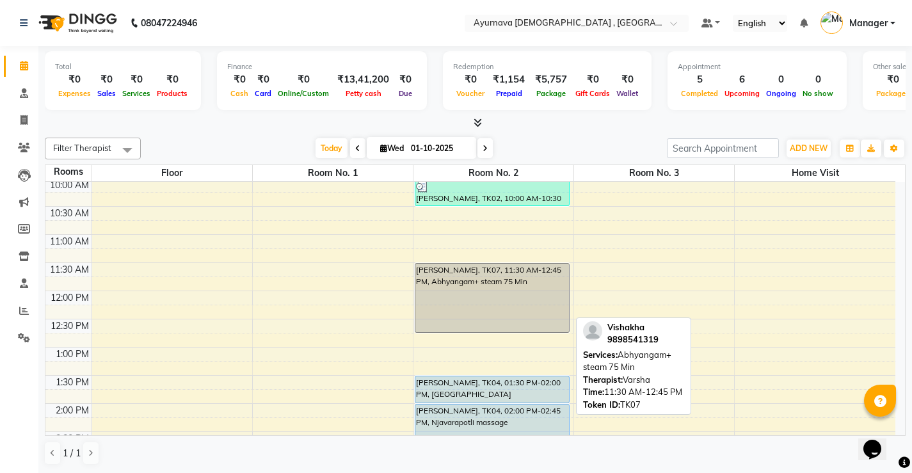
scroll to position [256, 0]
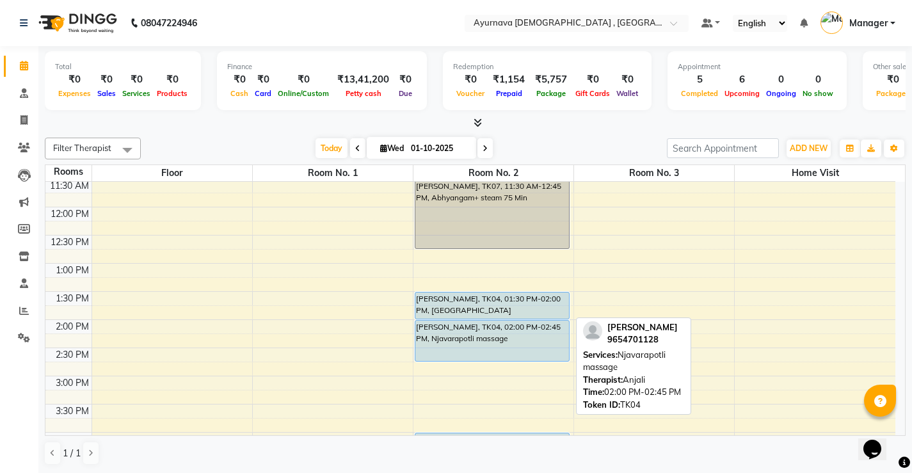
click at [440, 328] on div "[PERSON_NAME], TK04, 02:00 PM-02:45 PM, Njavarapotli massage" at bounding box center [492, 341] width 154 height 40
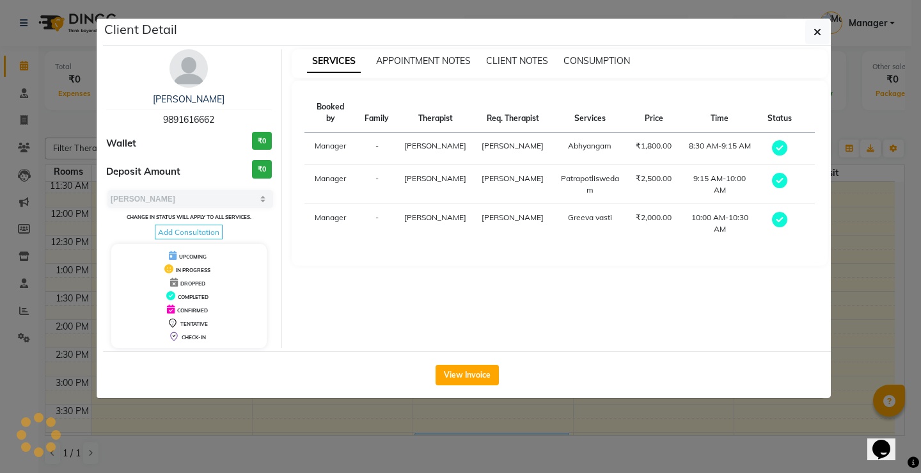
select select "5"
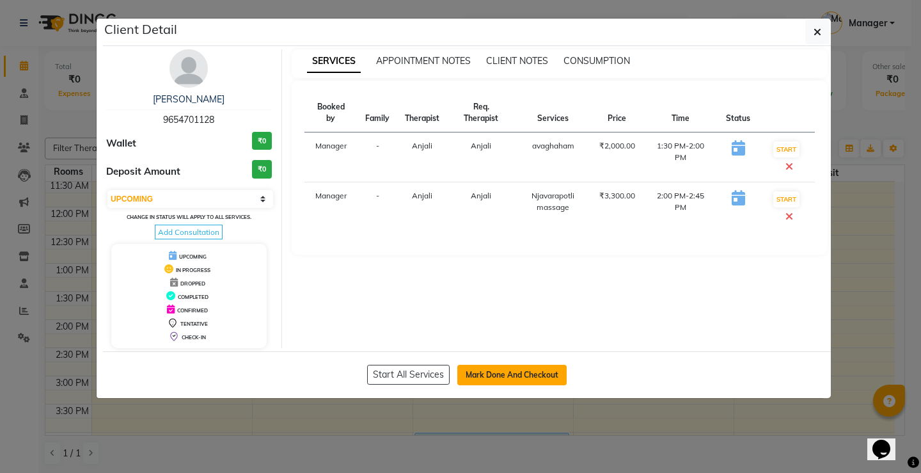
click at [481, 381] on button "Mark Done And Checkout" at bounding box center [512, 375] width 109 height 20
select select "service"
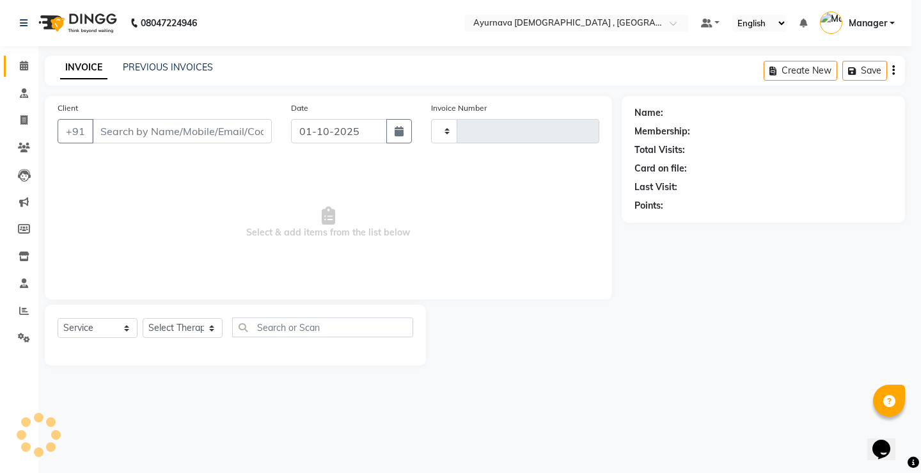
type input "1596"
select select "5587"
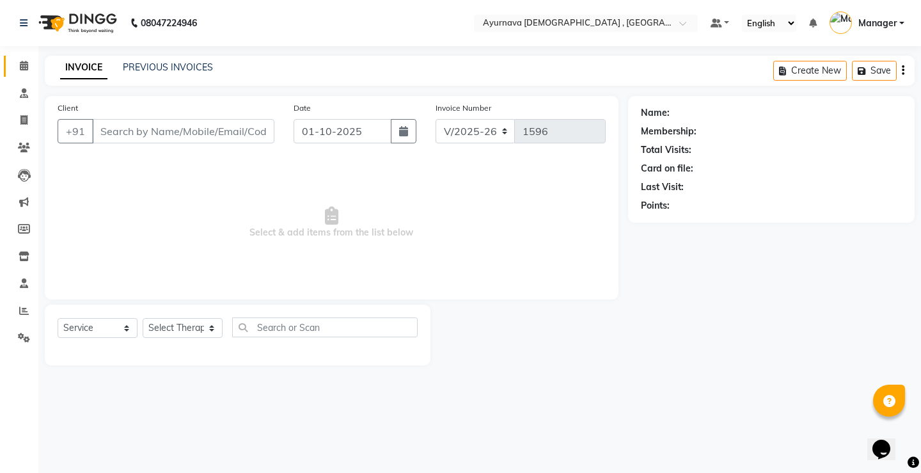
type input "9654701128"
select select "68703"
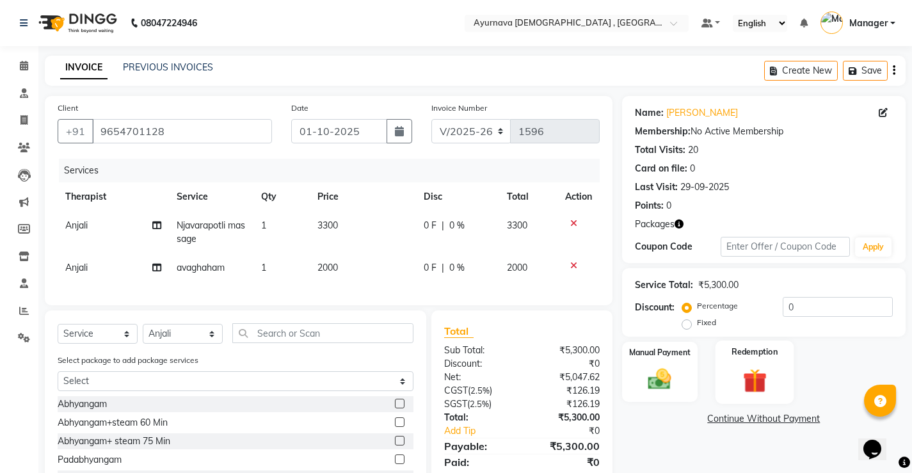
click at [753, 365] on div "Redemption" at bounding box center [754, 371] width 79 height 63
click at [738, 424] on span "Package 1" at bounding box center [737, 420] width 44 height 15
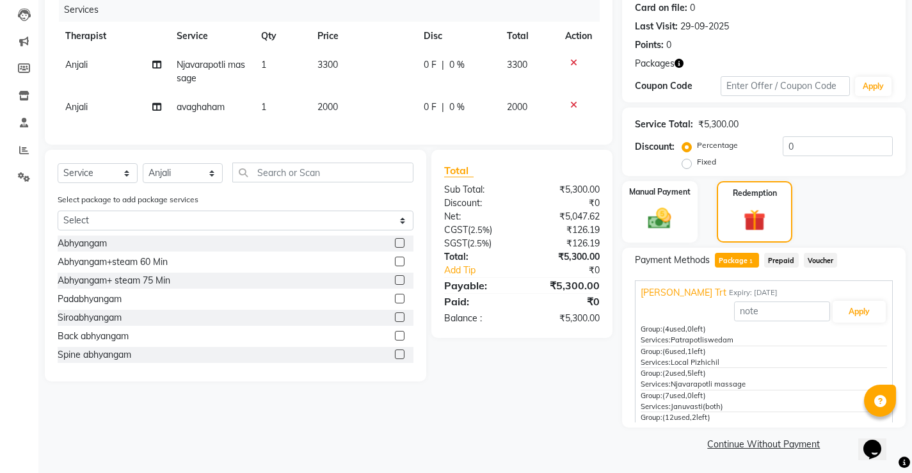
scroll to position [28, 0]
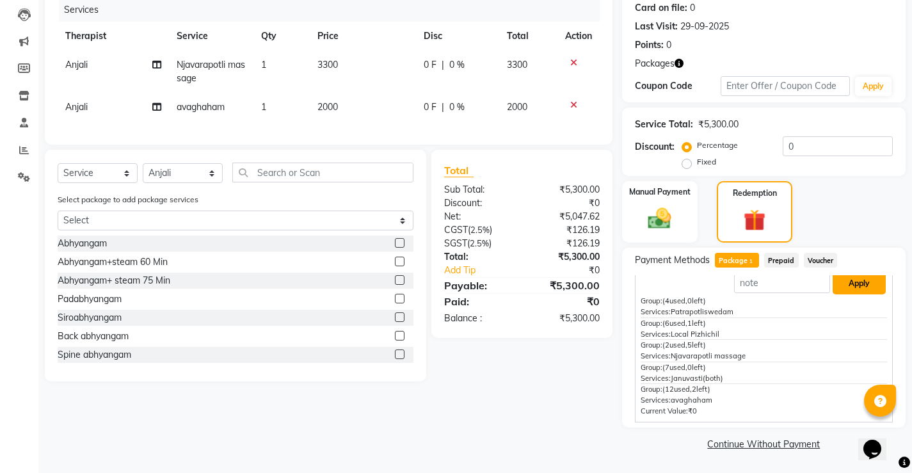
click at [854, 279] on button "Apply" at bounding box center [858, 284] width 53 height 22
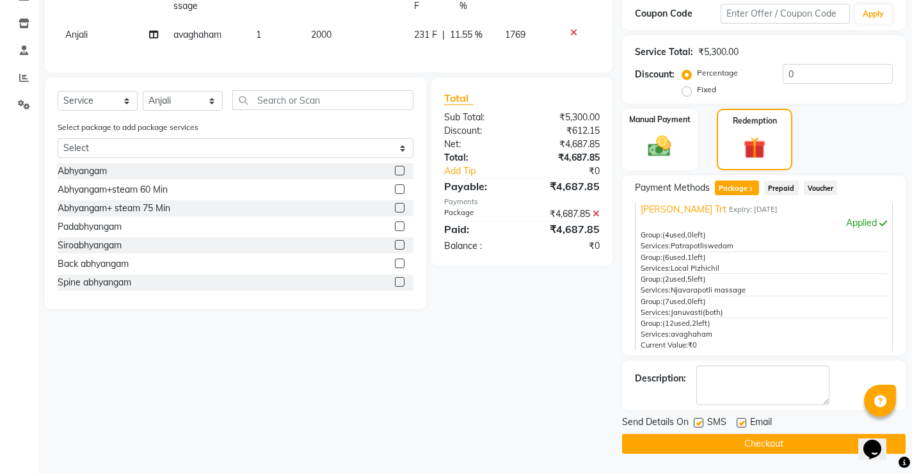
scroll to position [17, 0]
click at [698, 423] on label at bounding box center [699, 423] width 10 height 10
click at [698, 423] on input "checkbox" at bounding box center [698, 423] width 8 height 8
checkbox input "false"
click at [738, 424] on label at bounding box center [742, 423] width 10 height 10
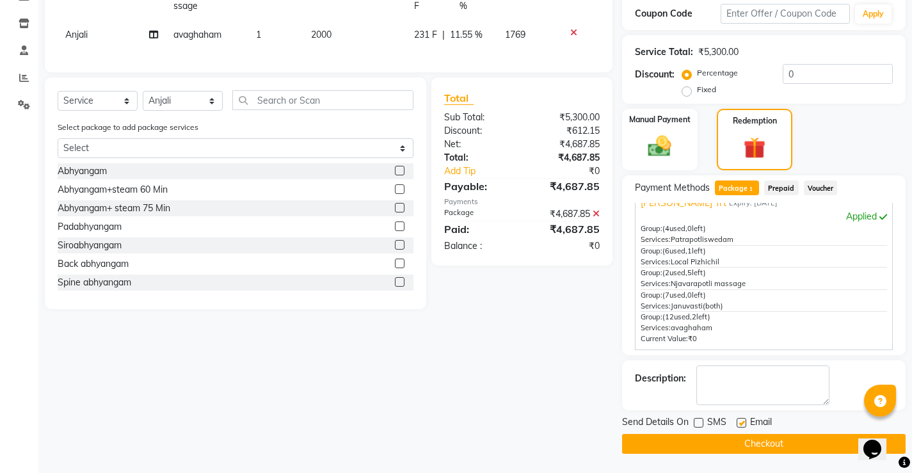
click at [738, 424] on input "checkbox" at bounding box center [741, 423] width 8 height 8
checkbox input "false"
click at [735, 439] on button "Checkout" at bounding box center [763, 444] width 283 height 20
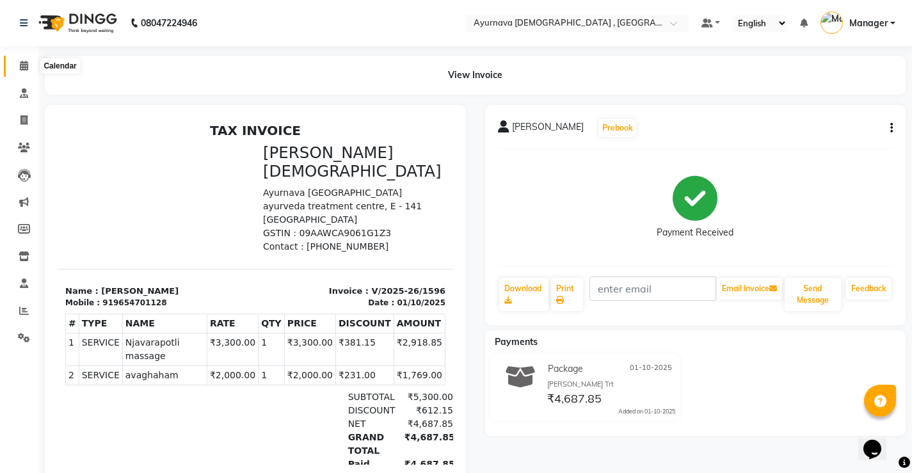
click at [23, 68] on icon at bounding box center [24, 66] width 8 height 10
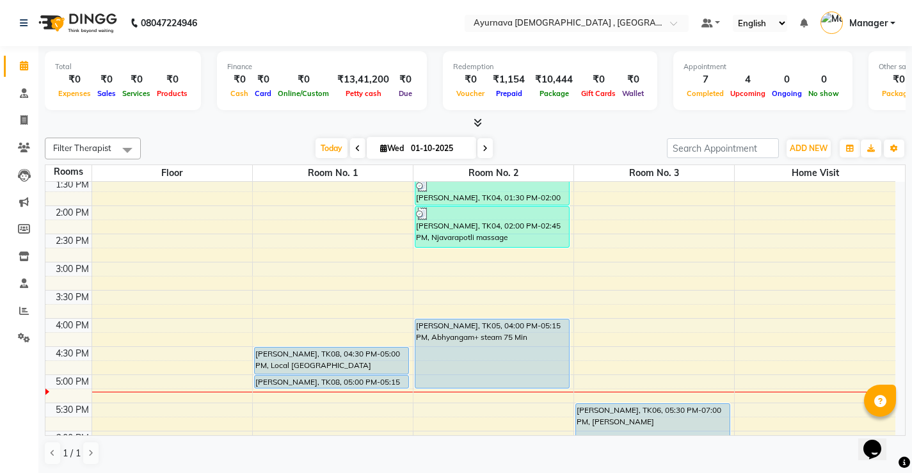
scroll to position [448, 0]
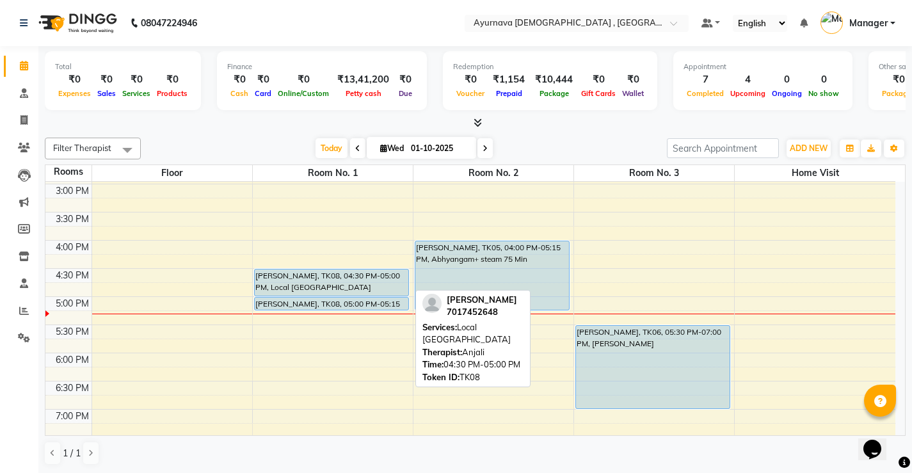
click at [292, 278] on div "[PERSON_NAME], TK08, 04:30 PM-05:00 PM, Local [GEOGRAPHIC_DATA]" at bounding box center [332, 282] width 154 height 26
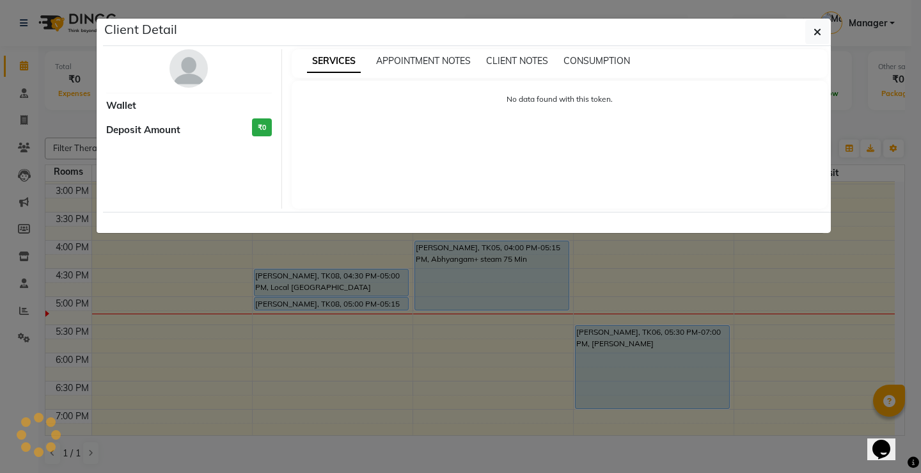
select select "5"
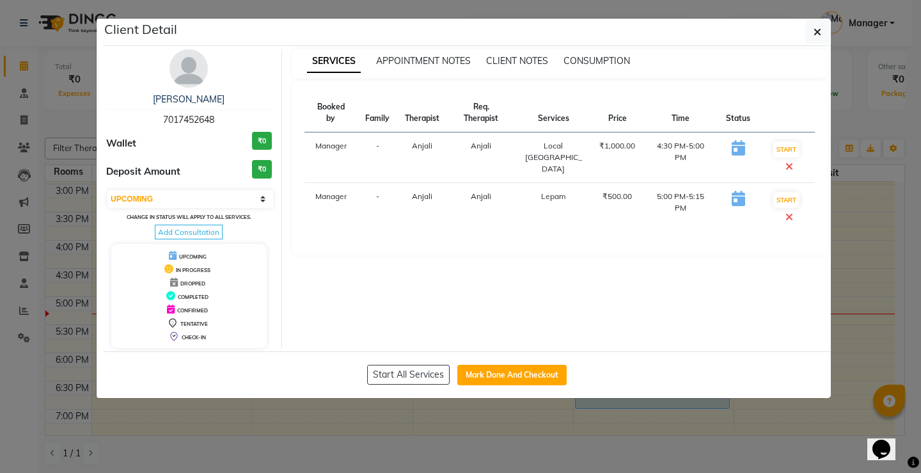
click at [261, 439] on ngb-modal-window "Client Detail [PERSON_NAME] 7017452648 Wallet ₹0 Deposit Amount ₹0 Select IN SE…" at bounding box center [460, 236] width 921 height 473
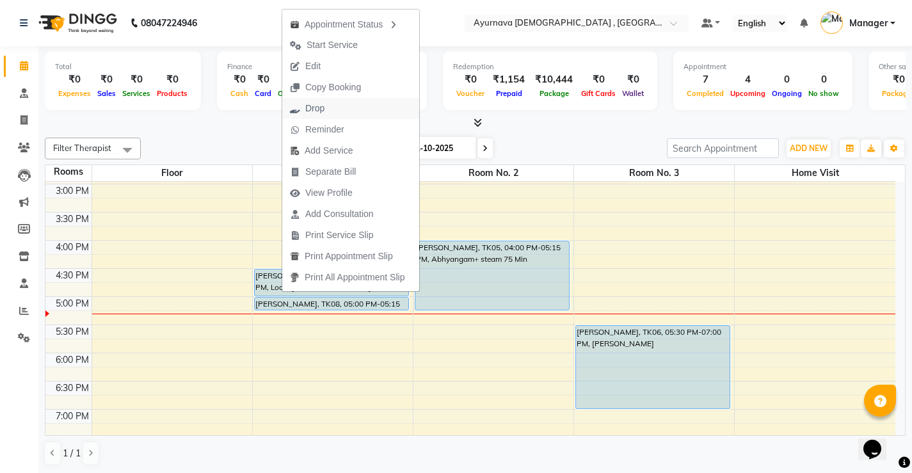
click at [343, 105] on button "Drop" at bounding box center [350, 108] width 137 height 21
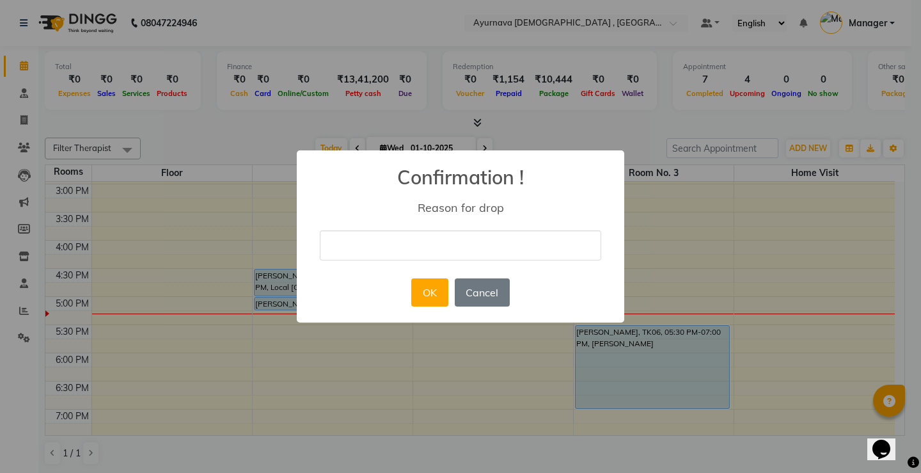
click at [321, 224] on div "× Confirmation ! Reason for drop OK No Cancel" at bounding box center [461, 236] width 328 height 172
click at [353, 253] on input "text" at bounding box center [461, 245] width 282 height 30
type input "Busy"
click at [425, 285] on button "OK" at bounding box center [429, 292] width 36 height 28
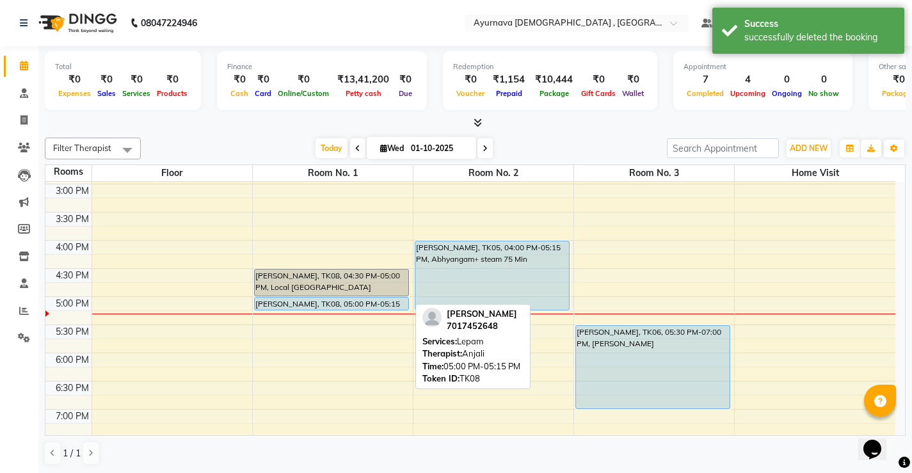
click at [349, 305] on div "[PERSON_NAME], TK08, 05:00 PM-05:15 PM, [GEOGRAPHIC_DATA]" at bounding box center [332, 304] width 154 height 12
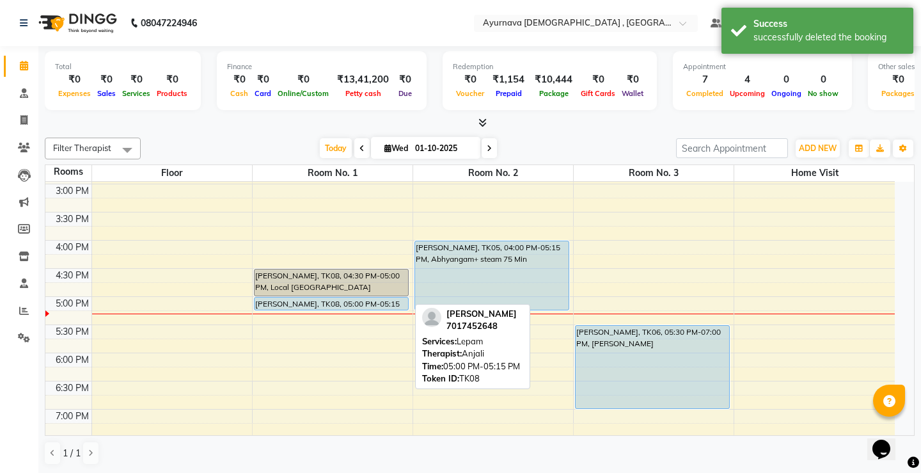
select select "5"
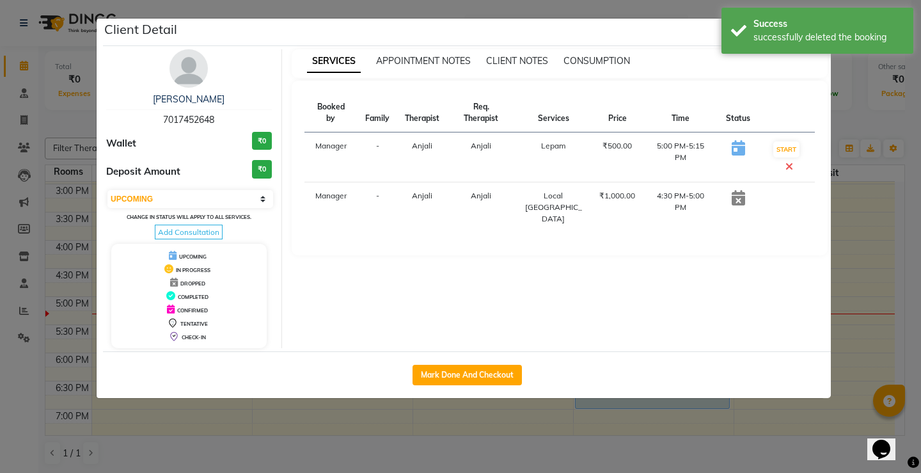
click at [856, 243] on ngb-modal-window "Client Detail [PERSON_NAME] 7017452648 Wallet ₹0 Deposit Amount ₹0 Select IN SE…" at bounding box center [460, 236] width 921 height 473
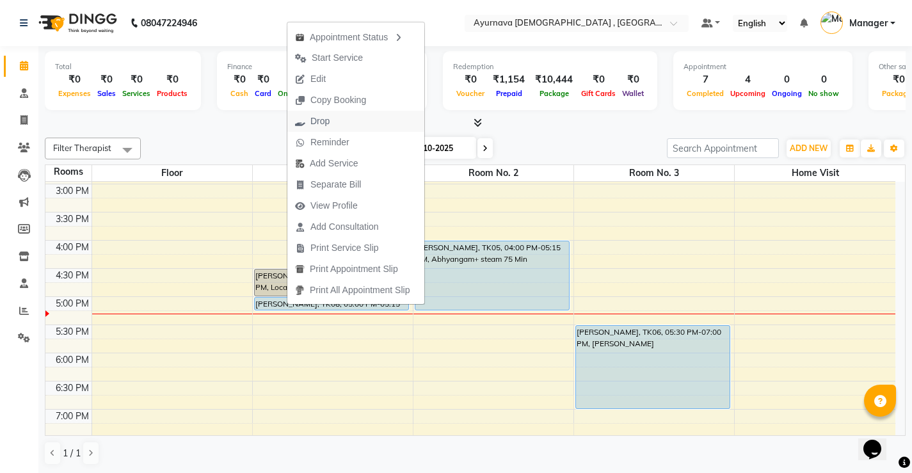
click at [344, 125] on button "Drop" at bounding box center [355, 121] width 137 height 21
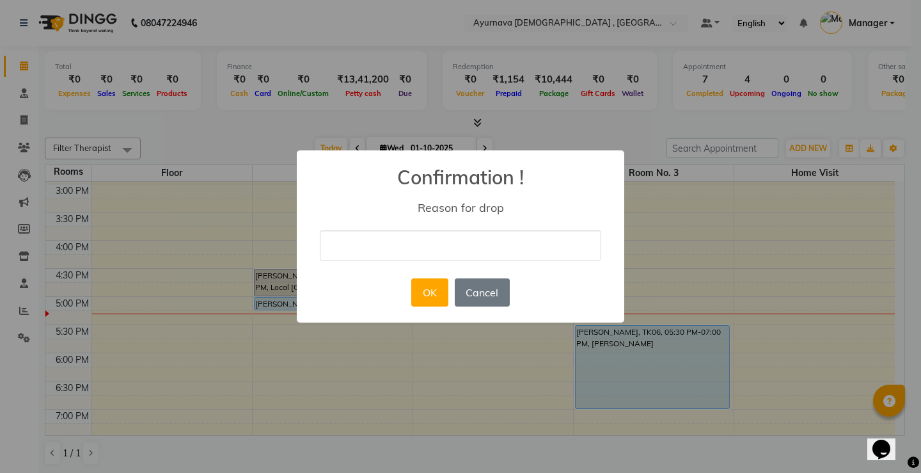
click at [365, 232] on input "text" at bounding box center [461, 245] width 282 height 30
type input "Busy"
click at [427, 287] on button "OK" at bounding box center [429, 292] width 36 height 28
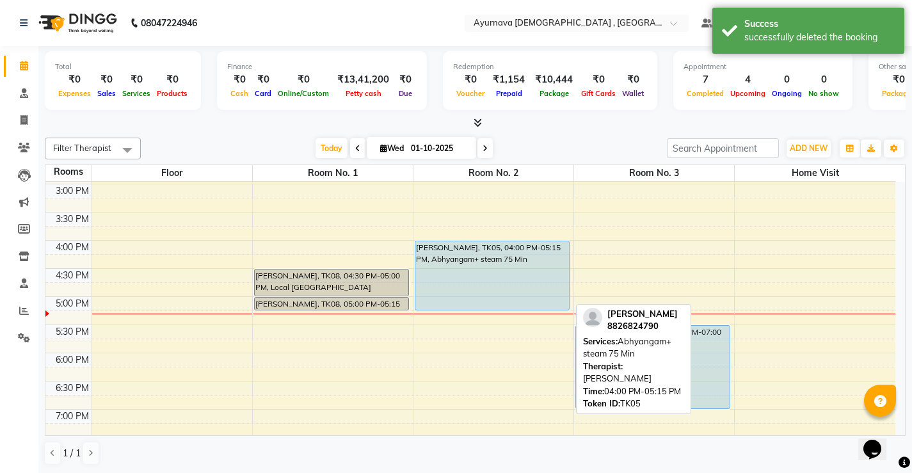
click at [491, 288] on div "[PERSON_NAME], TK05, 04:00 PM-05:15 PM, Abhyangam+ steam 75 Min" at bounding box center [492, 275] width 154 height 68
select select "5"
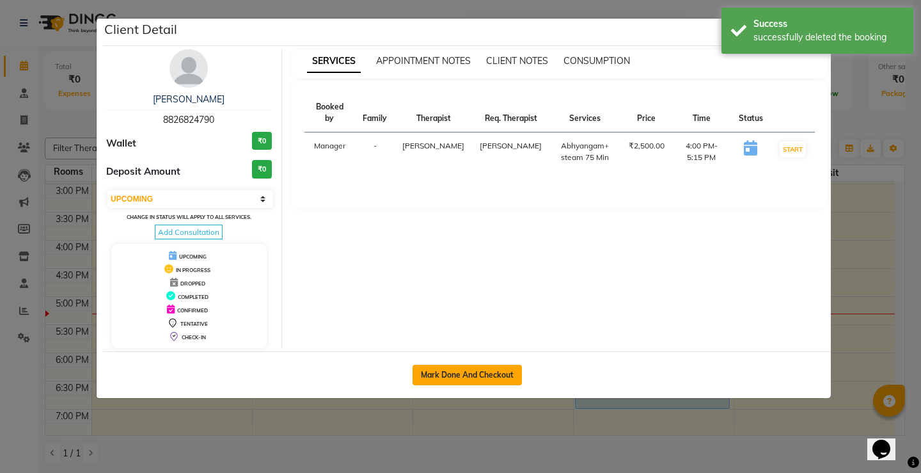
click at [474, 374] on button "Mark Done And Checkout" at bounding box center [467, 375] width 109 height 20
select select "service"
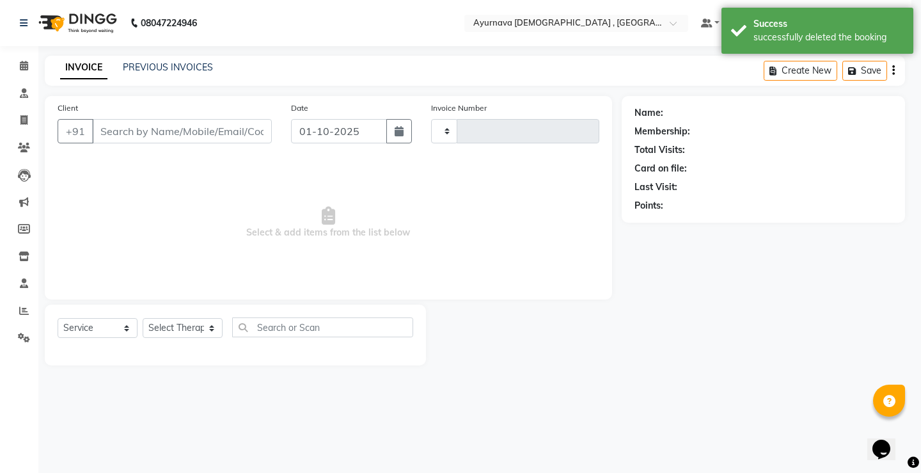
type input "1597"
select select "5587"
type input "8826824790"
select select "91756"
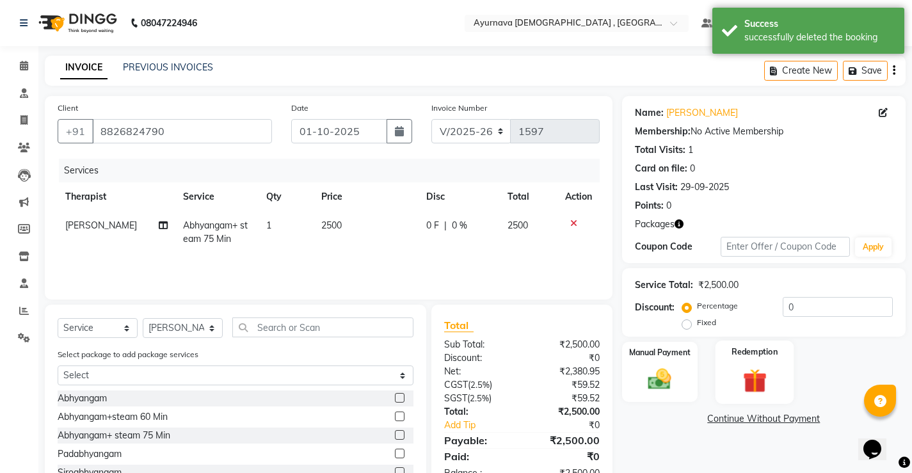
click at [742, 381] on img at bounding box center [754, 380] width 39 height 30
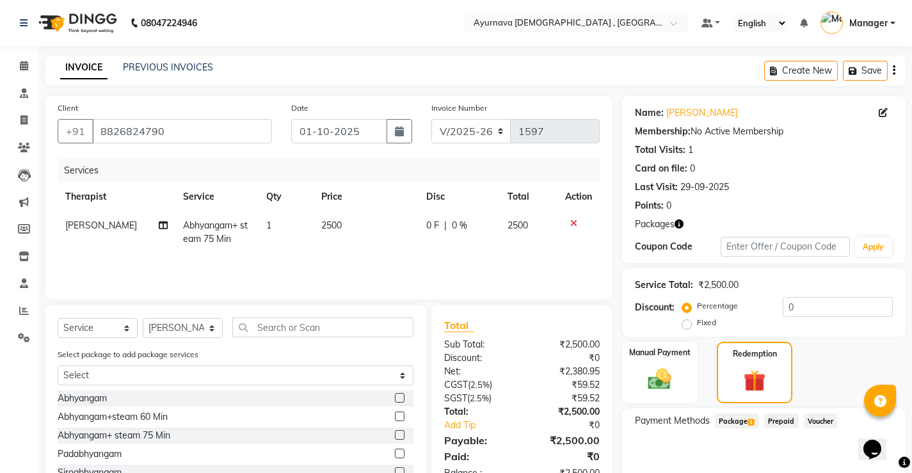
click at [735, 422] on span "Package 1" at bounding box center [737, 420] width 44 height 15
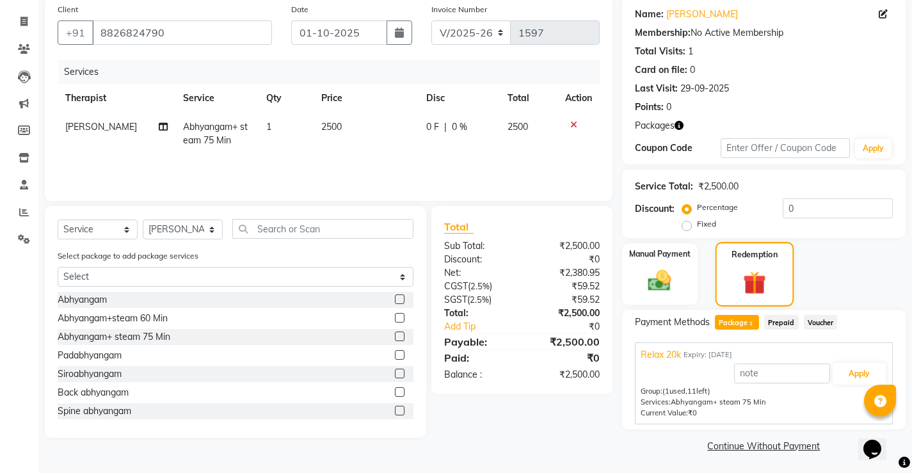
scroll to position [100, 0]
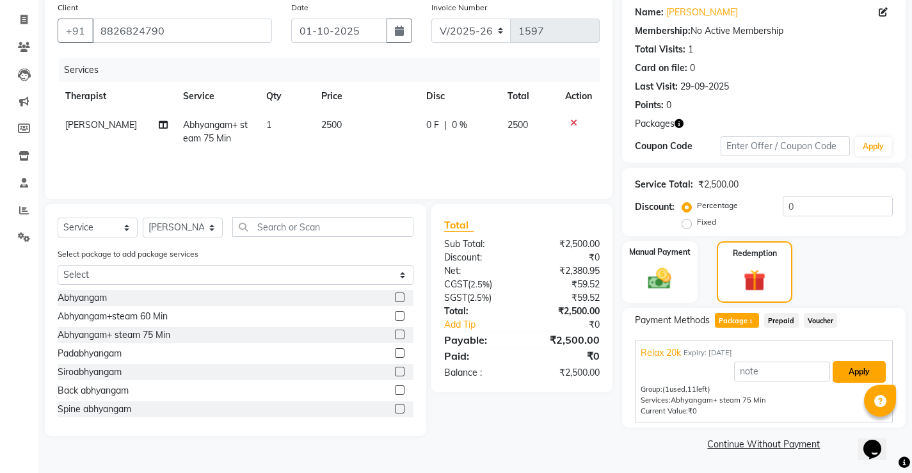
click at [852, 369] on button "Apply" at bounding box center [858, 372] width 53 height 22
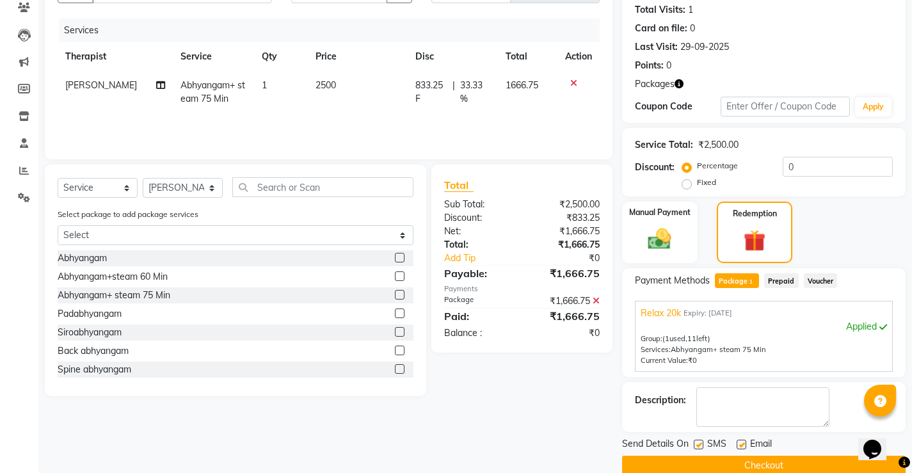
scroll to position [162, 0]
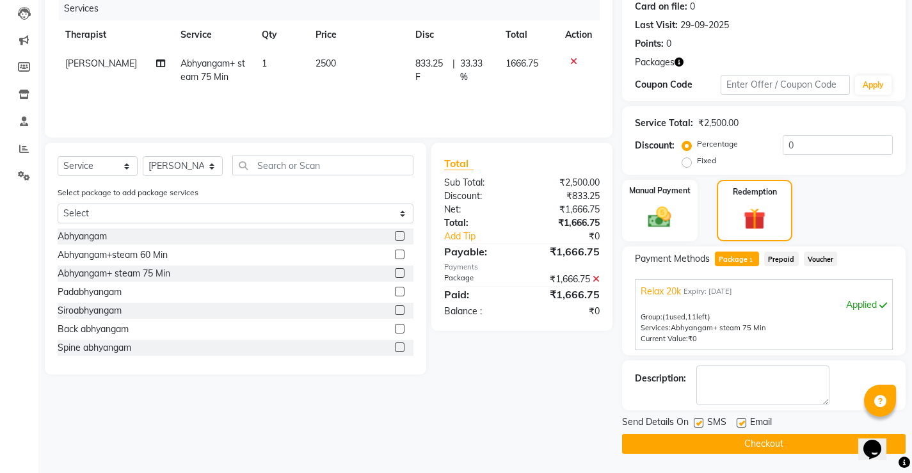
click at [696, 419] on label at bounding box center [699, 423] width 10 height 10
click at [696, 419] on input "checkbox" at bounding box center [698, 423] width 8 height 8
checkbox input "false"
click at [742, 421] on label at bounding box center [742, 423] width 10 height 10
click at [742, 421] on input "checkbox" at bounding box center [741, 423] width 8 height 8
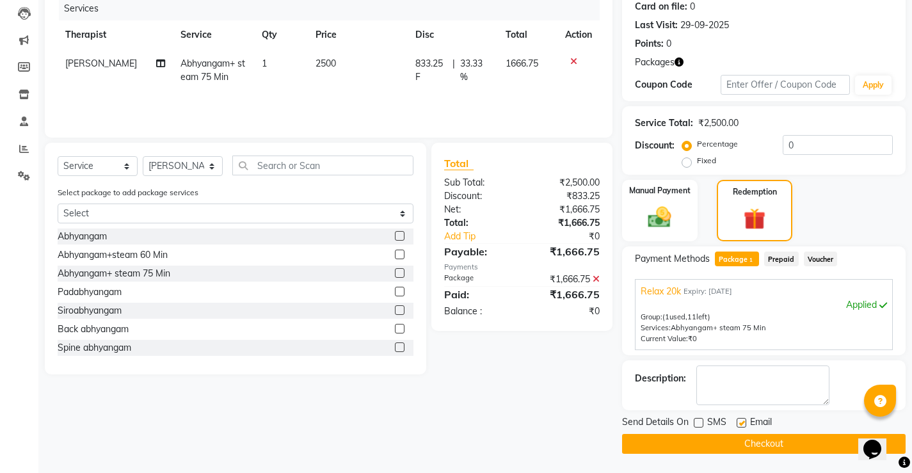
checkbox input "false"
click at [738, 434] on button "Checkout" at bounding box center [763, 444] width 283 height 20
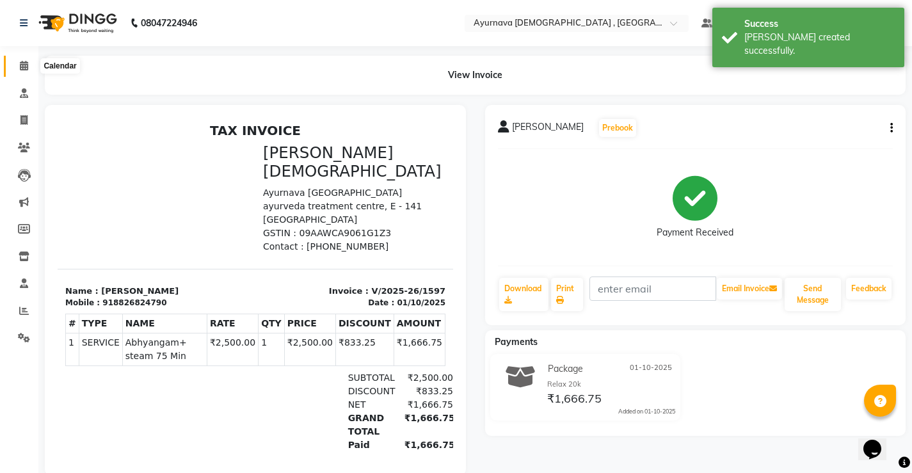
click at [27, 60] on span at bounding box center [24, 66] width 22 height 15
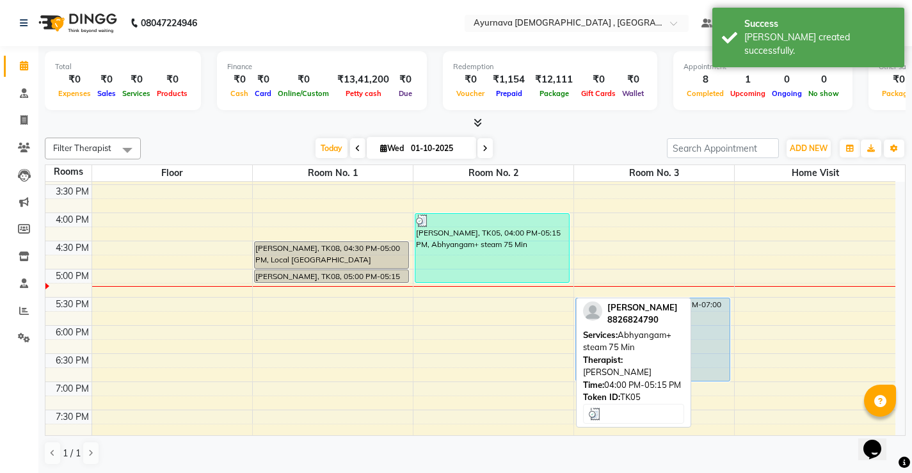
scroll to position [512, 0]
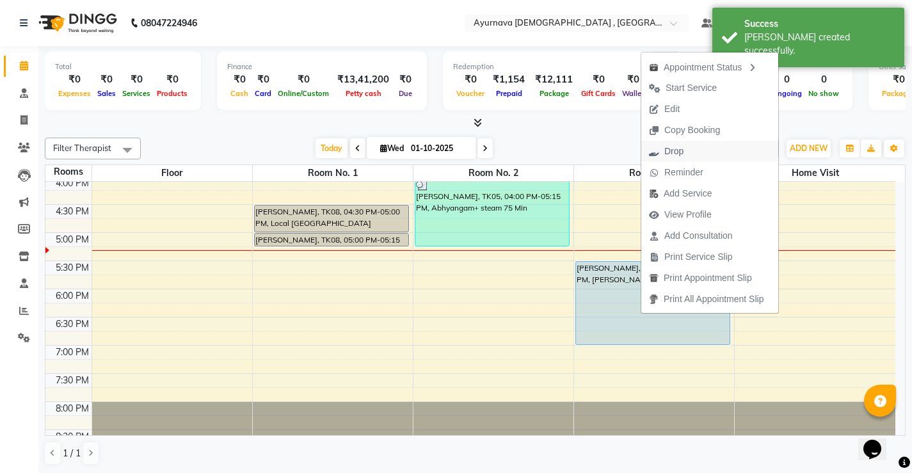
click at [668, 153] on span "Drop" at bounding box center [673, 151] width 19 height 13
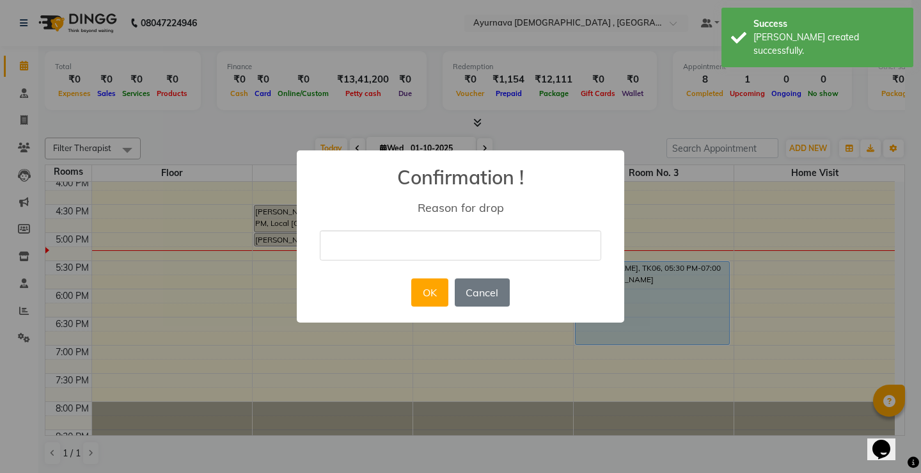
click at [395, 259] on input "text" at bounding box center [461, 245] width 282 height 30
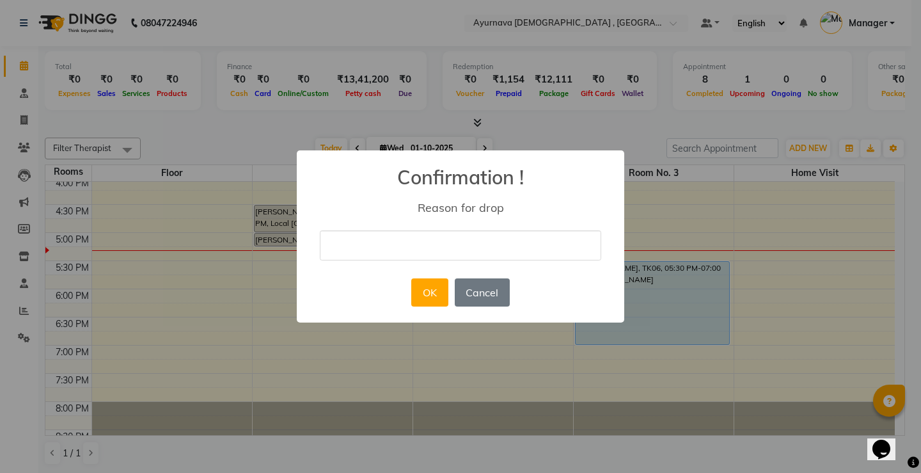
type input "not well"
click at [428, 293] on button "OK" at bounding box center [429, 292] width 36 height 28
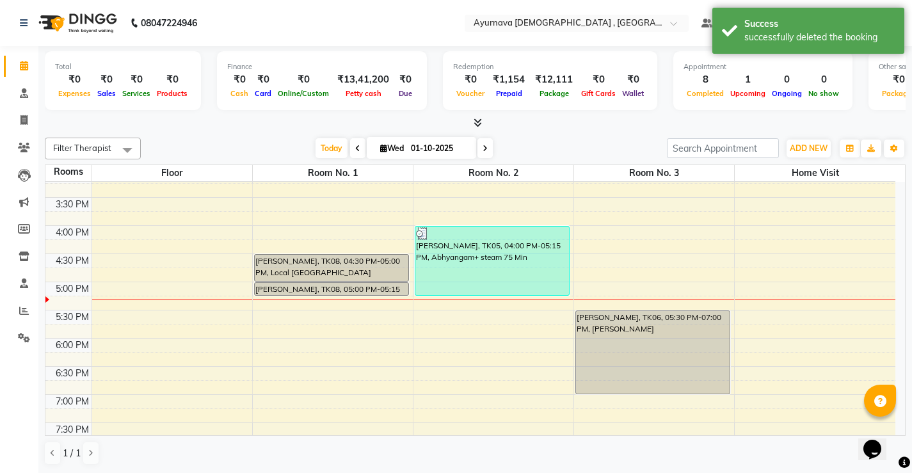
scroll to position [534, 0]
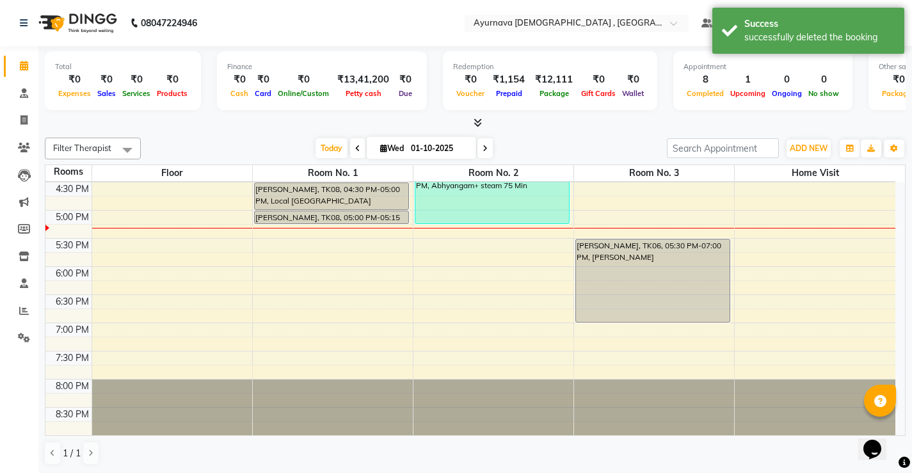
drag, startPoint x: 403, startPoint y: 347, endPoint x: 355, endPoint y: 382, distance: 59.5
click at [355, 382] on div at bounding box center [333, 407] width 160 height 56
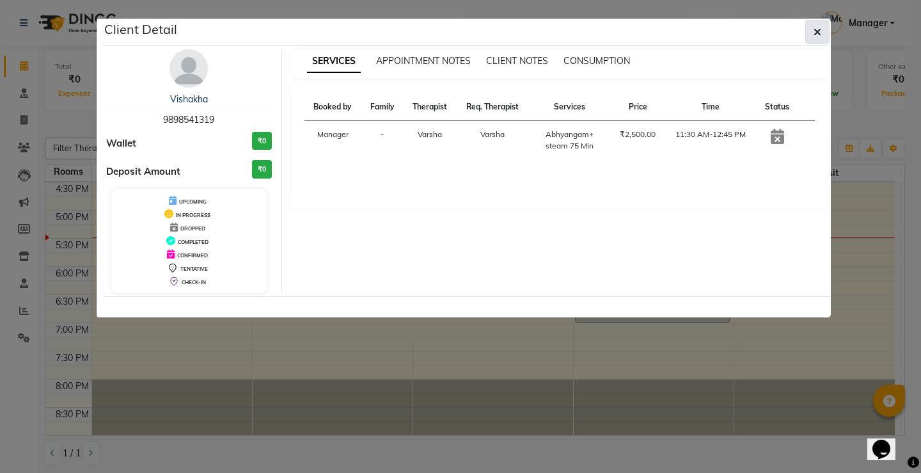
click at [824, 31] on button "button" at bounding box center [818, 32] width 24 height 24
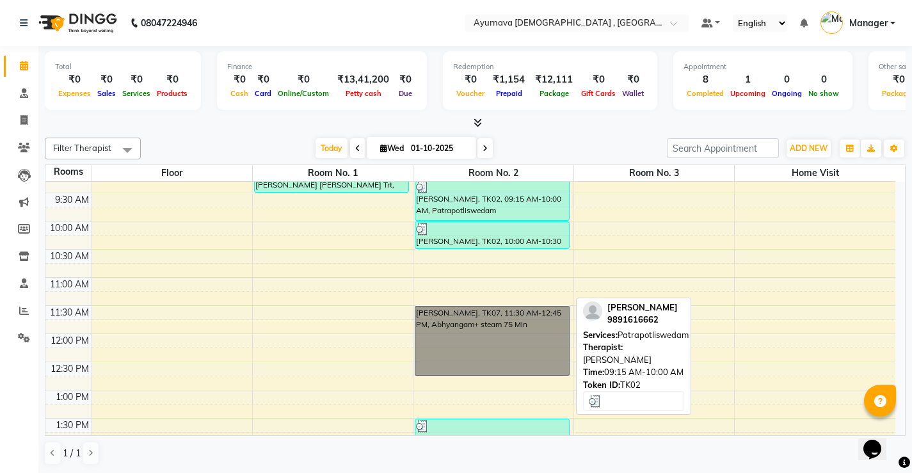
scroll to position [0, 0]
